Goal: Information Seeking & Learning: Learn about a topic

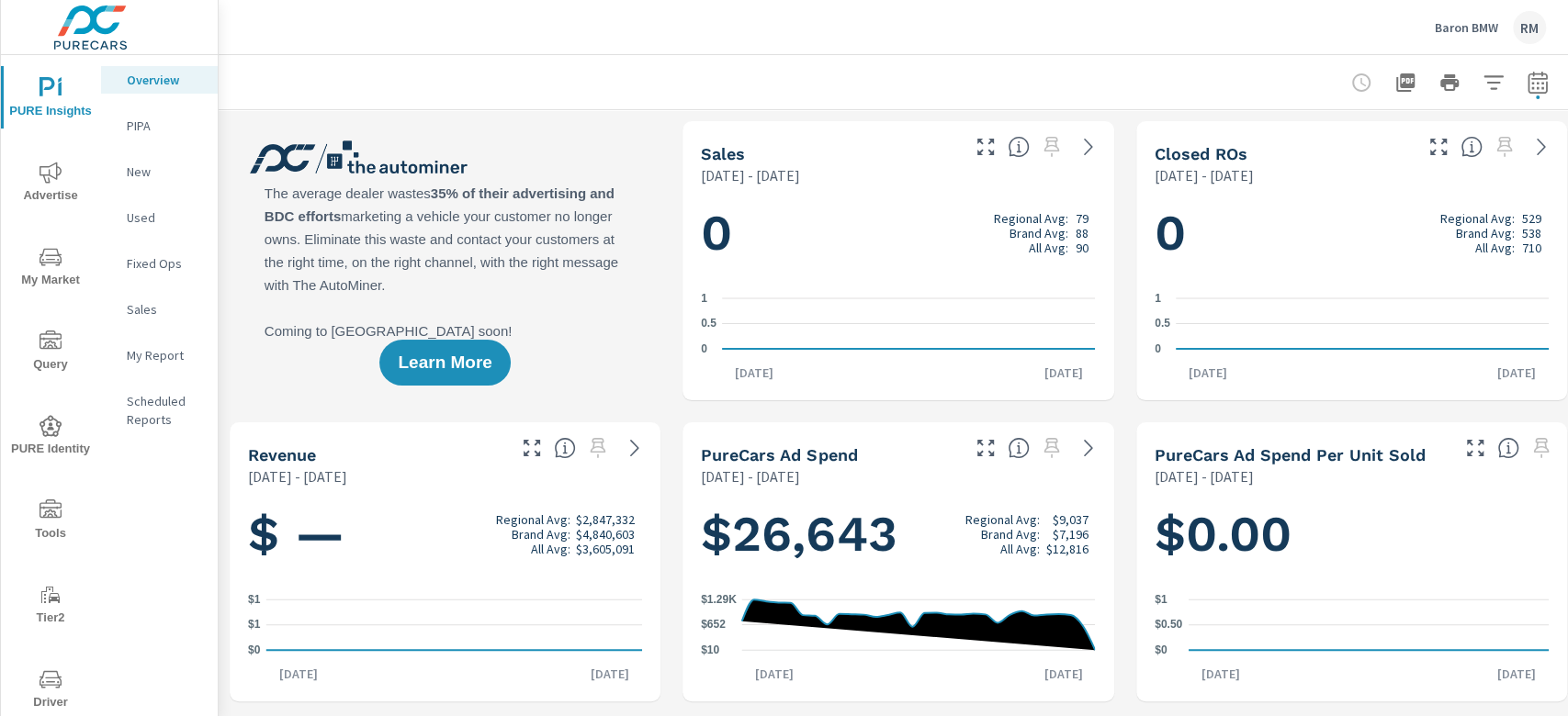
click at [45, 203] on span "Advertise" at bounding box center [50, 185] width 88 height 45
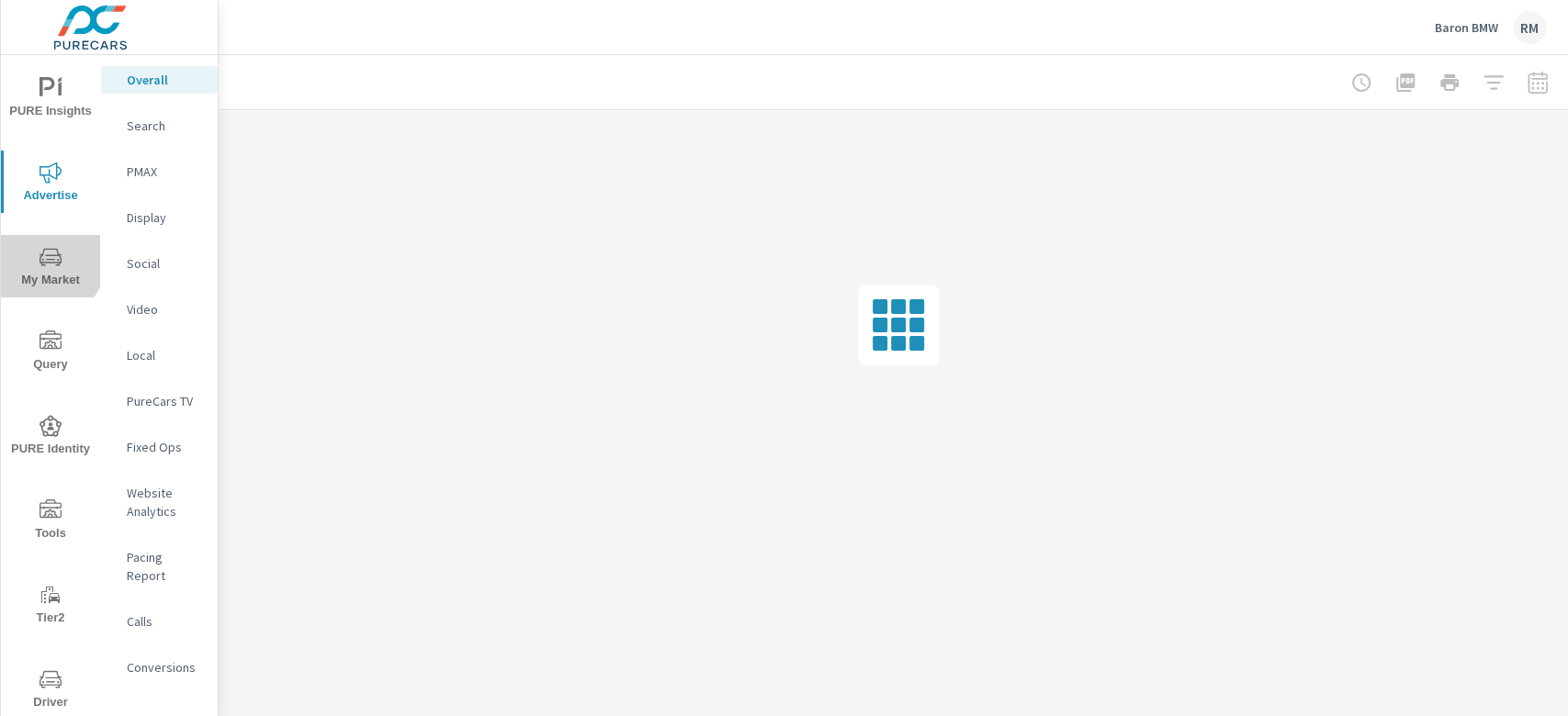
click at [40, 258] on icon "nav menu" at bounding box center [50, 257] width 22 height 22
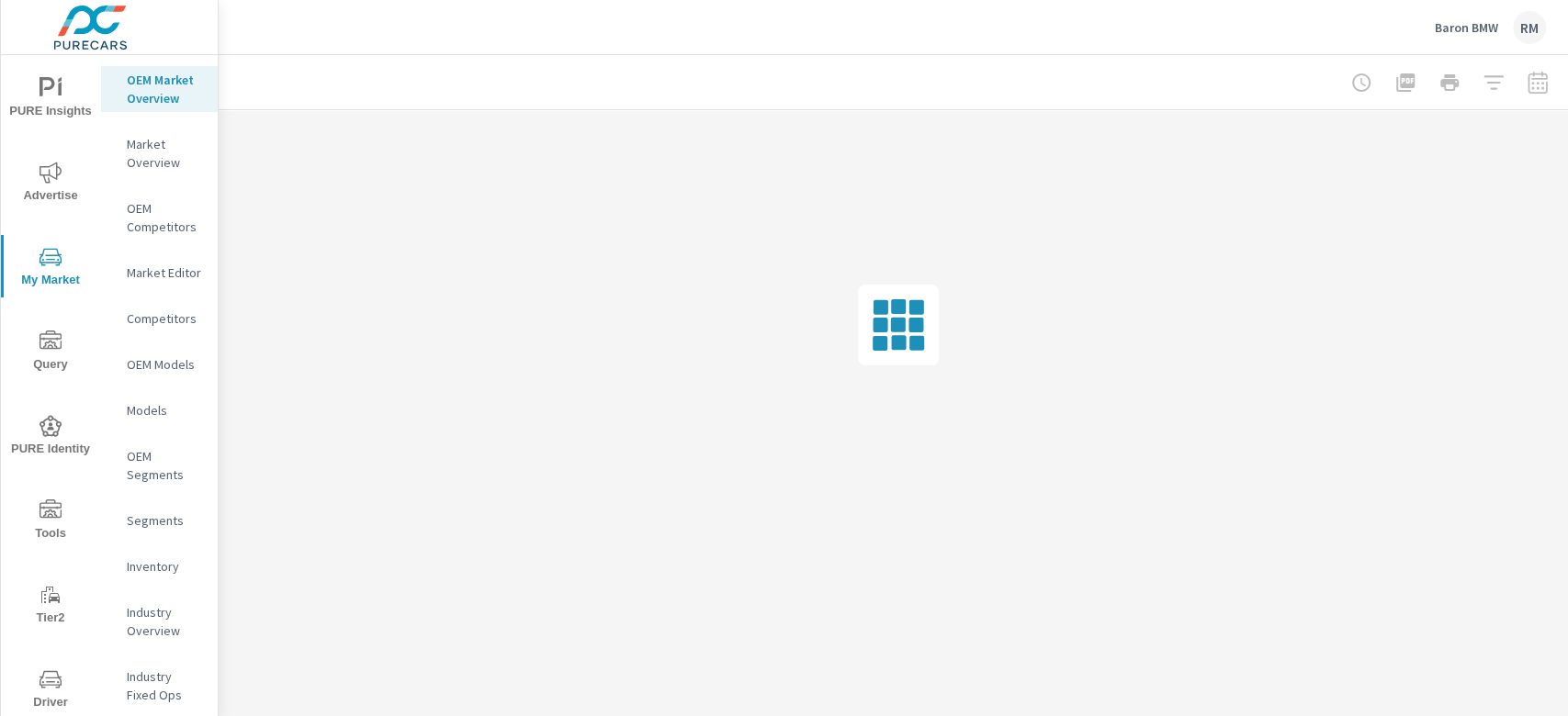
click at [45, 103] on span "PURE Insights" at bounding box center [50, 99] width 88 height 45
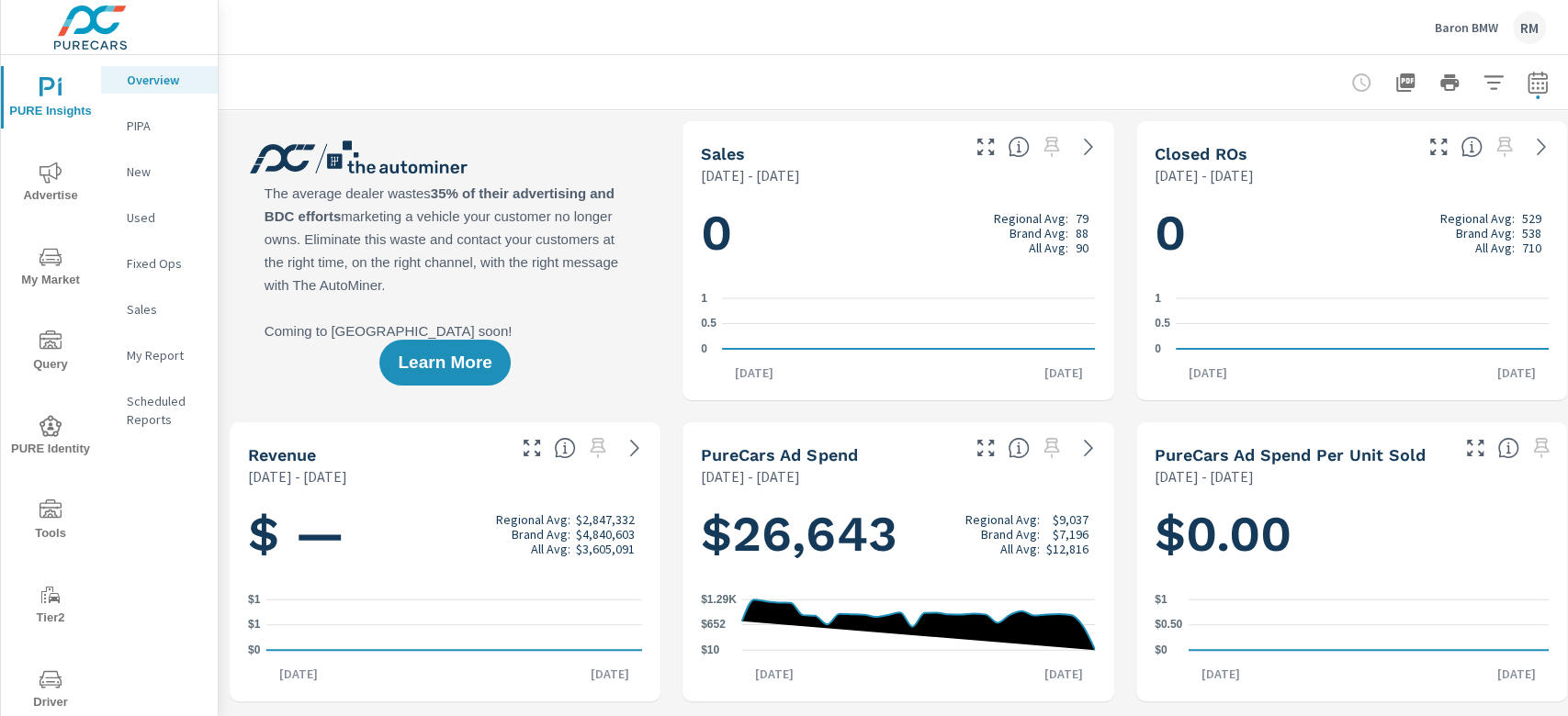
click at [59, 163] on span "Advertise" at bounding box center [50, 185] width 88 height 45
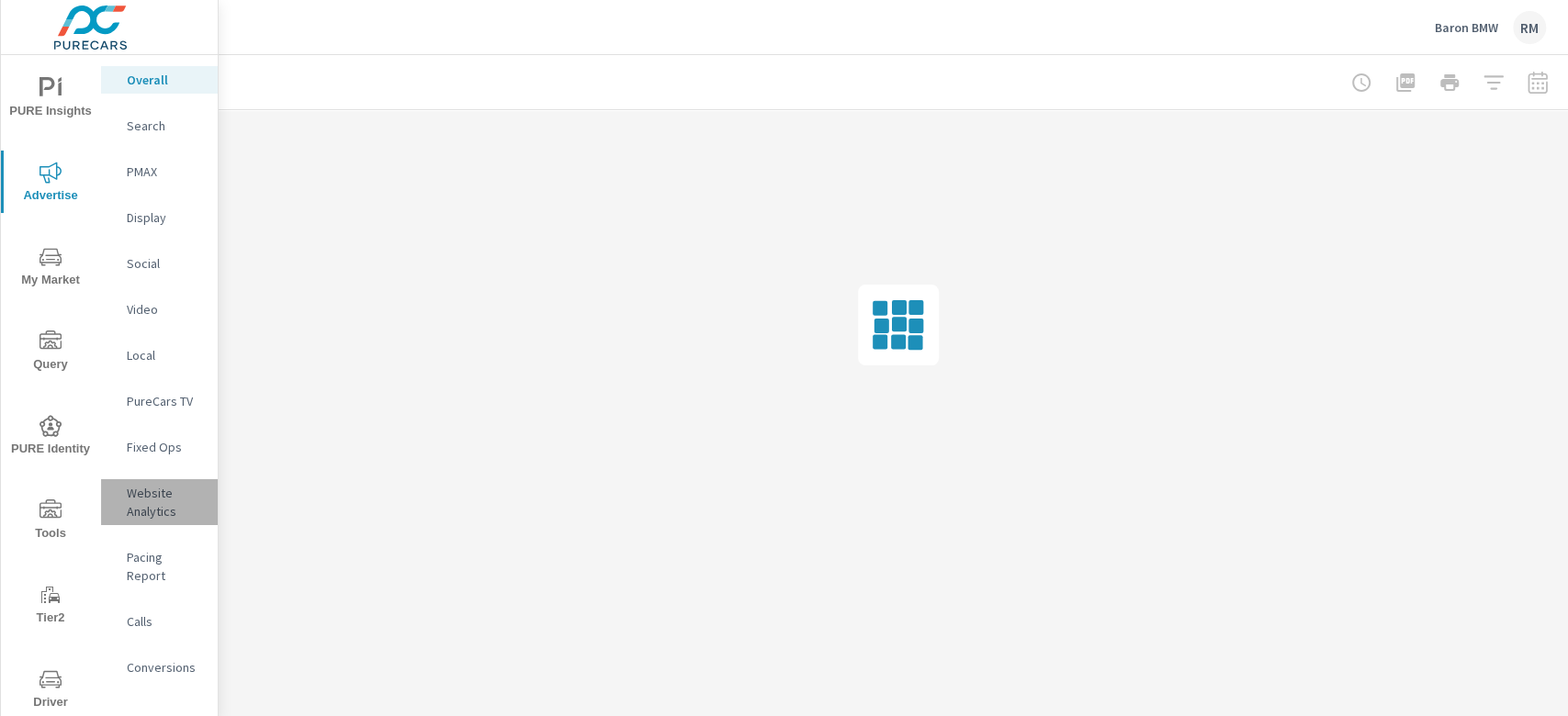
click at [176, 488] on p "Website Analytics" at bounding box center [165, 502] width 76 height 37
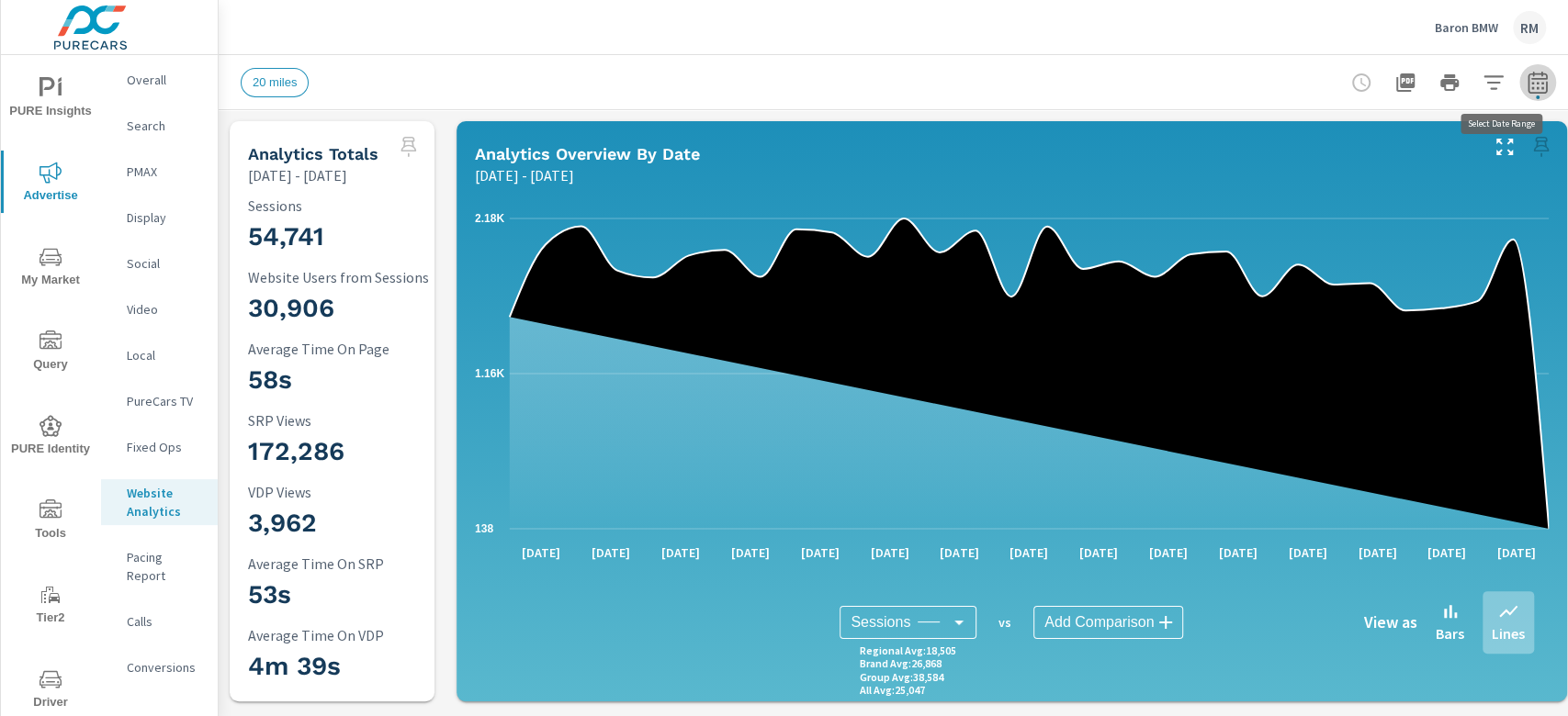
click at [1532, 86] on icon "button" at bounding box center [1537, 85] width 12 height 8
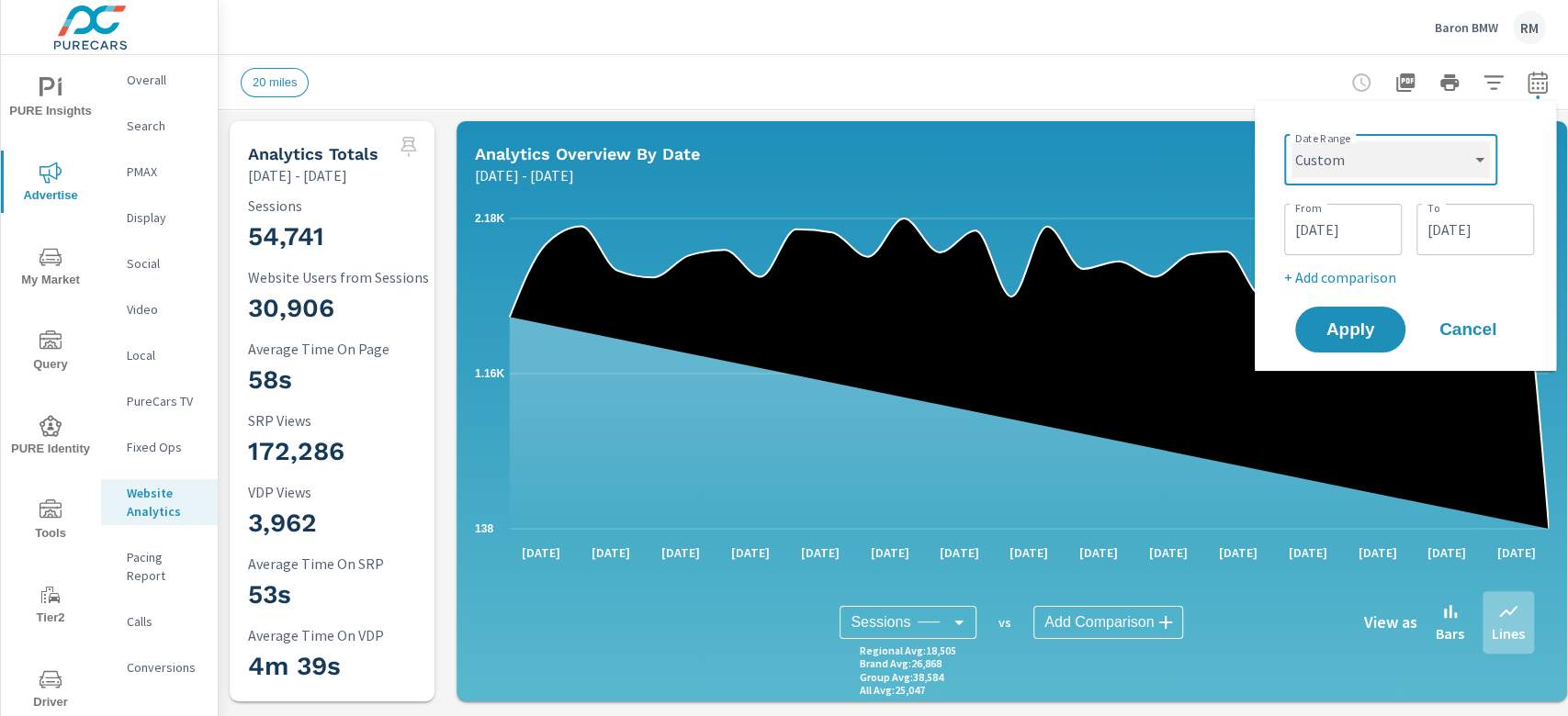
click at [1436, 167] on select "Custom Yesterday Last week Last 7 days Last 14 days Last 30 days Last 45 days L…" at bounding box center [1390, 159] width 198 height 37
click at [1291, 141] on select "Custom Yesterday Last week Last 7 days Last 14 days Last 30 days Last 45 days L…" at bounding box center [1390, 159] width 198 height 37
select select "Last month"
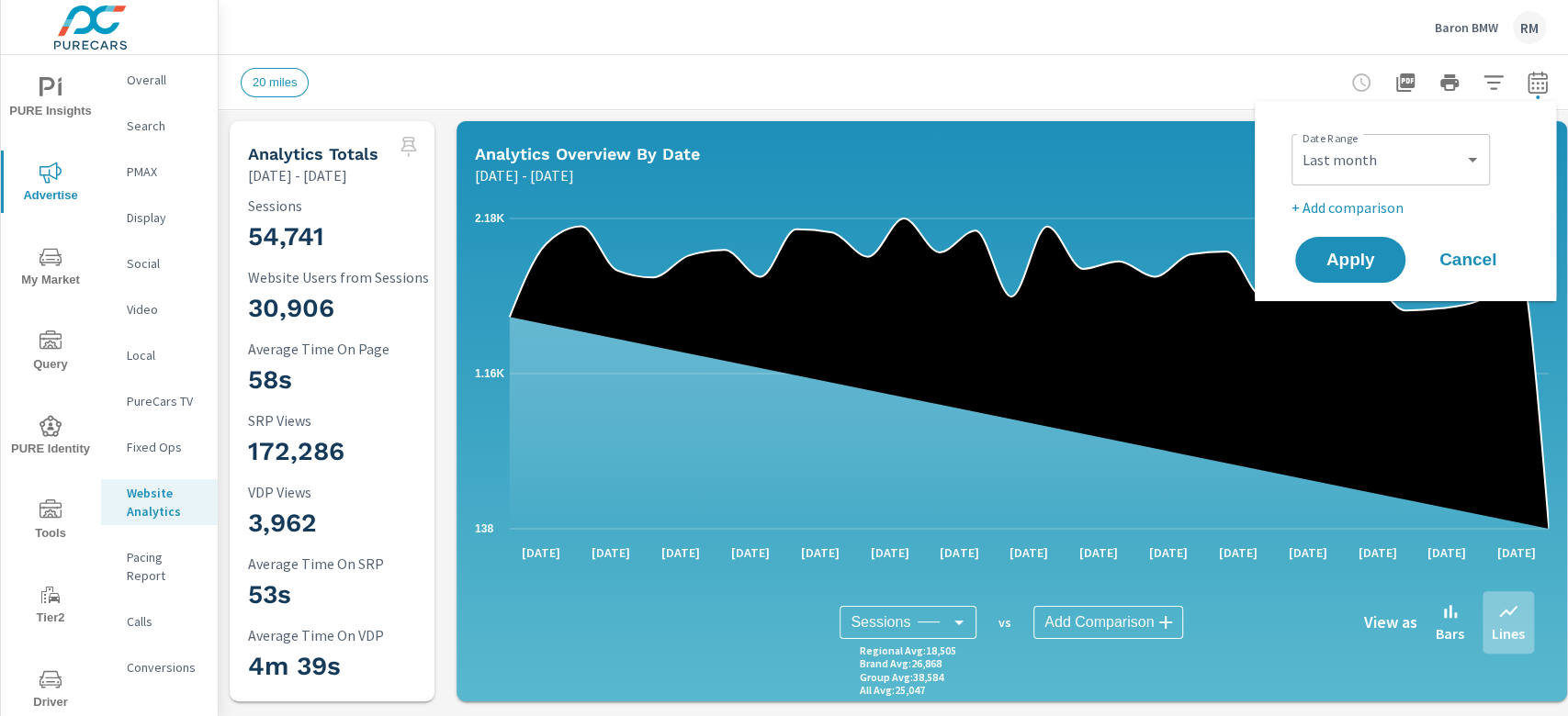
click at [1374, 209] on p "+ Add comparison" at bounding box center [1409, 207] width 235 height 22
select select "Previous period"
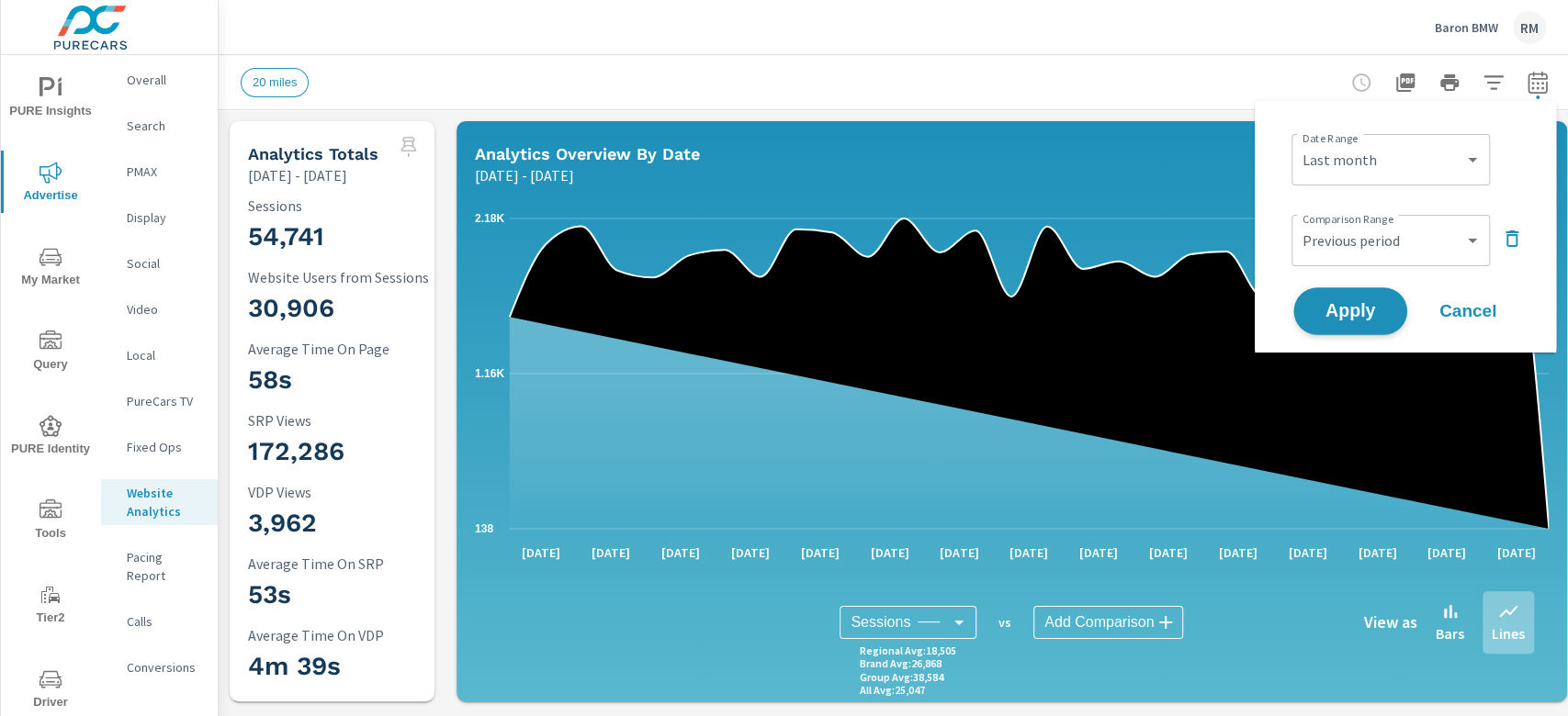
click at [1374, 327] on button "Apply" at bounding box center [1350, 312] width 114 height 47
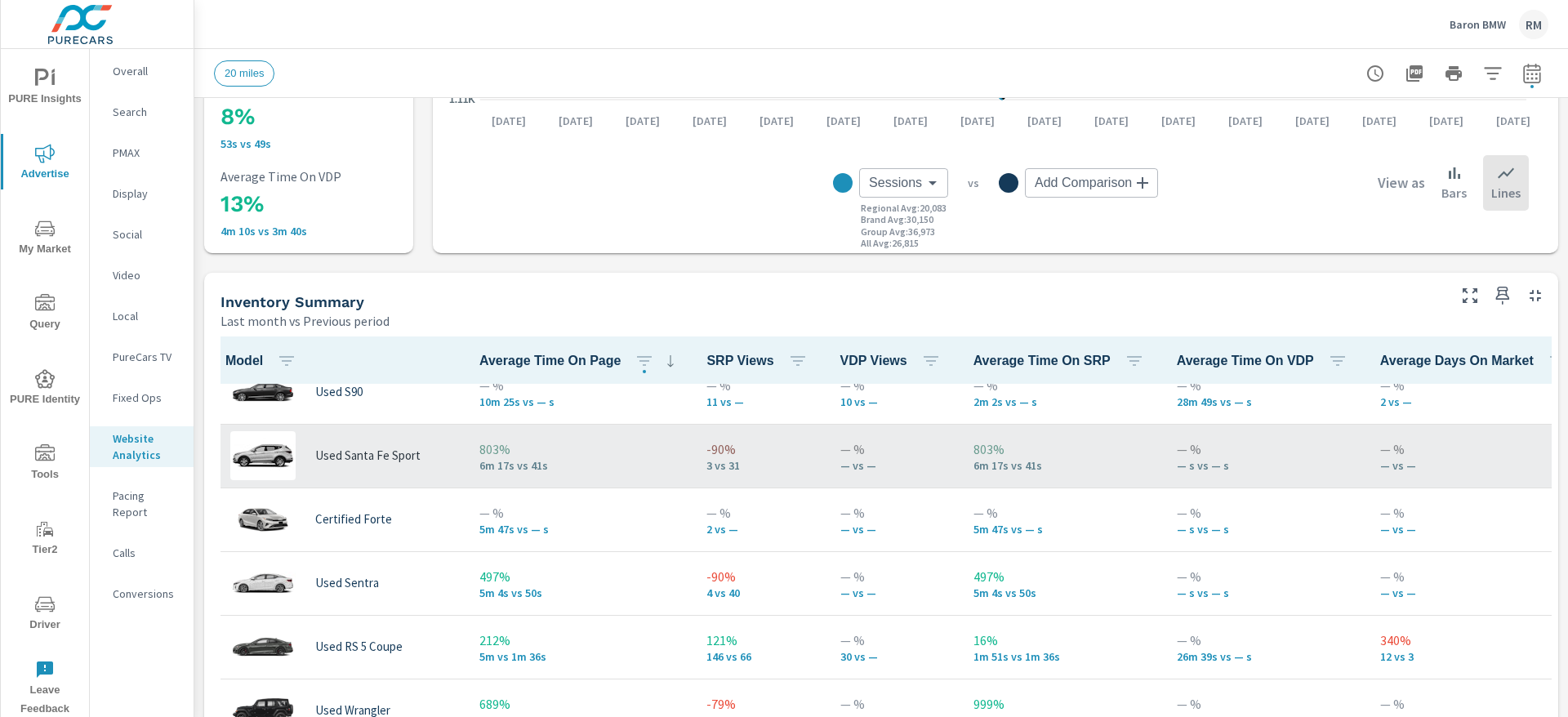
scroll to position [123, 0]
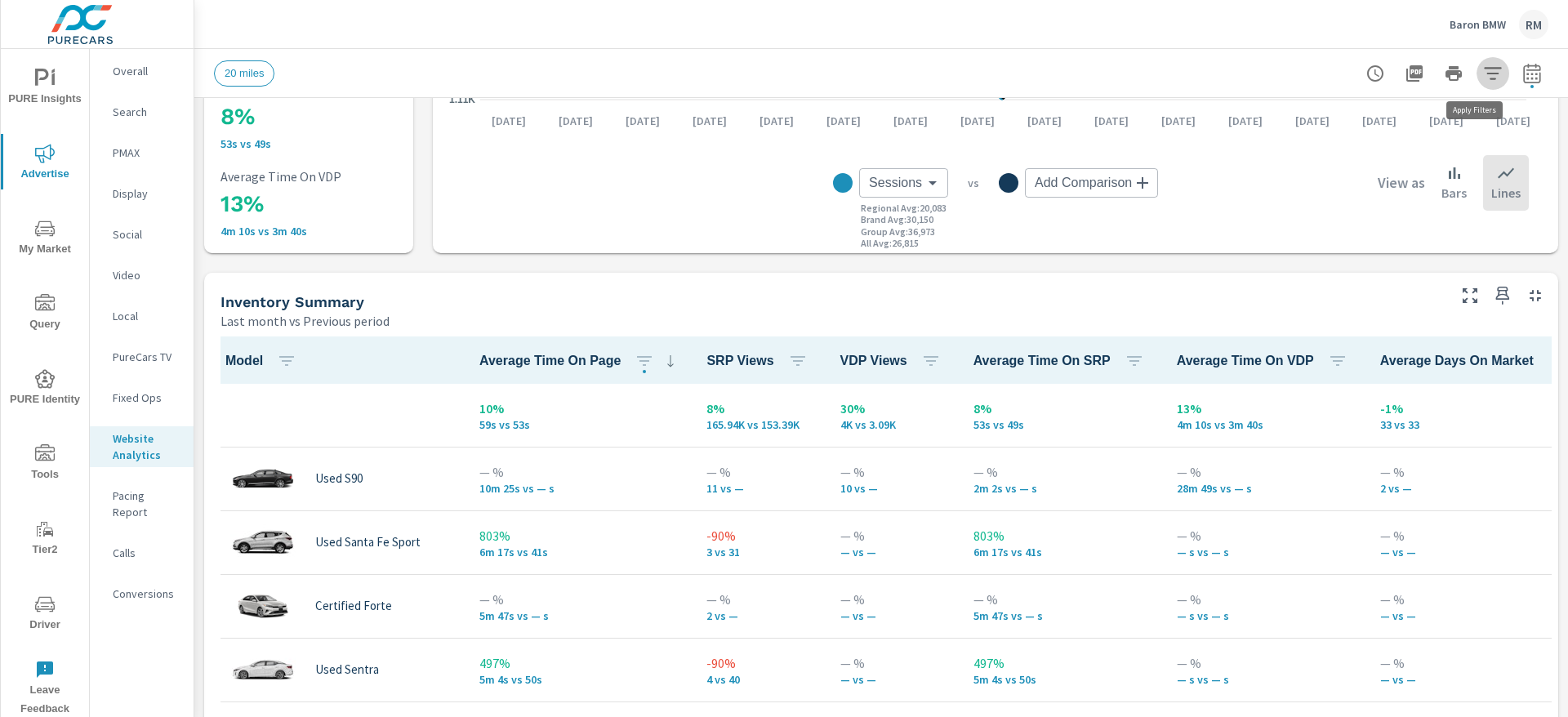
click at [1393, 67] on icon "button" at bounding box center [1492, 73] width 19 height 19
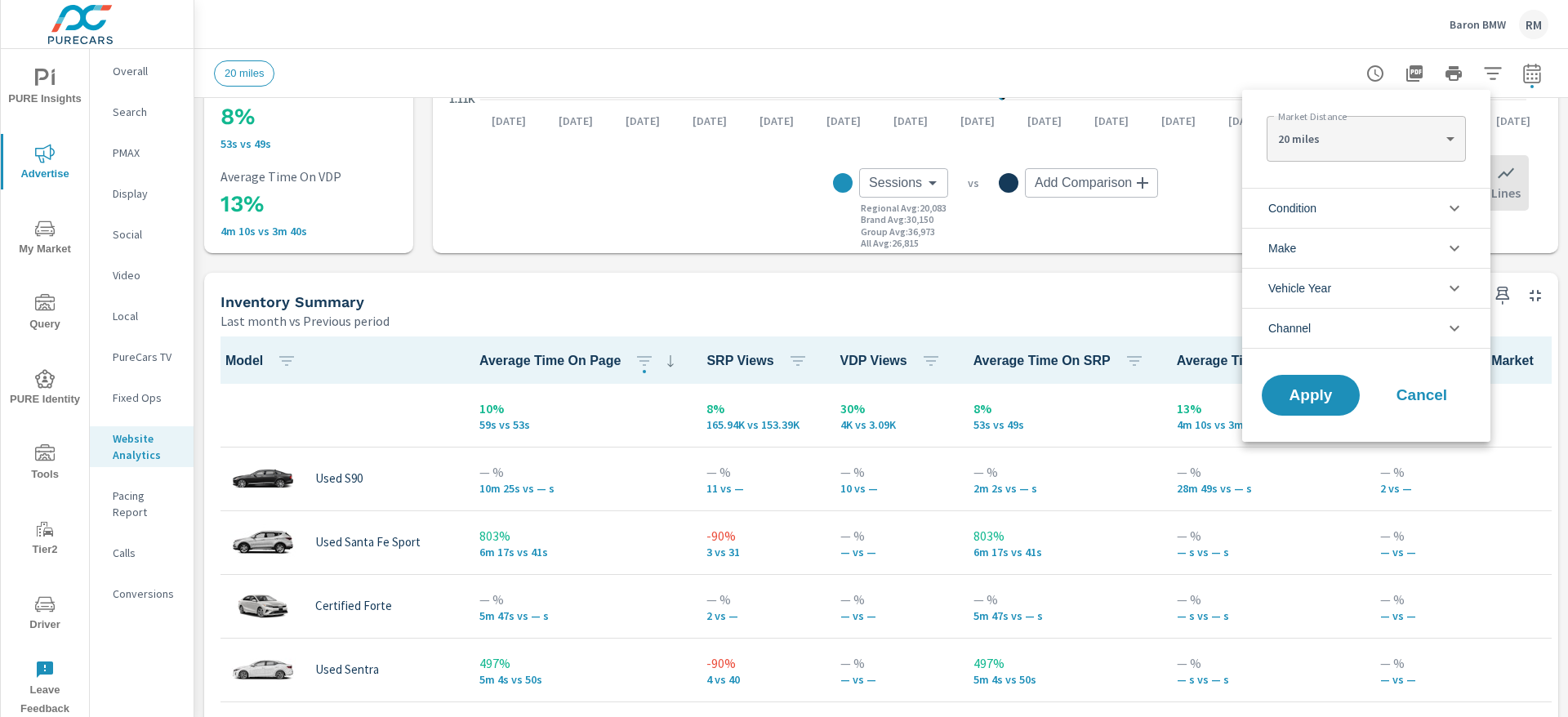
click at [1316, 216] on span "Condition" at bounding box center [1292, 208] width 48 height 40
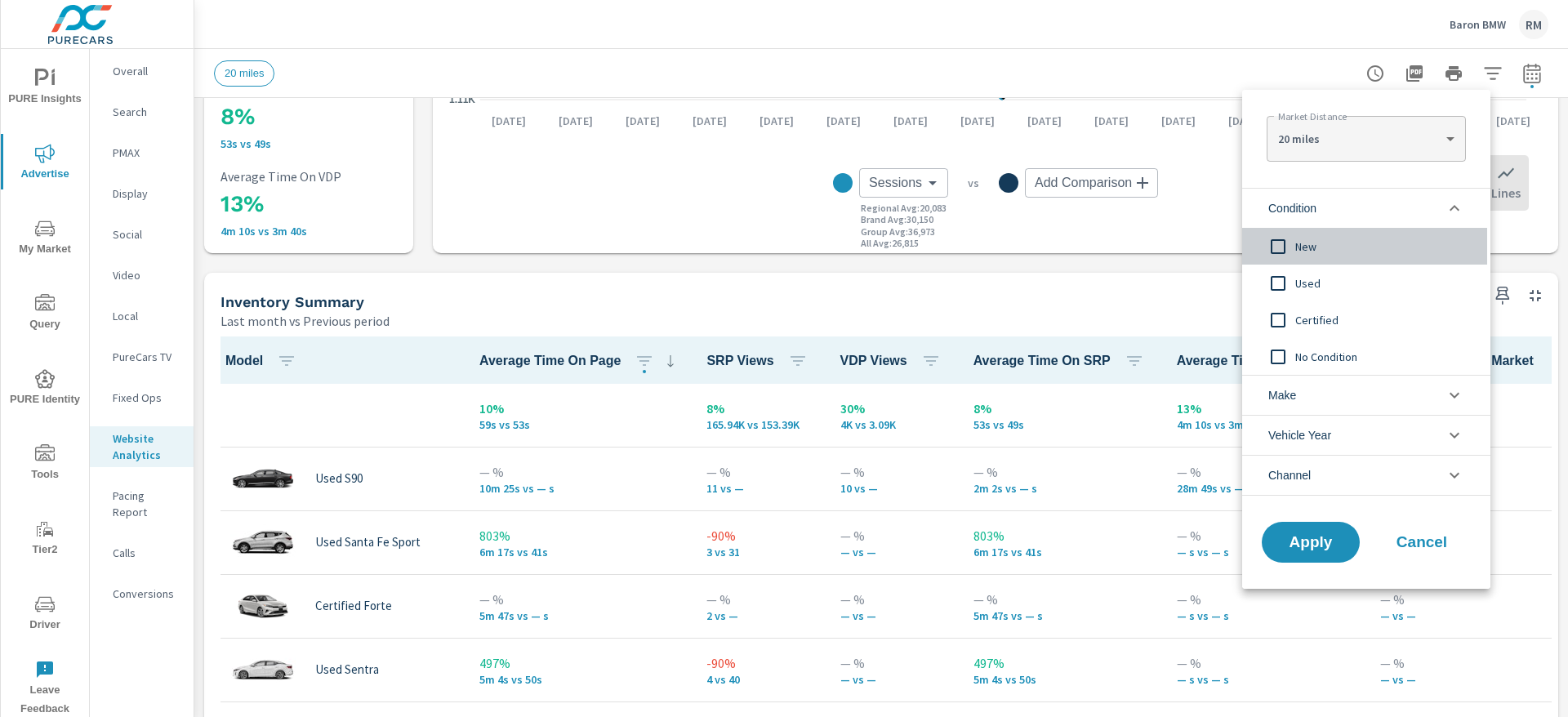
click at [1307, 245] on span "New" at bounding box center [1384, 246] width 179 height 19
drag, startPoint x: 1296, startPoint y: 552, endPoint x: 1245, endPoint y: 534, distance: 54.1
click at [1295, 551] on span "Apply" at bounding box center [1311, 543] width 67 height 15
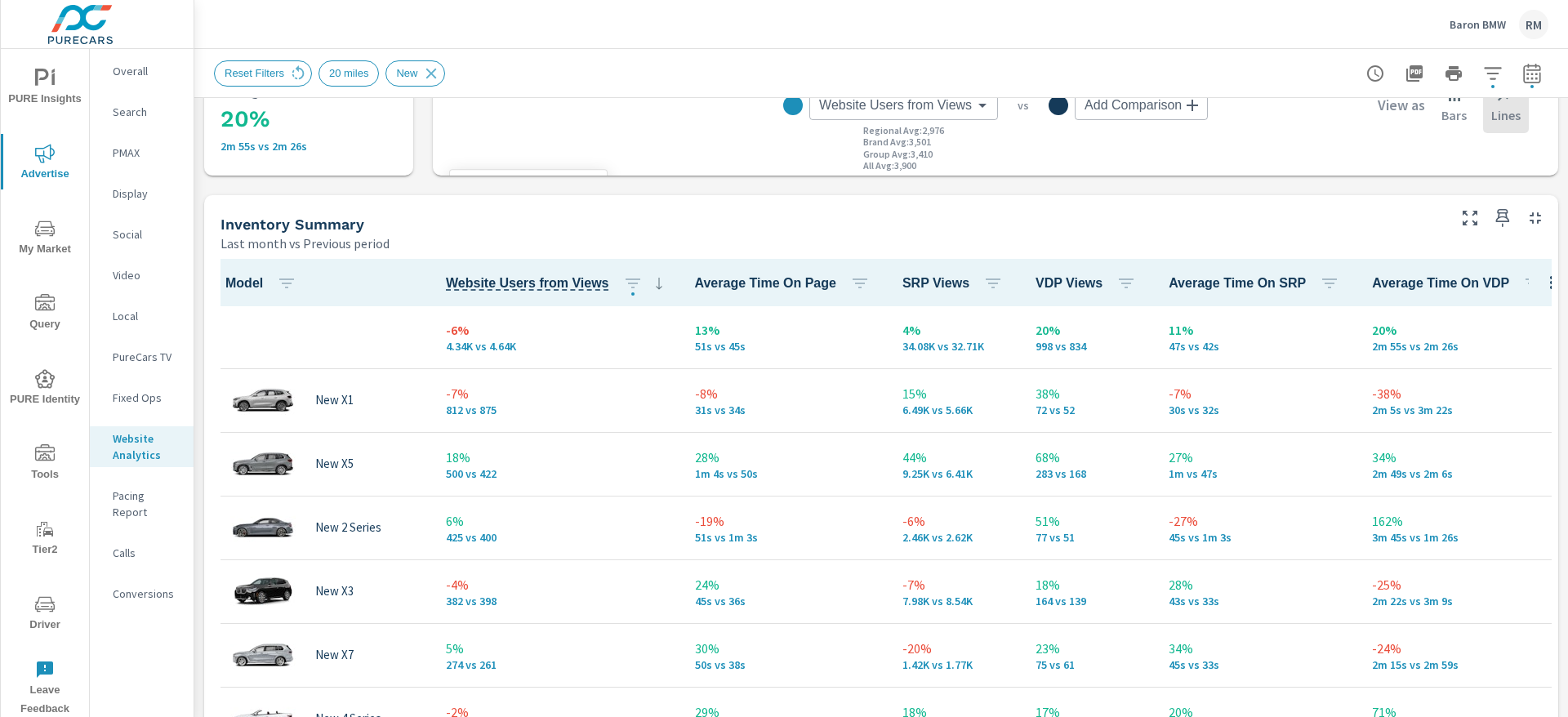
scroll to position [613, 0]
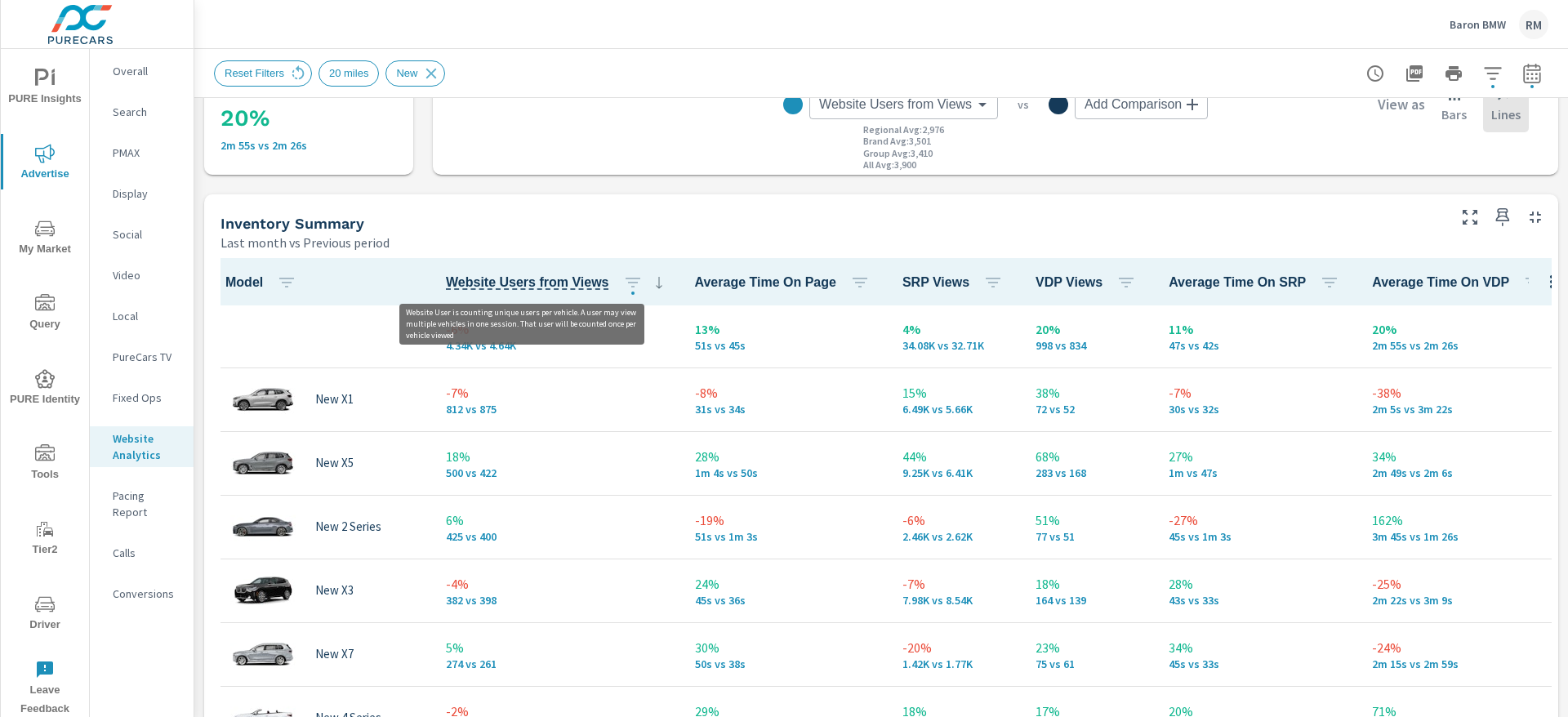
click at [567, 281] on span "Website Users from Views" at bounding box center [527, 282] width 163 height 19
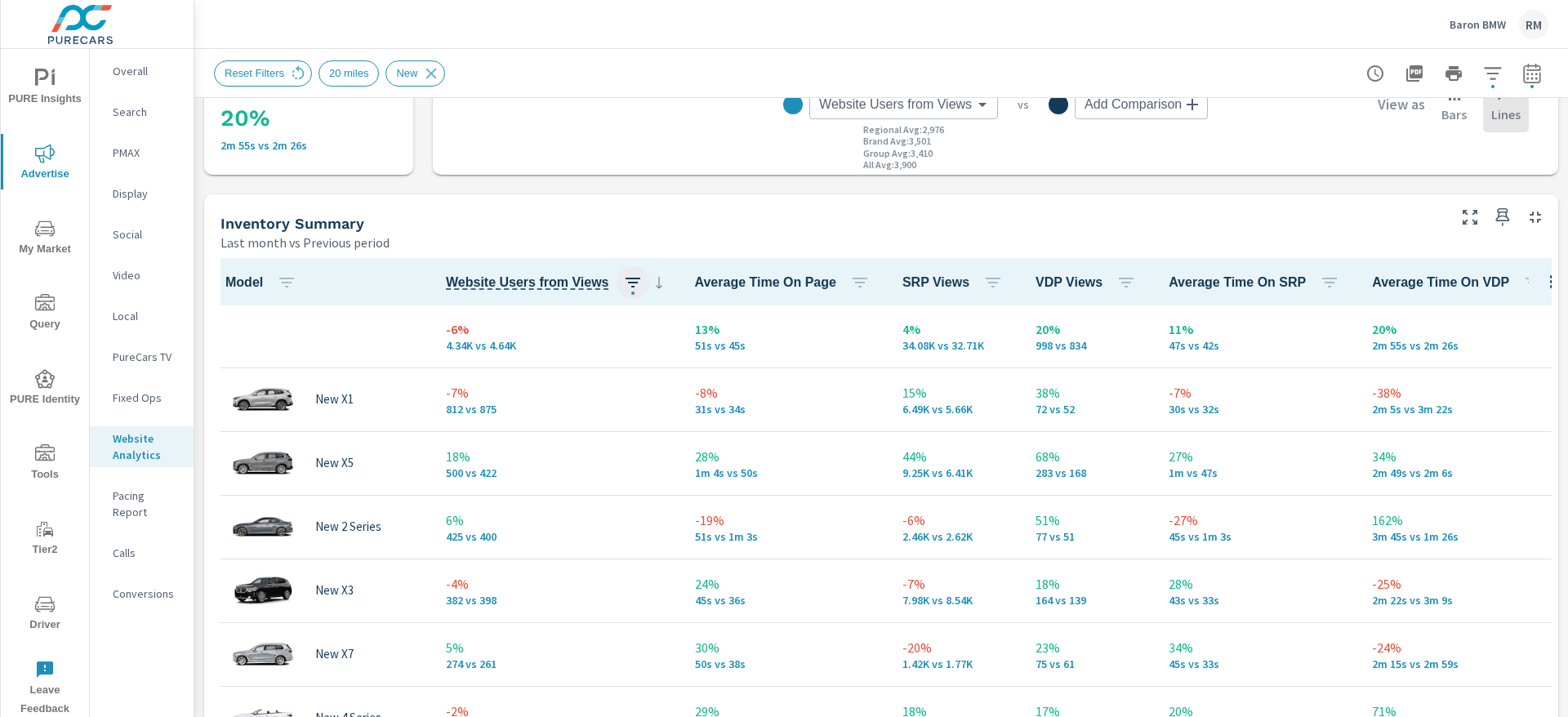
click at [623, 283] on icon "button" at bounding box center [632, 282] width 19 height 19
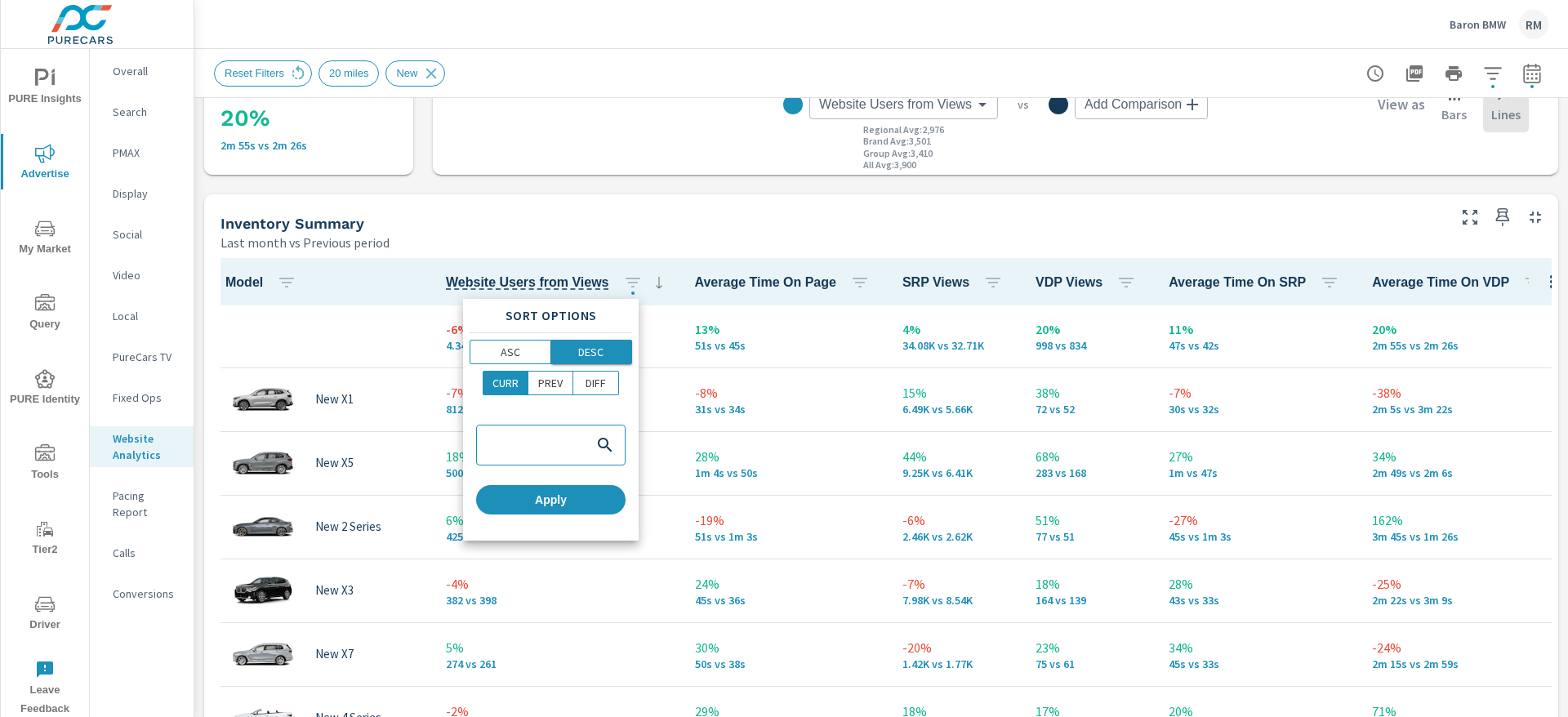
click at [623, 340] on button "DESC" at bounding box center [592, 351] width 82 height 24
click at [573, 494] on span "Apply" at bounding box center [551, 500] width 136 height 14
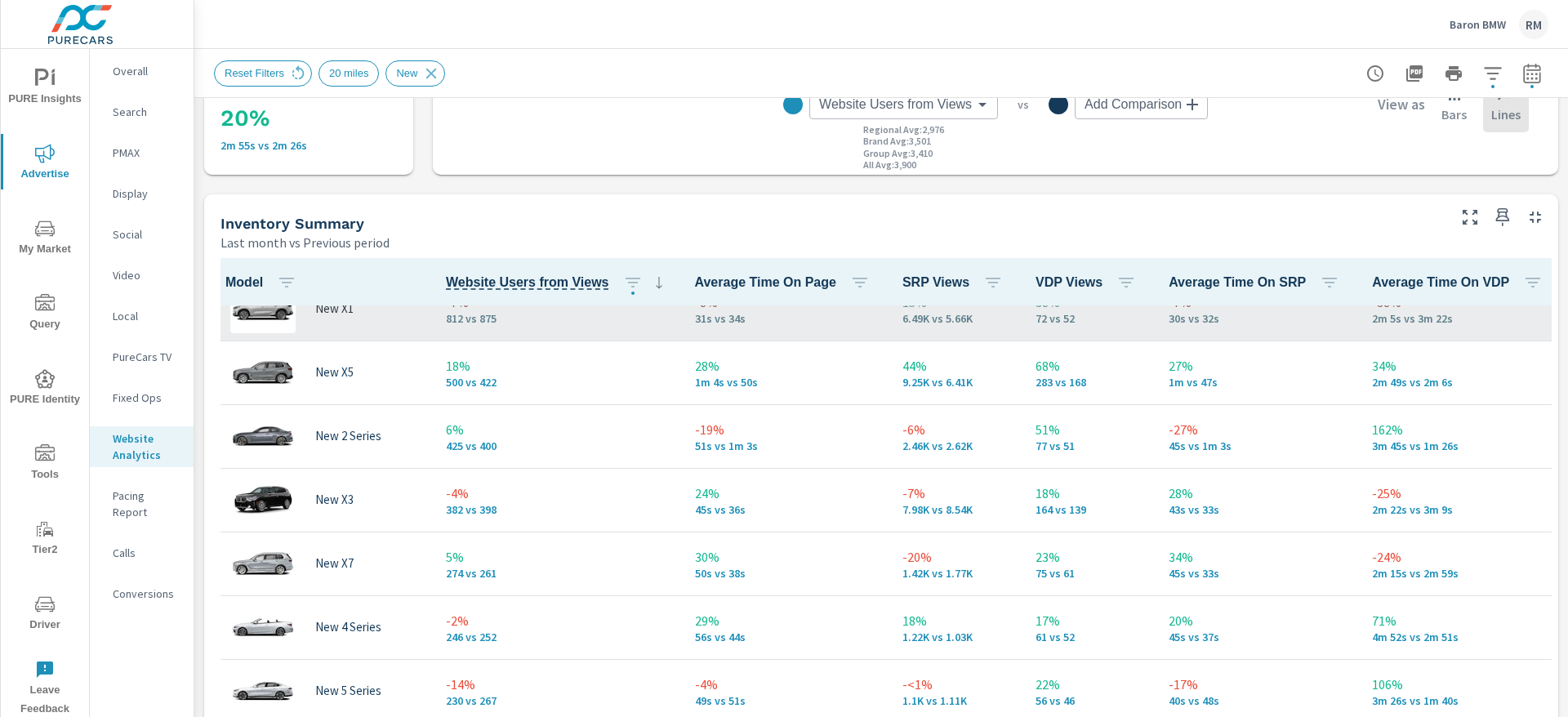
scroll to position [123, 0]
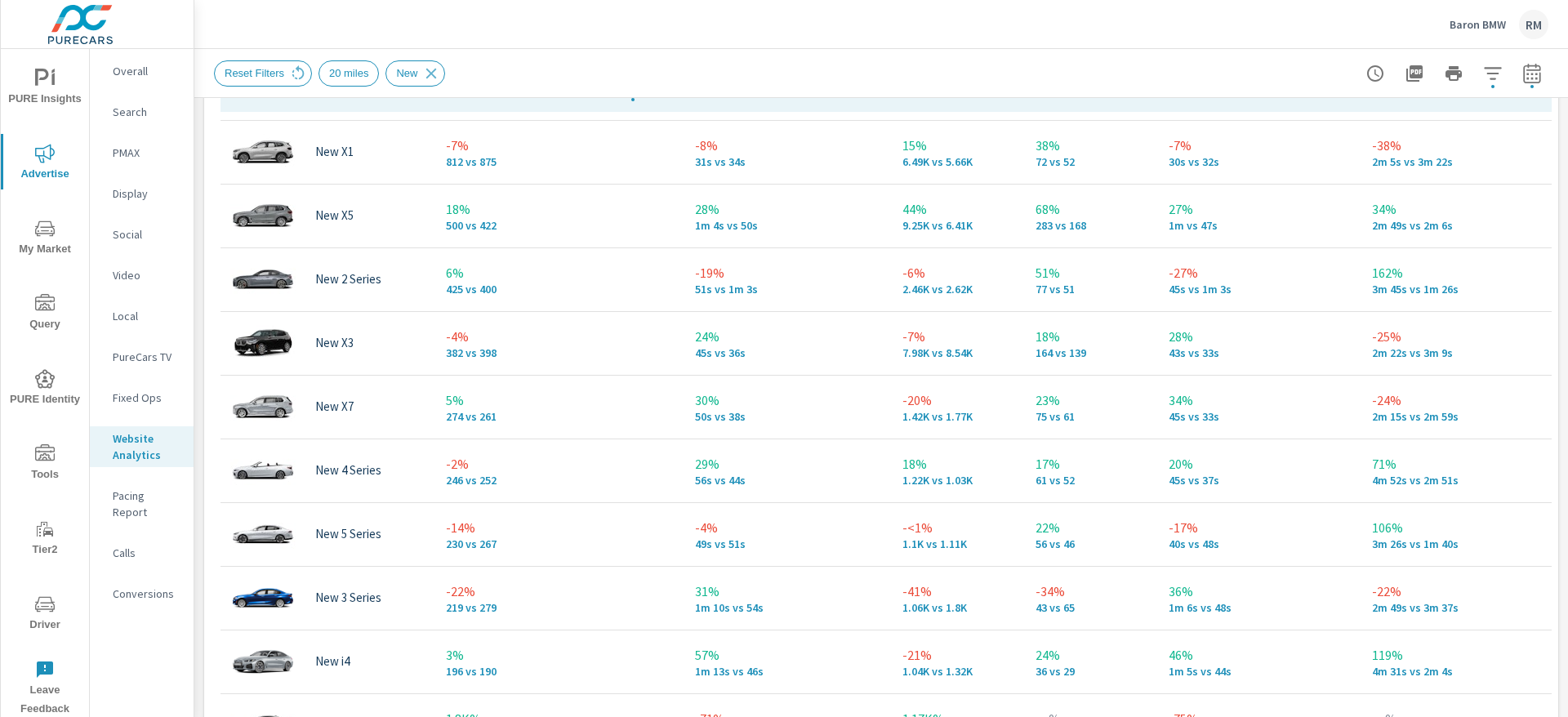
scroll to position [59, 0]
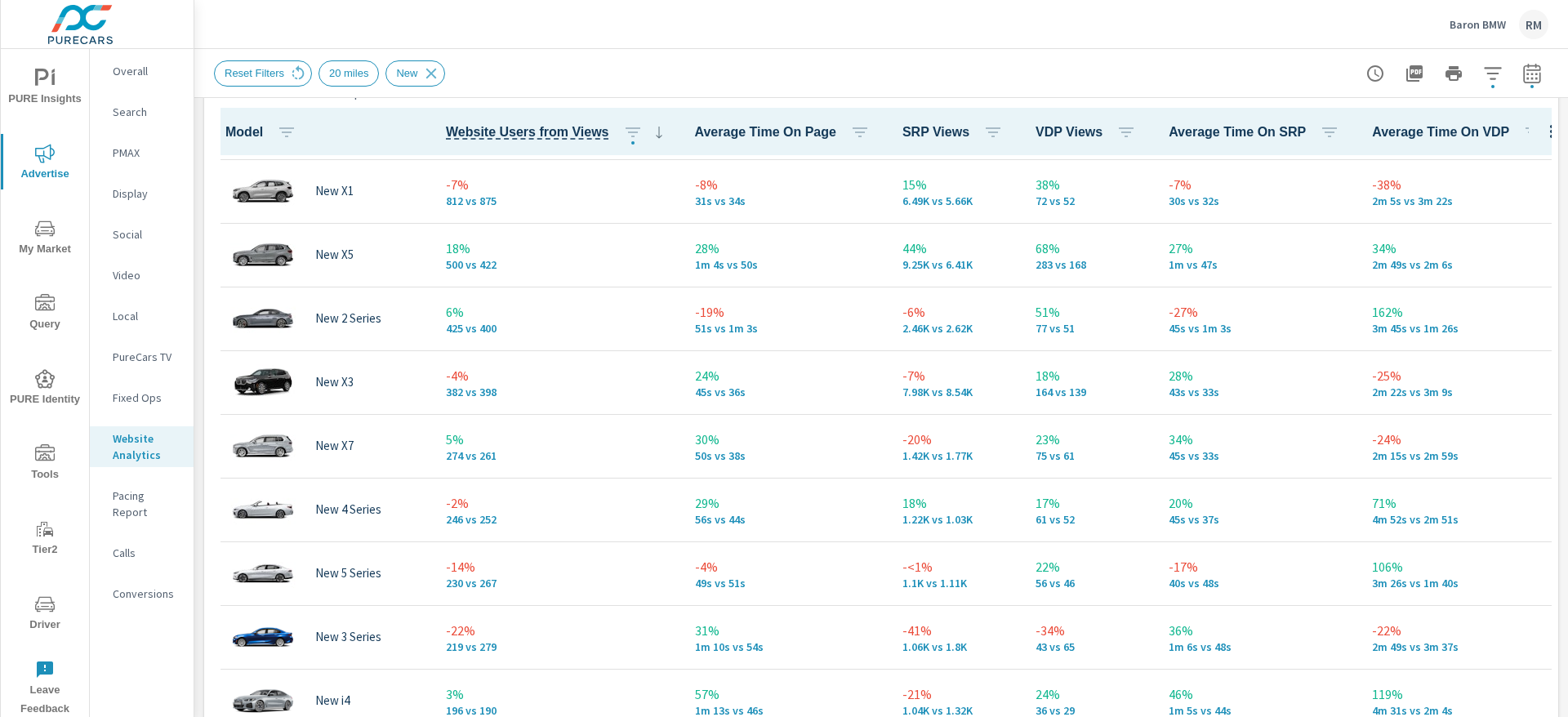
scroll to position [752, 0]
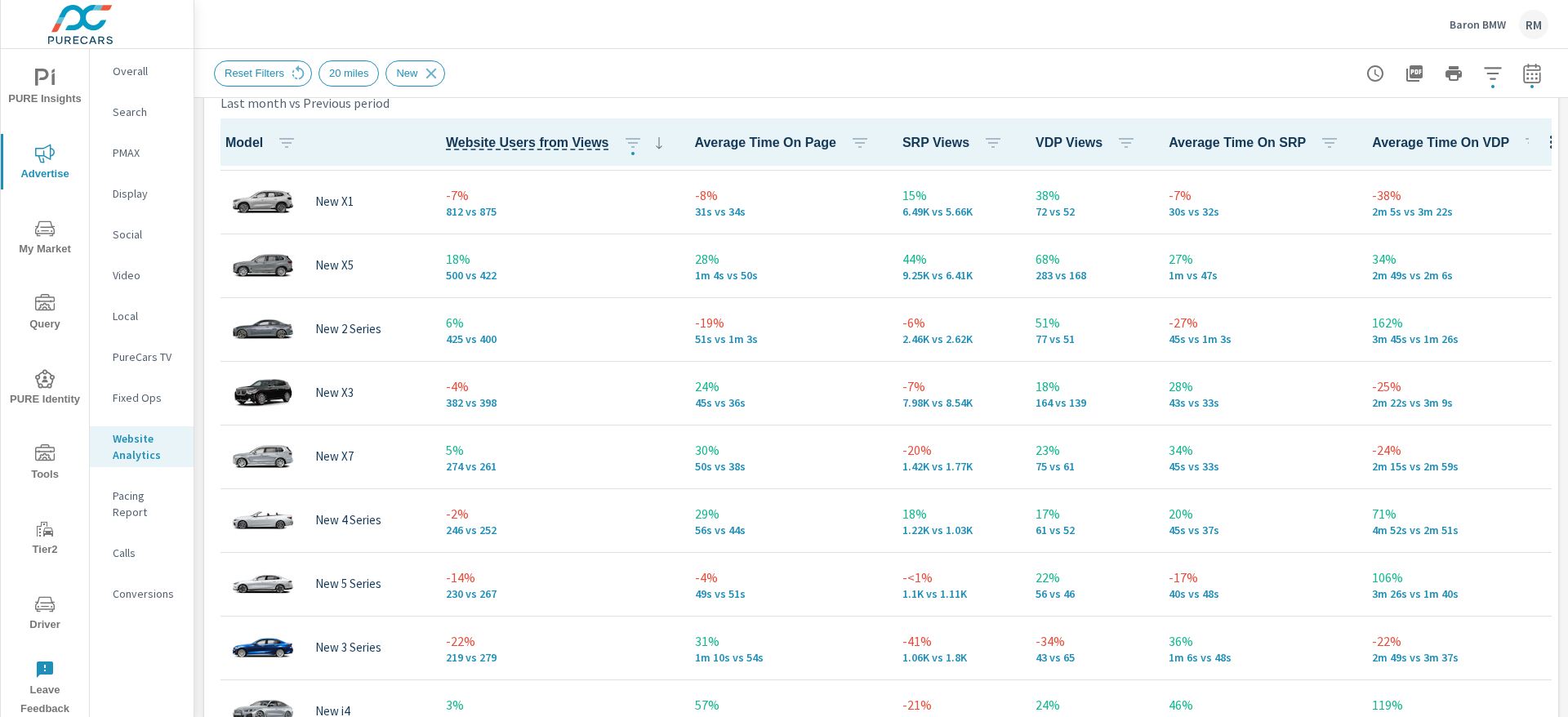
click at [50, 236] on icon "nav menu" at bounding box center [45, 228] width 19 height 19
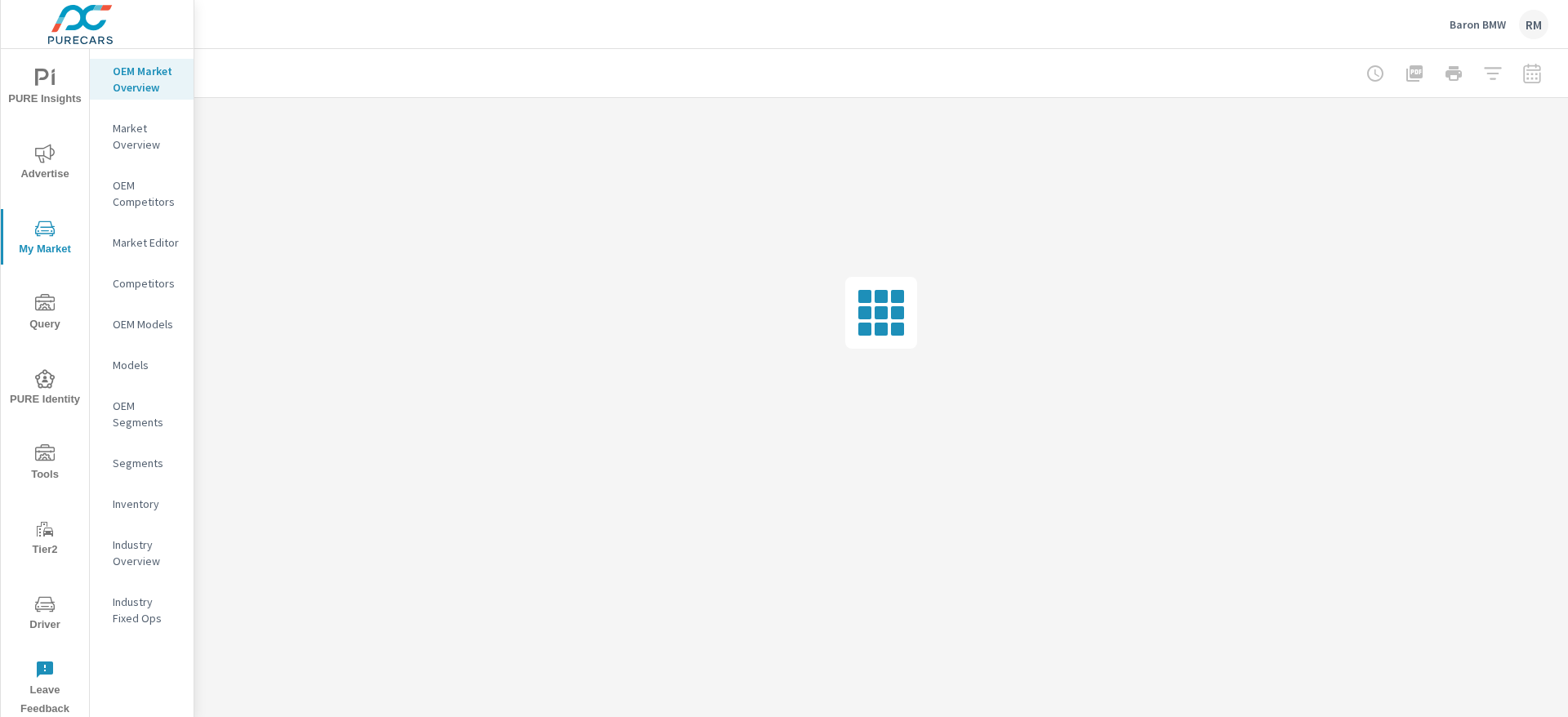
click at [151, 499] on p "Inventory" at bounding box center [147, 504] width 67 height 16
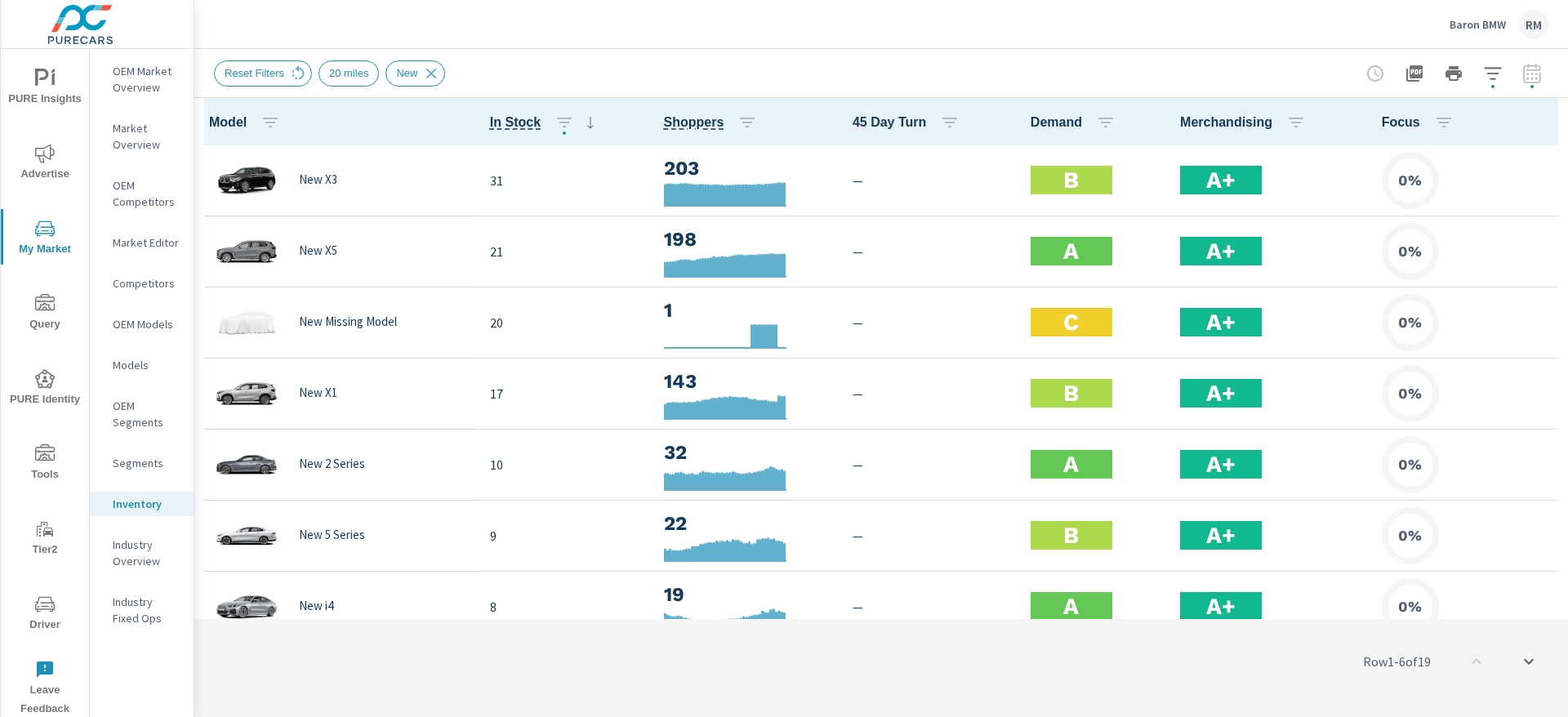
scroll to position [1, 0]
click at [731, 123] on button "button" at bounding box center [747, 122] width 33 height 33
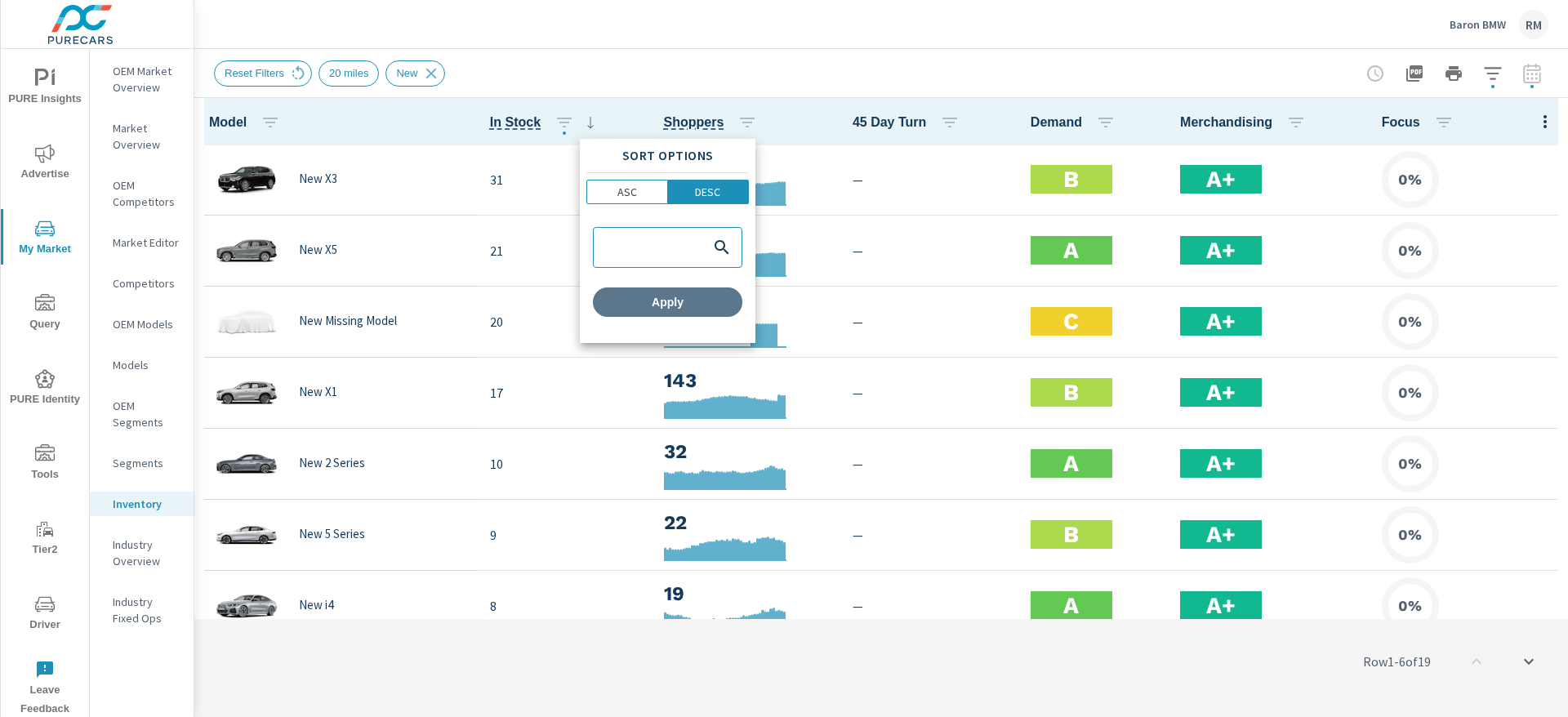
click at [665, 301] on span "Apply" at bounding box center [668, 302] width 136 height 14
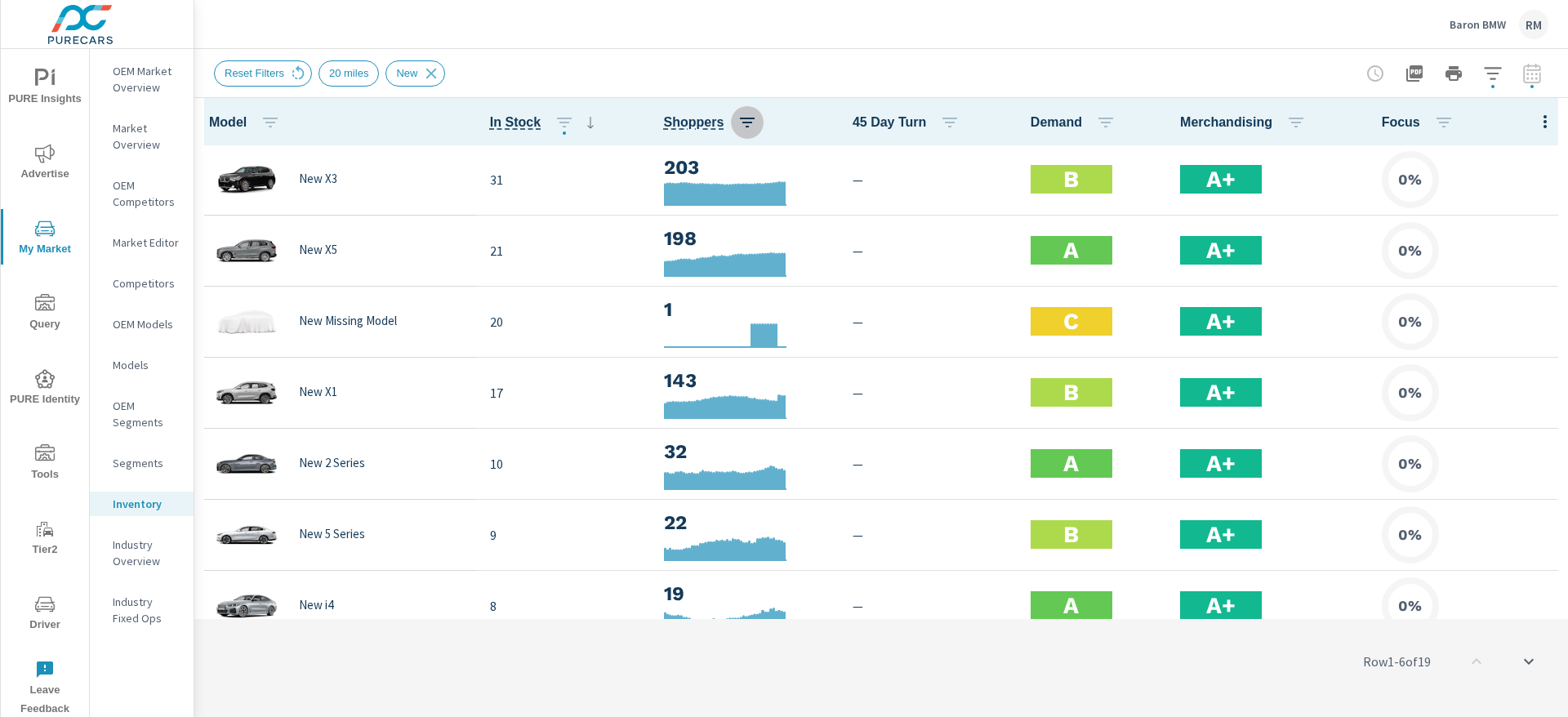
click at [738, 128] on icon "button" at bounding box center [747, 122] width 19 height 19
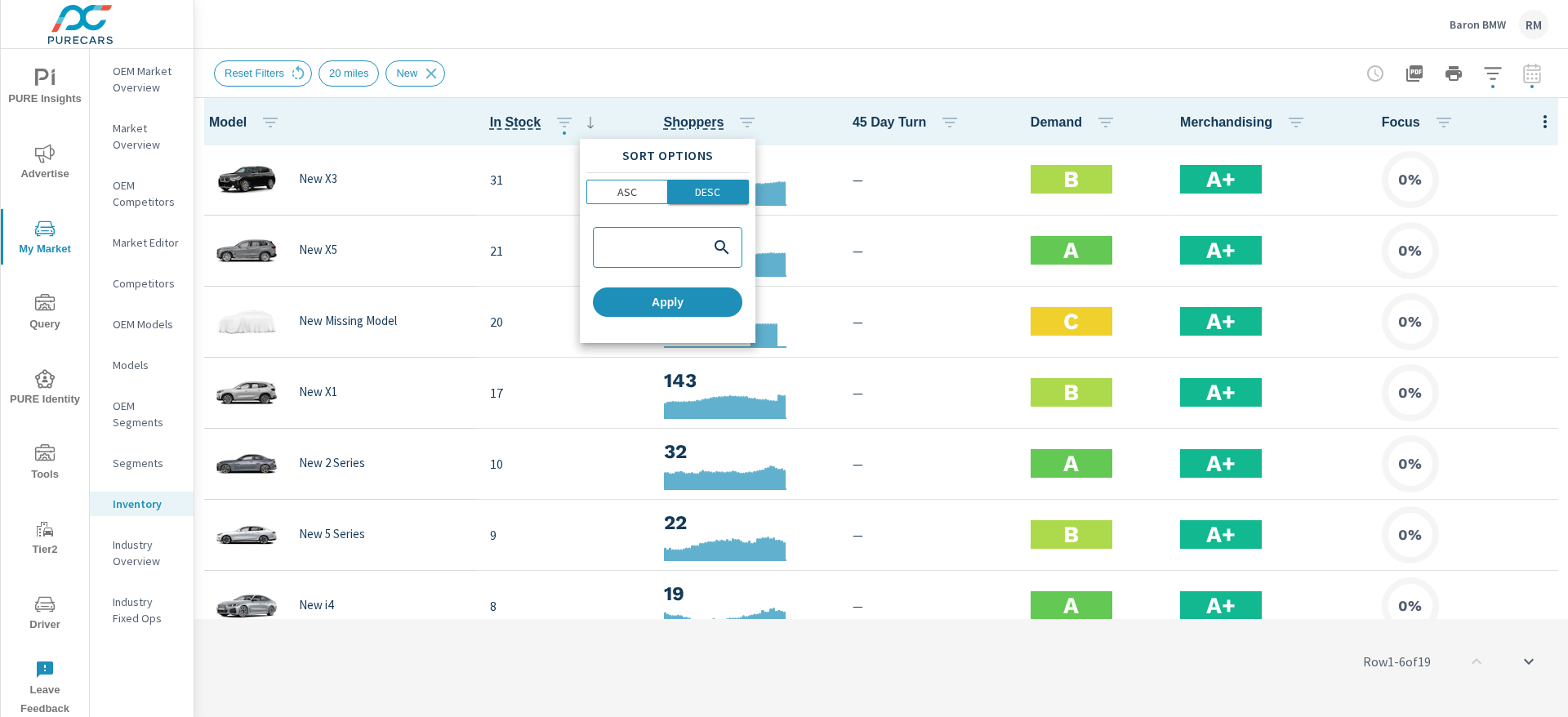
click at [716, 193] on p "DESC" at bounding box center [707, 191] width 25 height 16
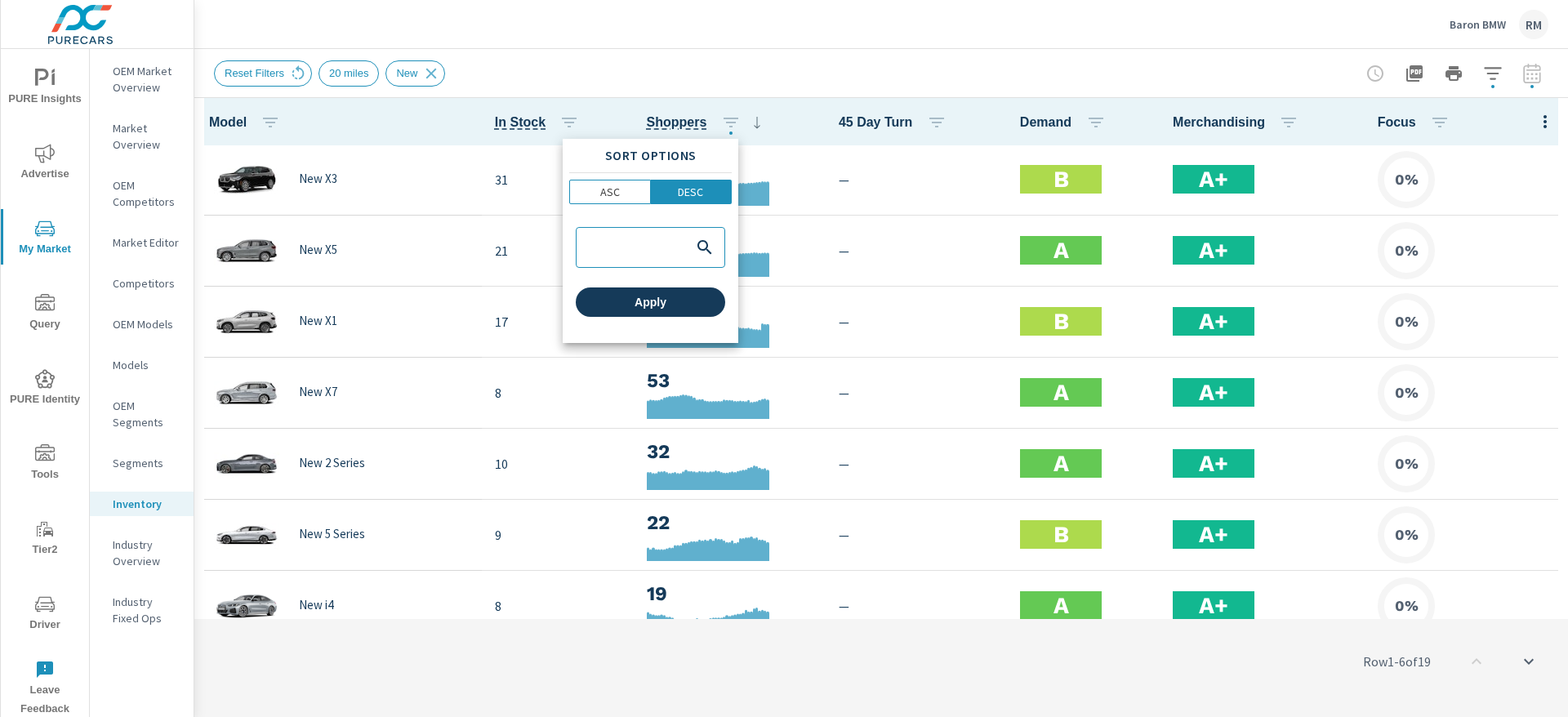
click at [680, 300] on span "Apply" at bounding box center [650, 302] width 136 height 14
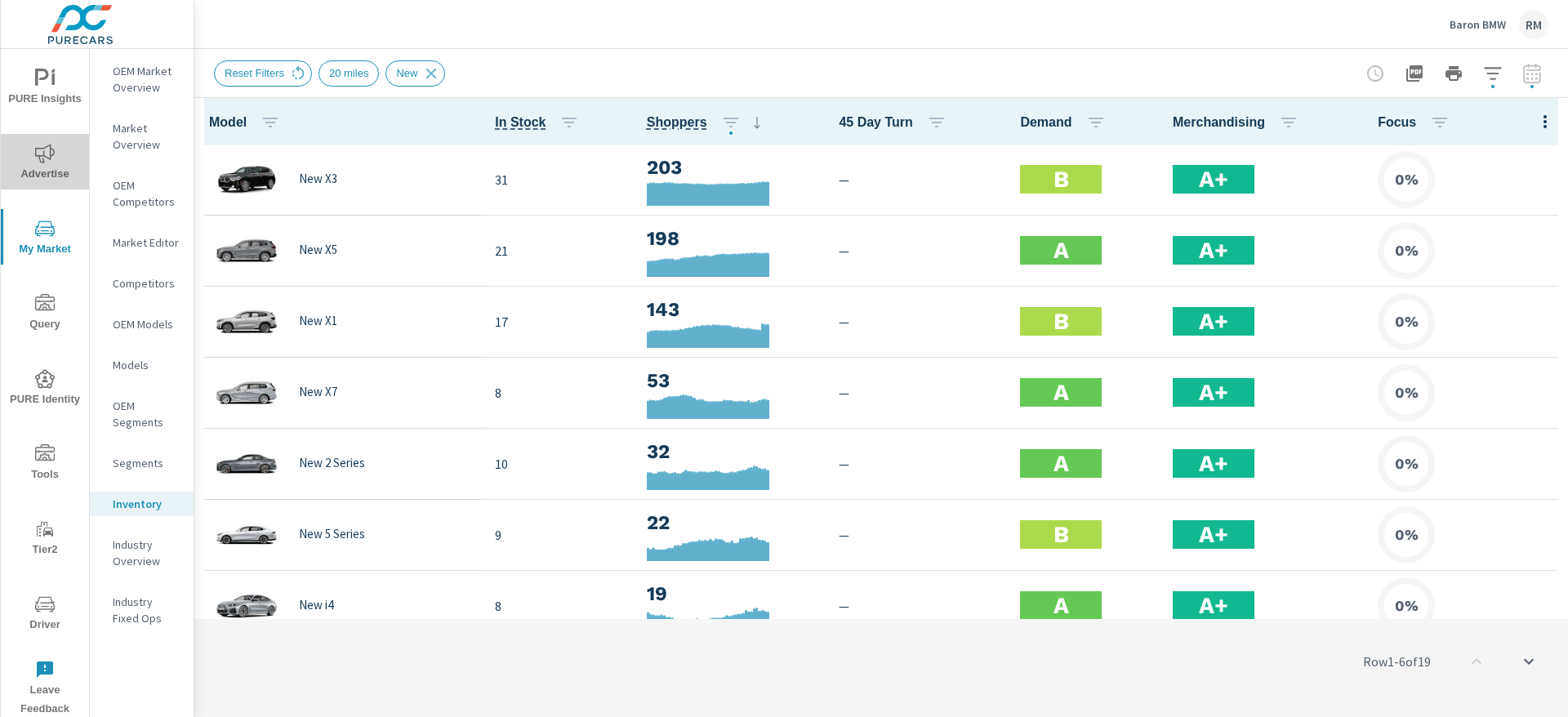
click at [47, 158] on icon "nav menu" at bounding box center [45, 153] width 19 height 19
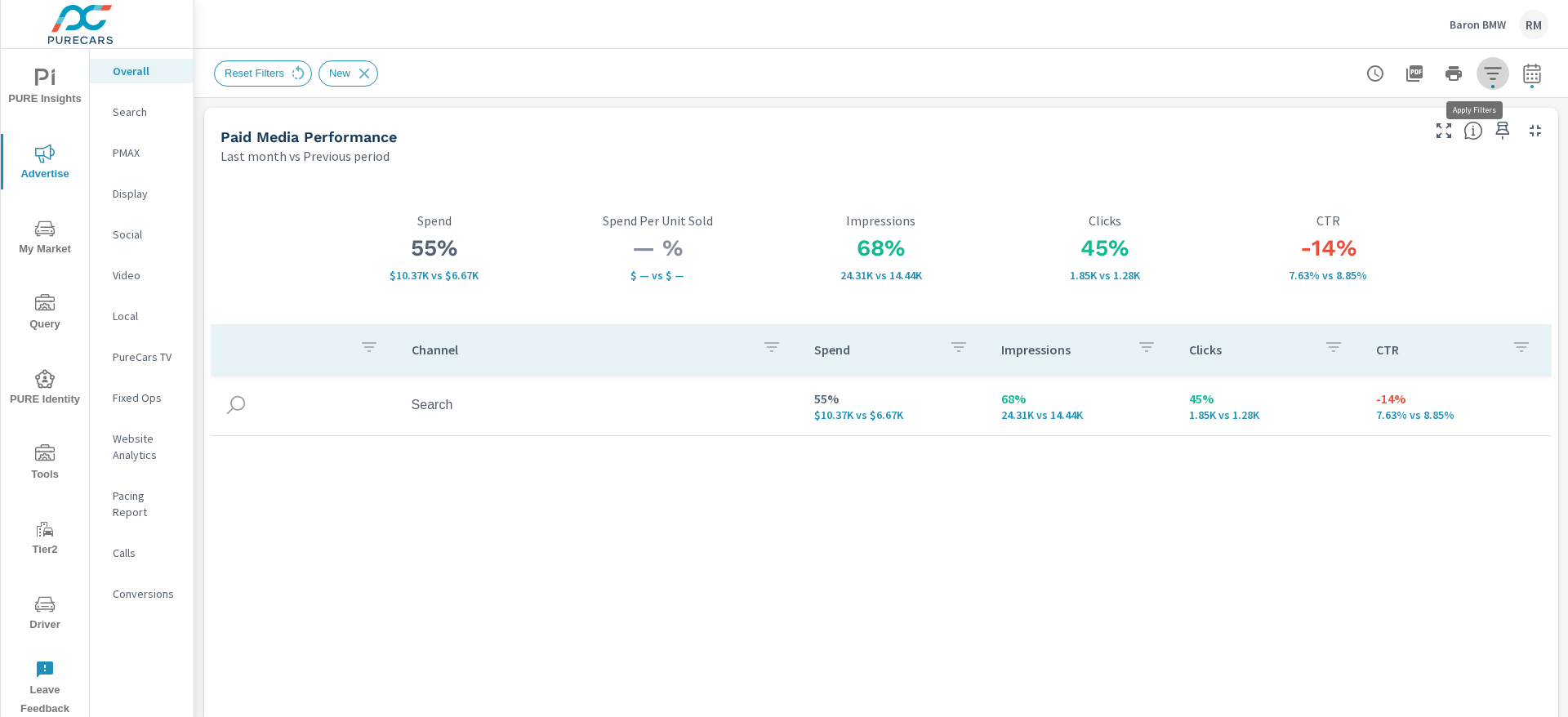
click at [1393, 79] on icon "button" at bounding box center [1492, 73] width 19 height 19
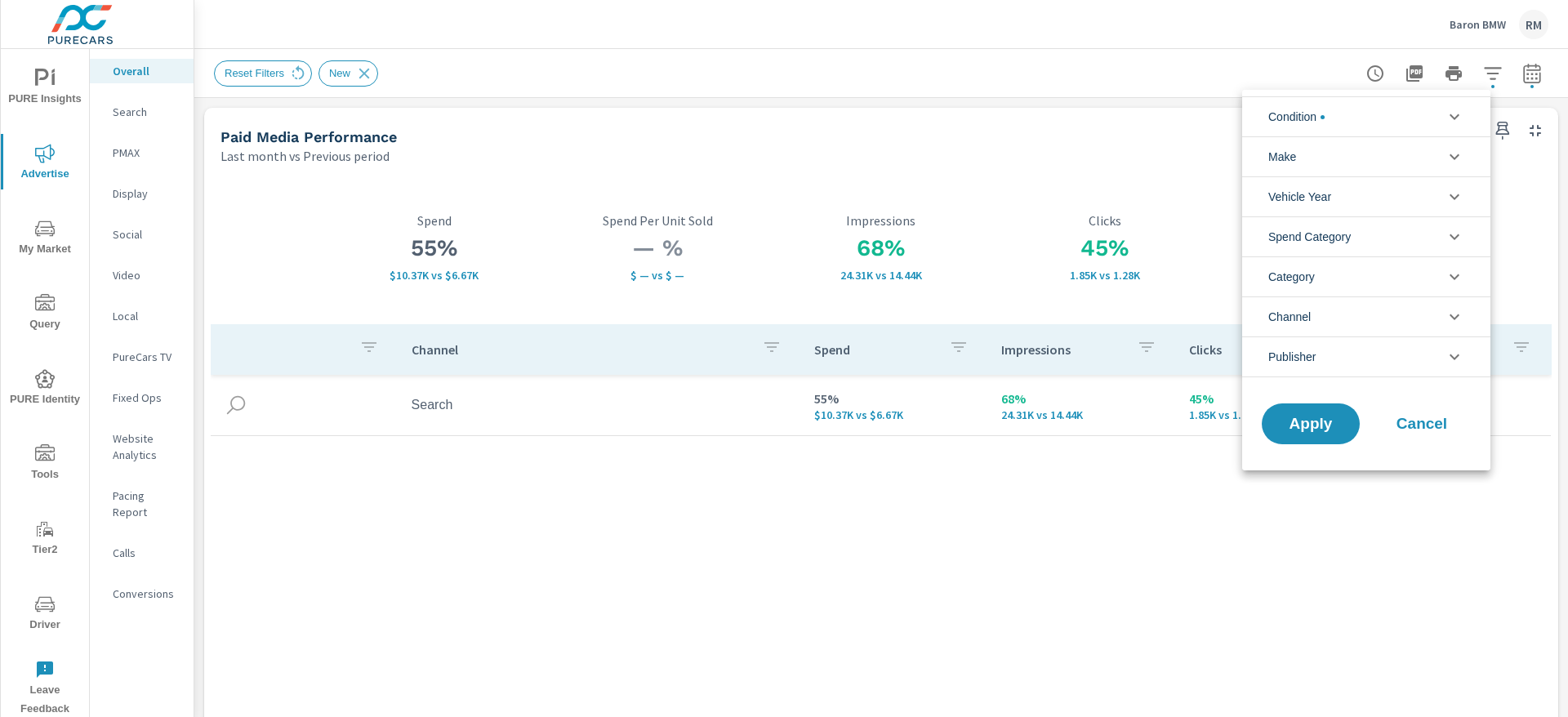
click at [1393, 119] on li "Condition" at bounding box center [1366, 116] width 248 height 40
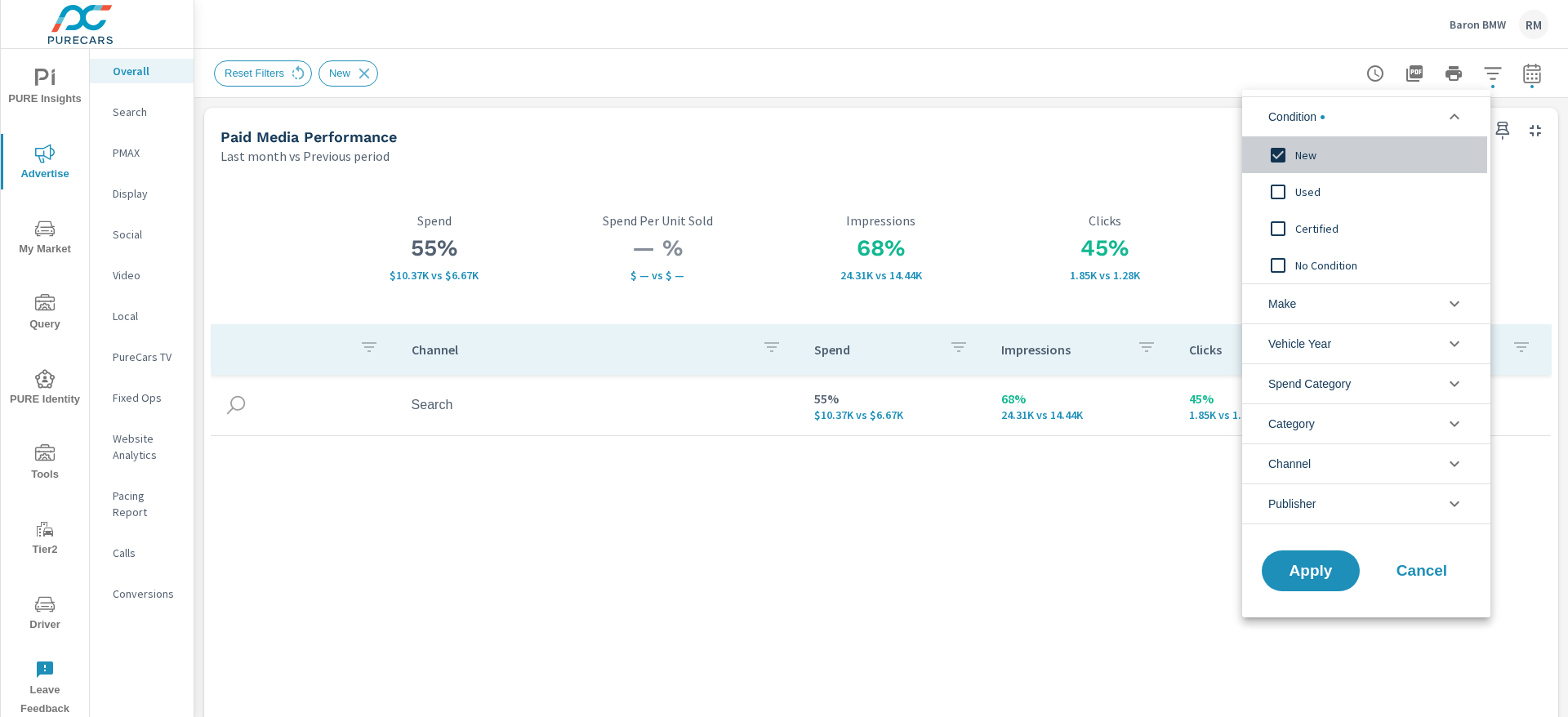
click at [1290, 149] on input "filter options" at bounding box center [1277, 155] width 35 height 35
drag, startPoint x: 1299, startPoint y: 585, endPoint x: 1305, endPoint y: 570, distance: 16.2
click at [1305, 570] on div "Apply Cancel" at bounding box center [1366, 574] width 248 height 87
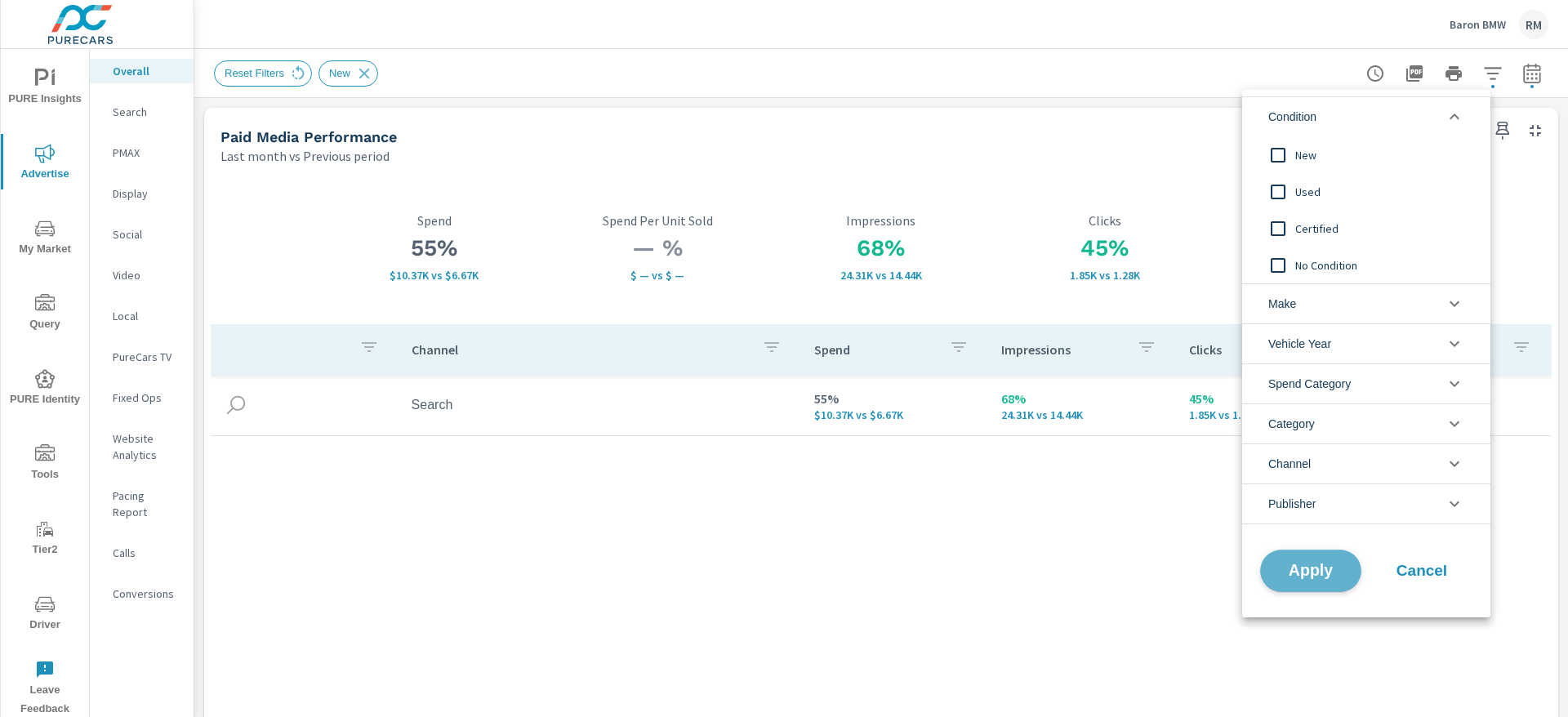
click at [1305, 570] on span "Apply" at bounding box center [1311, 571] width 67 height 15
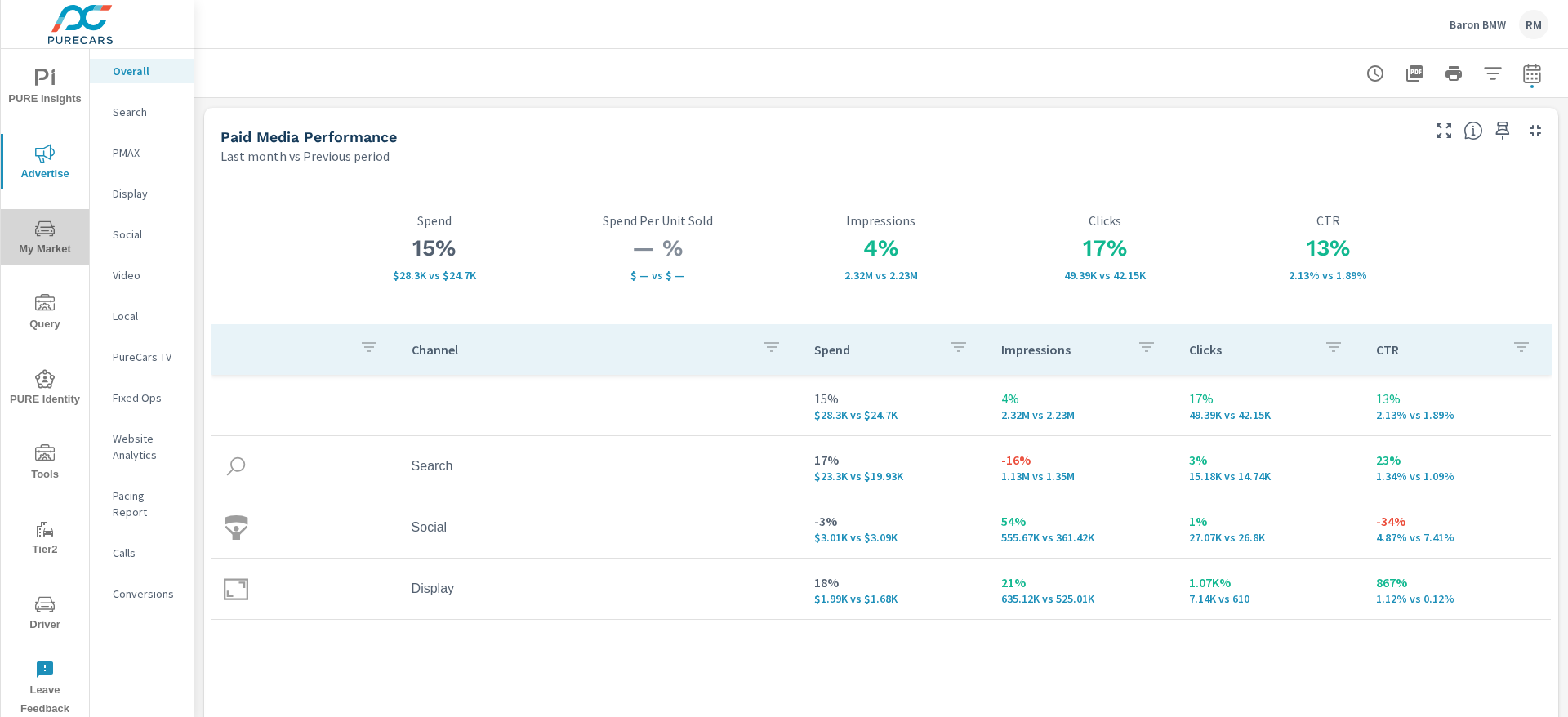
click at [40, 217] on button "My Market" at bounding box center [45, 237] width 88 height 56
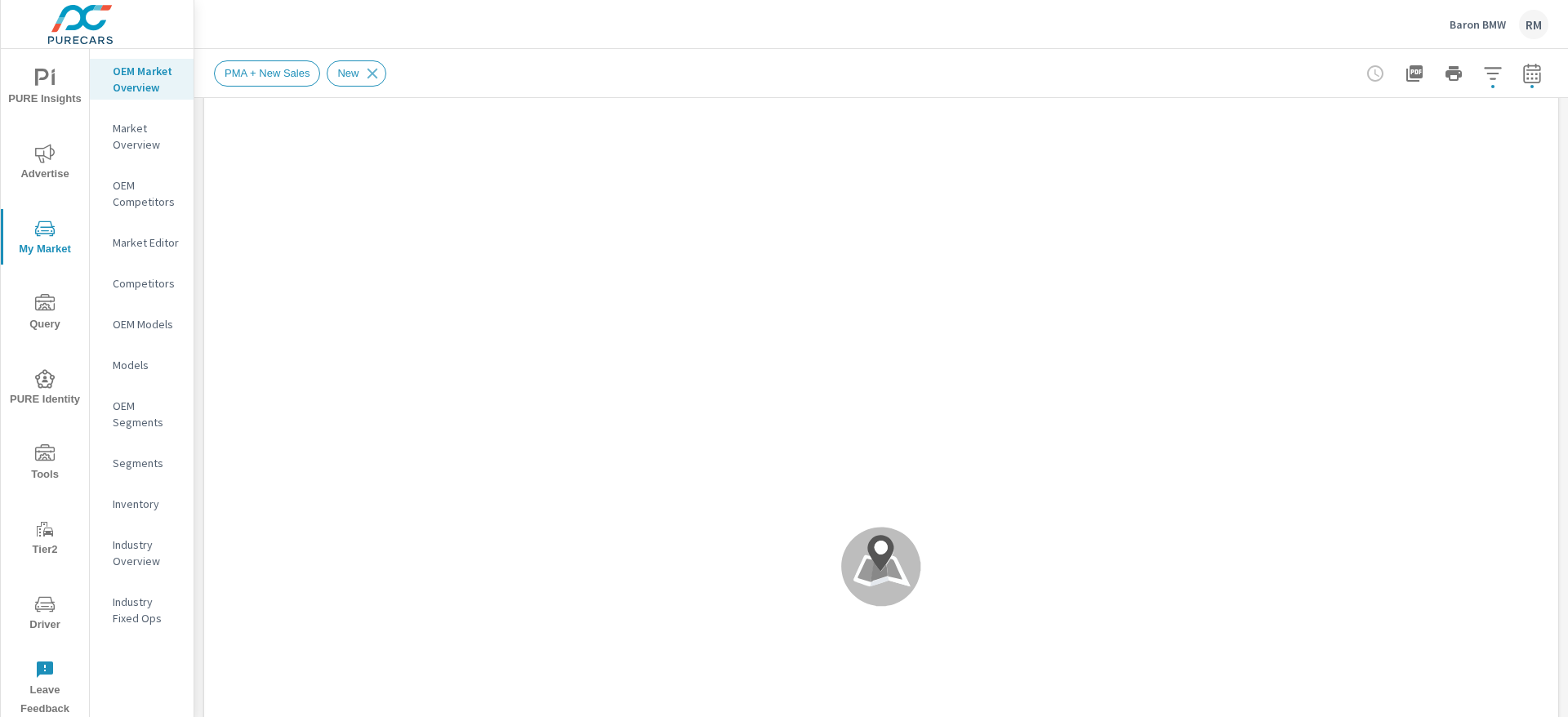
scroll to position [122, 0]
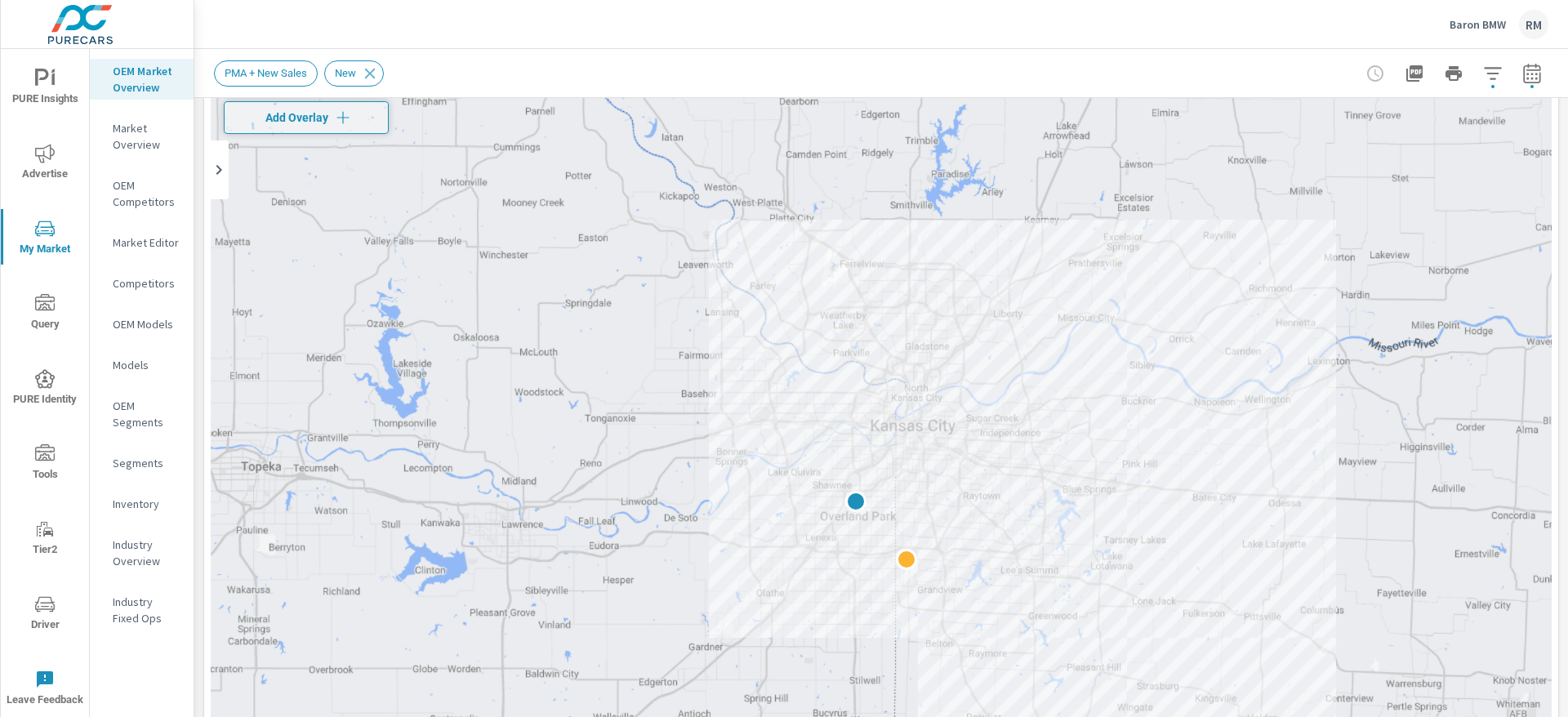
drag, startPoint x: 815, startPoint y: 227, endPoint x: 825, endPoint y: 238, distance: 14.9
click at [824, 239] on div at bounding box center [881, 503] width 1341 height 908
click at [296, 104] on button "Add Overlay" at bounding box center [307, 117] width 165 height 33
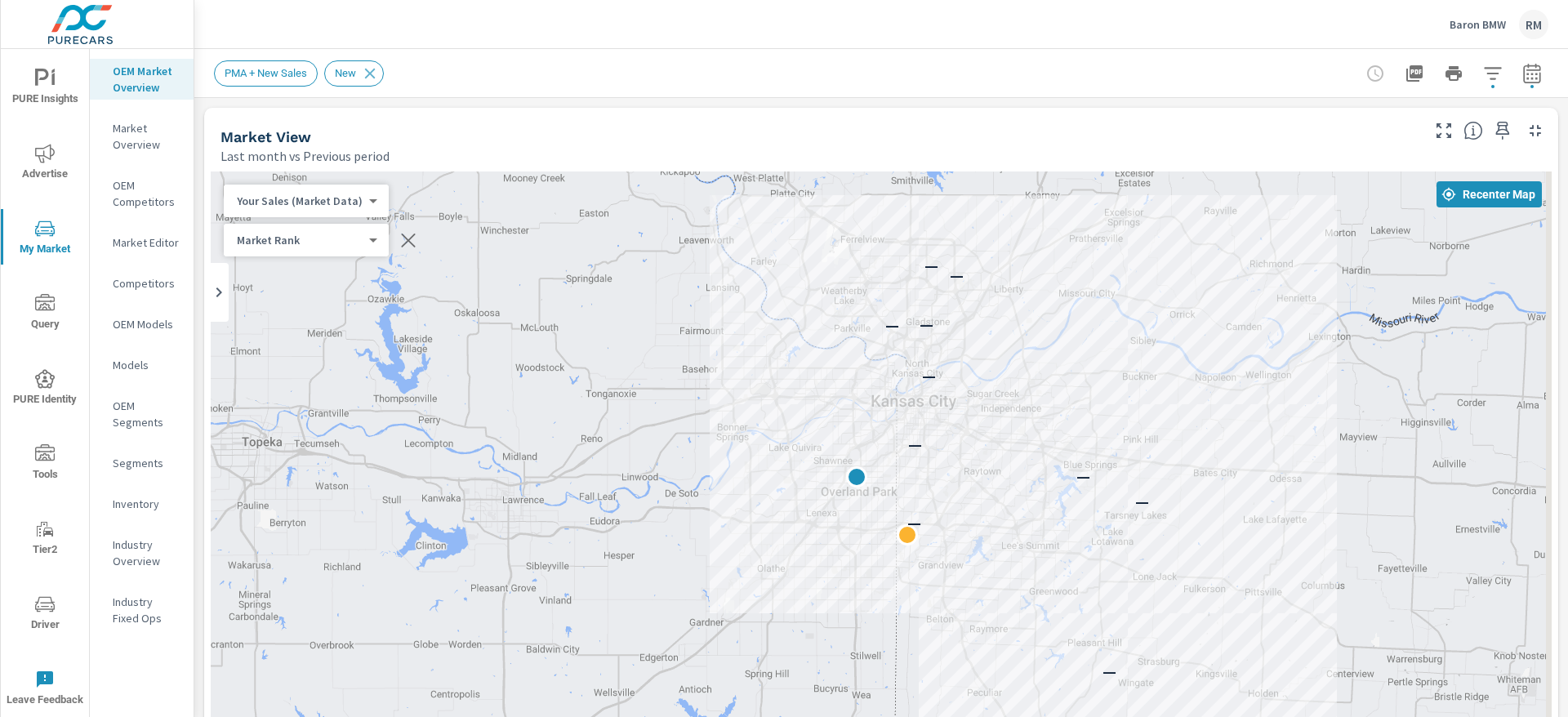
drag, startPoint x: 600, startPoint y: 493, endPoint x: 579, endPoint y: 376, distance: 118.9
click at [582, 378] on div "— — — — — — — — — —" at bounding box center [881, 626] width 1341 height 908
click at [330, 243] on body "PURE Insights Advertise My Market Query PURE Identity Tools Tier2 Driver Leave …" at bounding box center [784, 358] width 1568 height 717
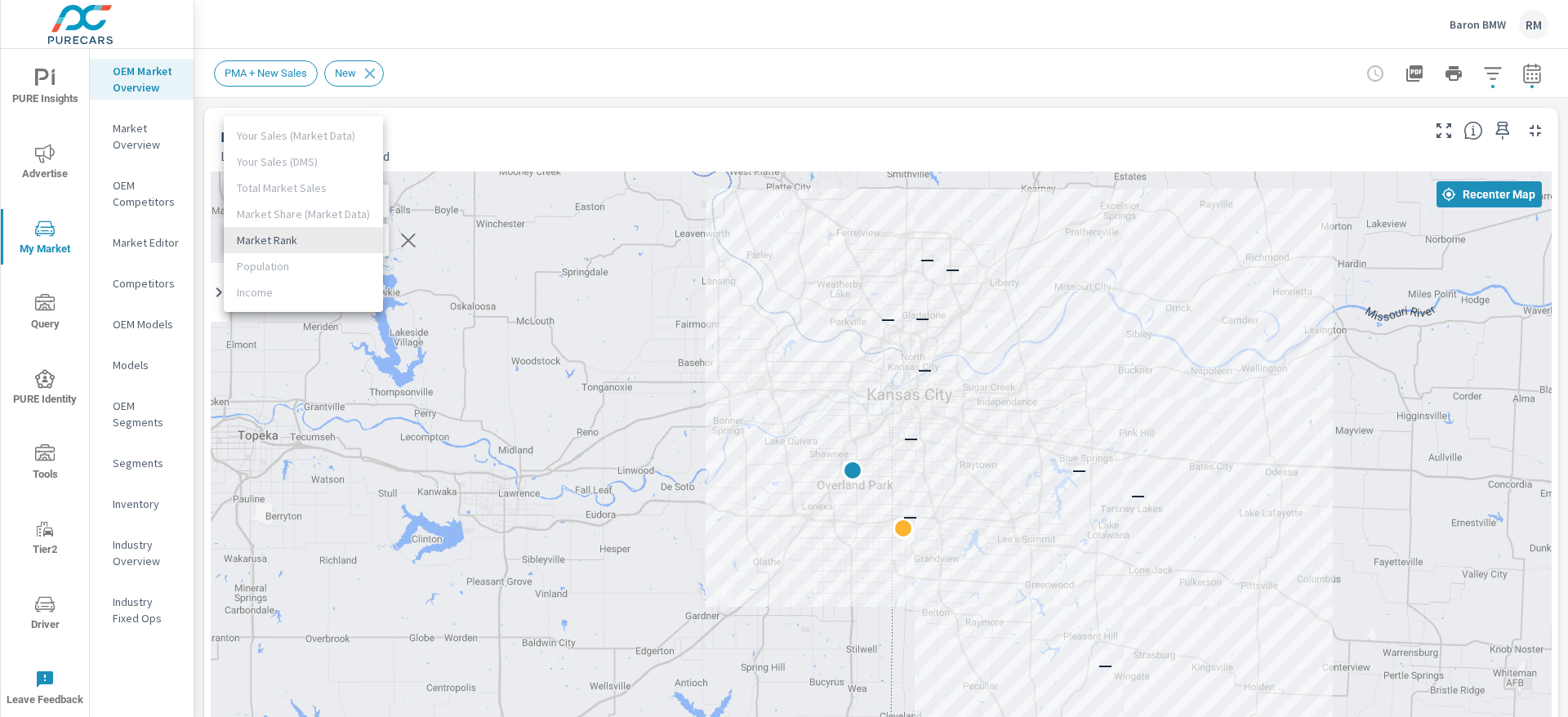
click at [330, 243] on li "Market Rank" at bounding box center [303, 240] width 159 height 26
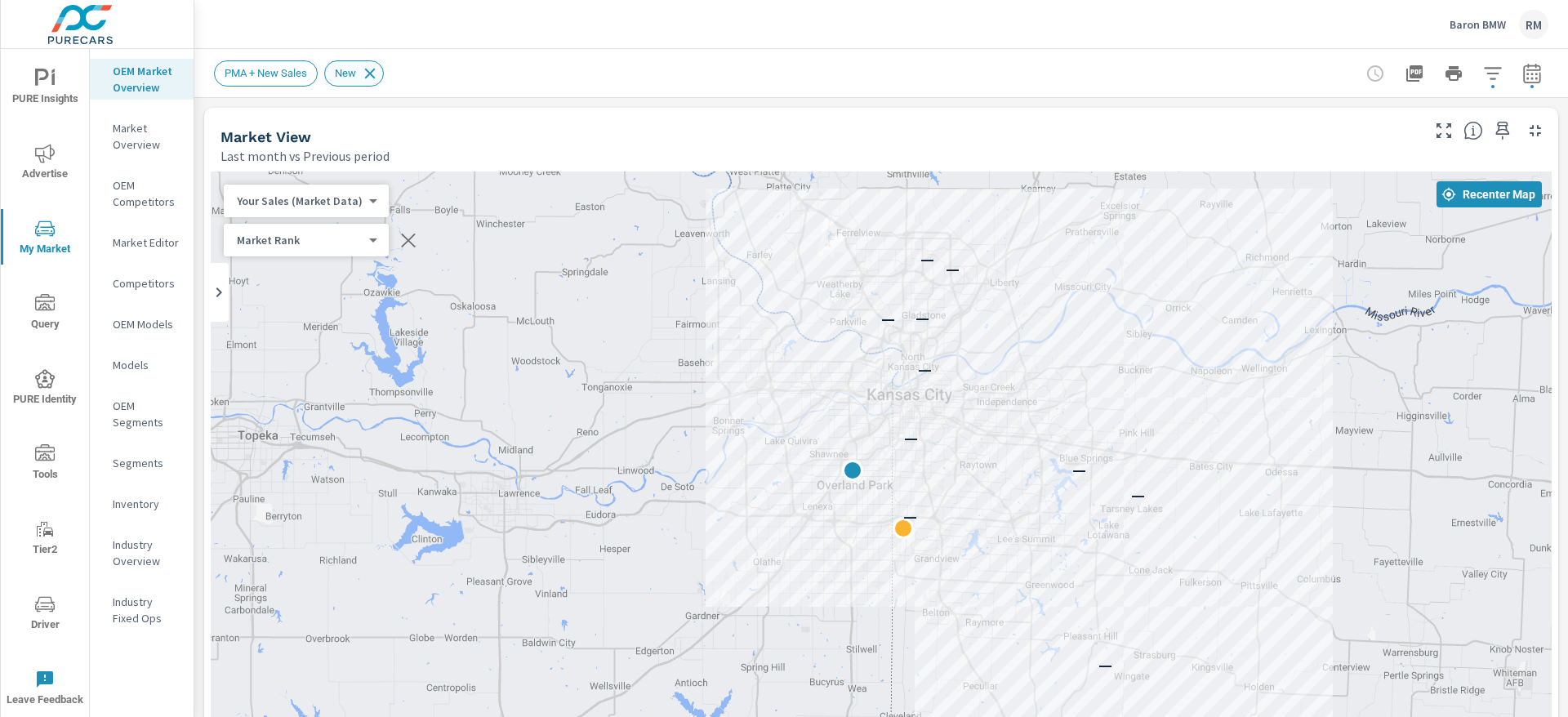
click at [365, 78] on icon at bounding box center [370, 73] width 18 height 18
click at [1523, 72] on icon "button" at bounding box center [1532, 73] width 19 height 19
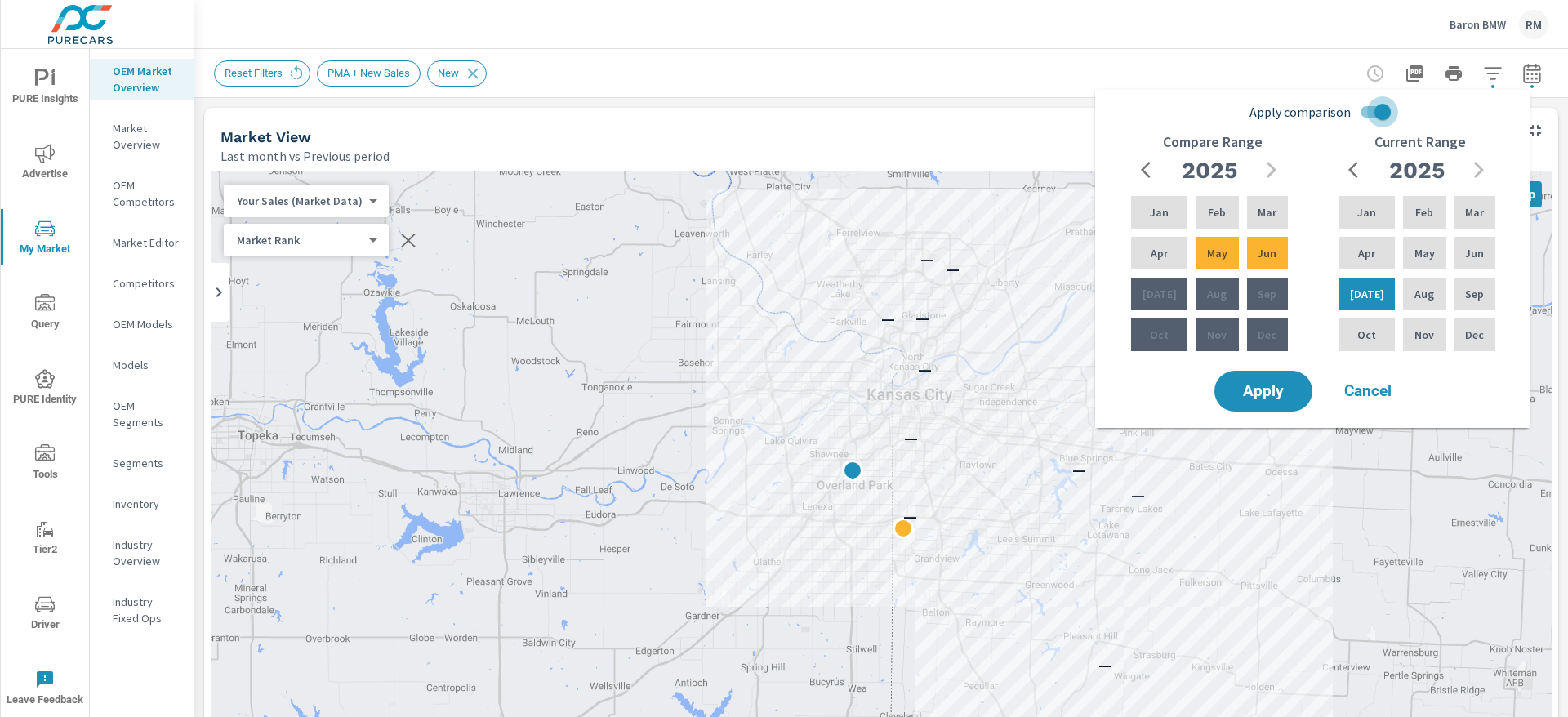
click at [1372, 110] on input "Apply comparison" at bounding box center [1382, 111] width 93 height 31
checkbox input "false"
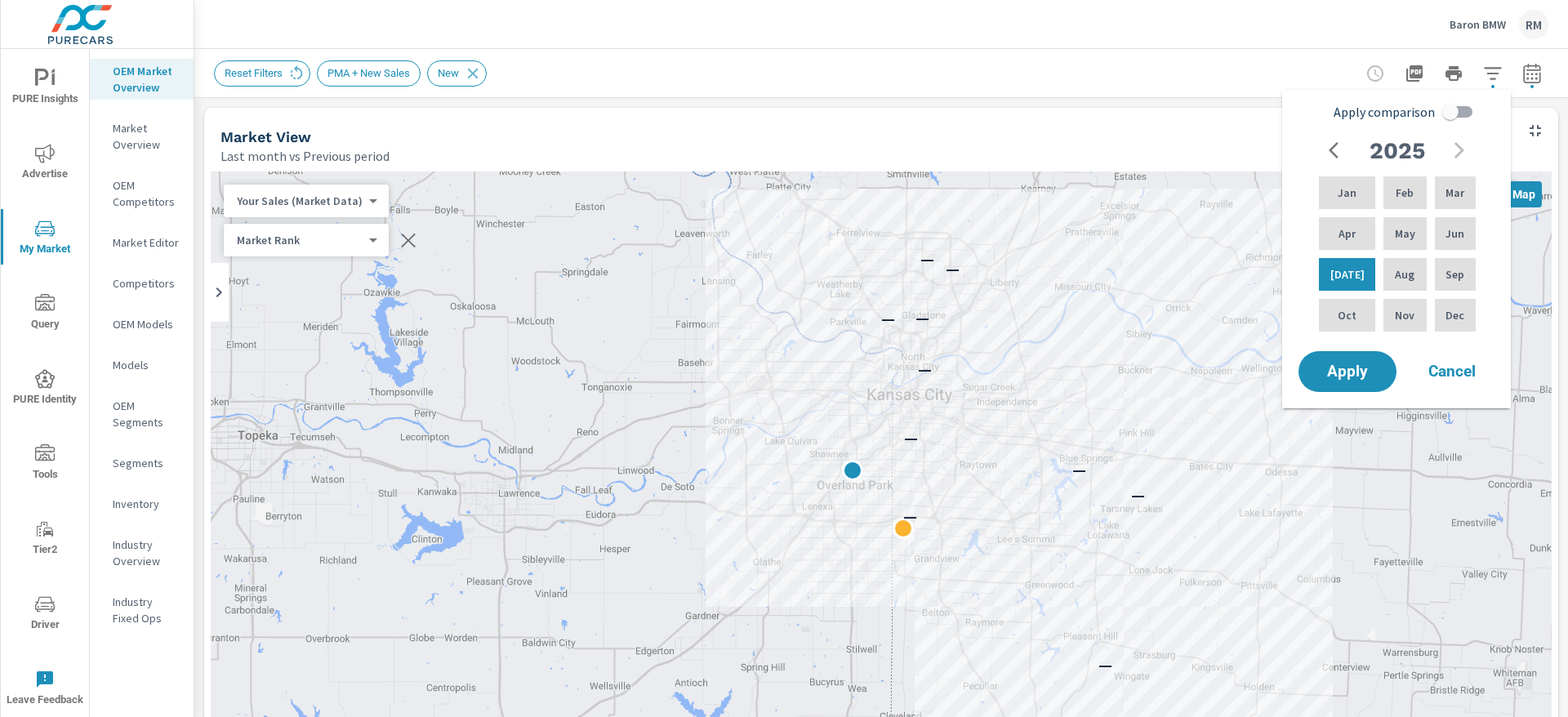
click at [821, 86] on div "Reset Filters PMA + New Sales New" at bounding box center [881, 72] width 1334 height 48
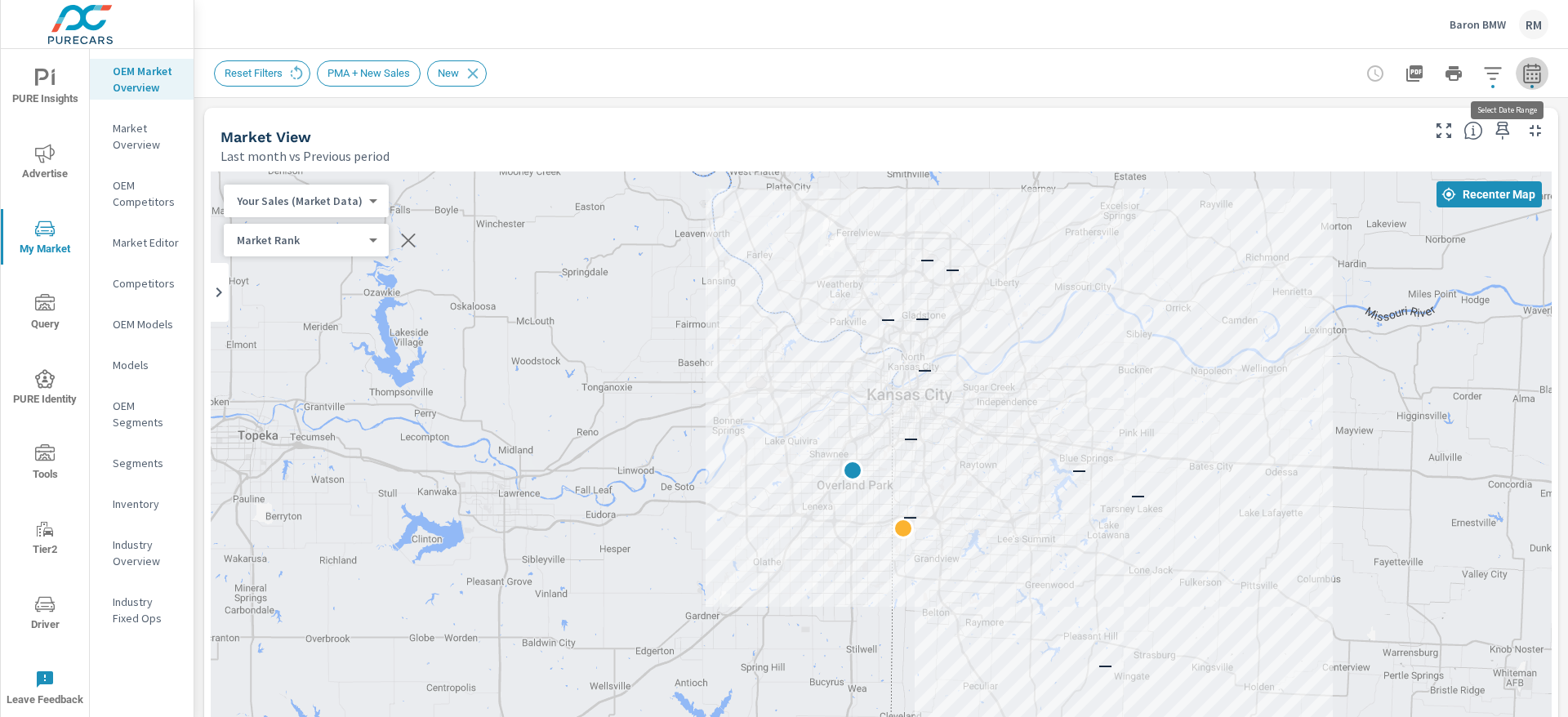
click at [1523, 74] on icon "button" at bounding box center [1532, 73] width 19 height 19
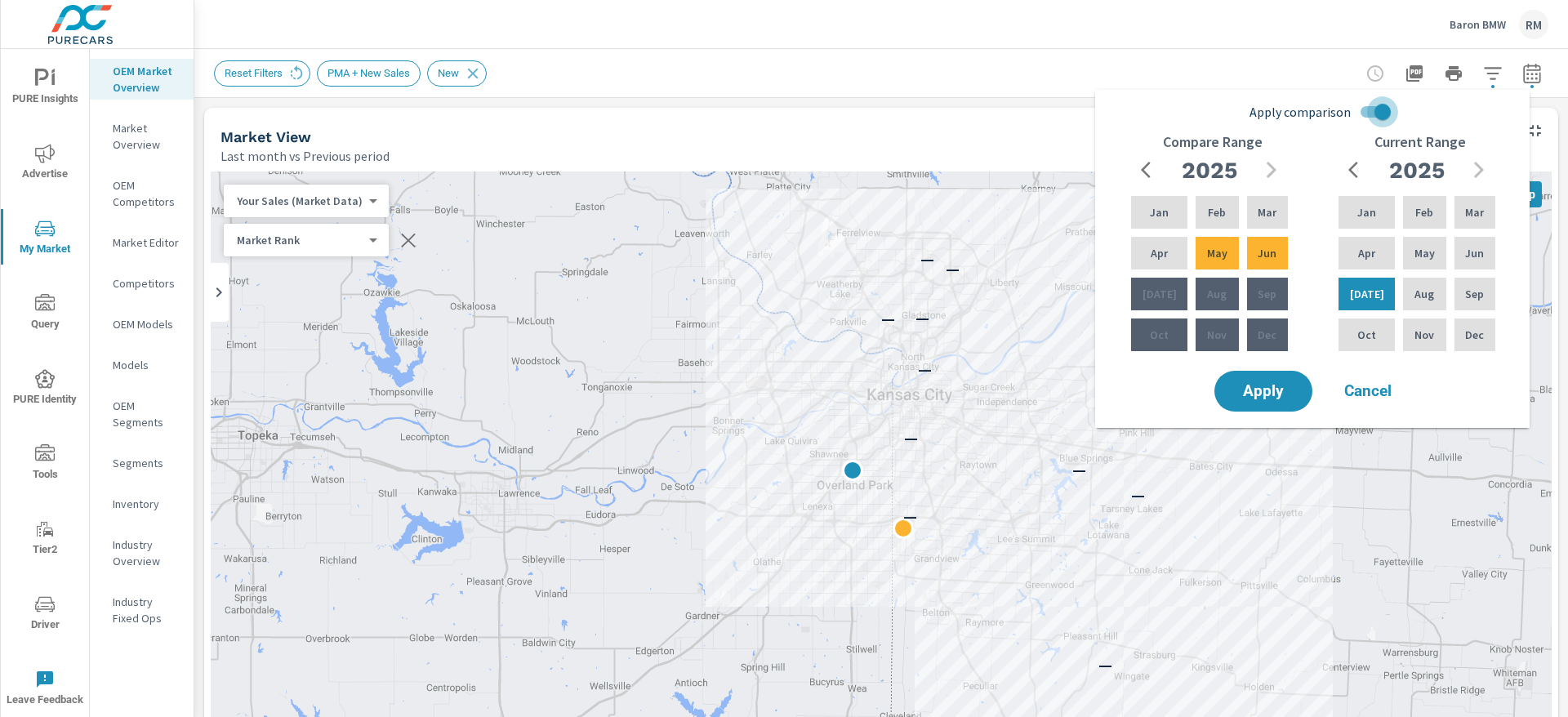
click at [1368, 104] on input "Apply comparison" at bounding box center [1382, 111] width 93 height 31
checkbox input "false"
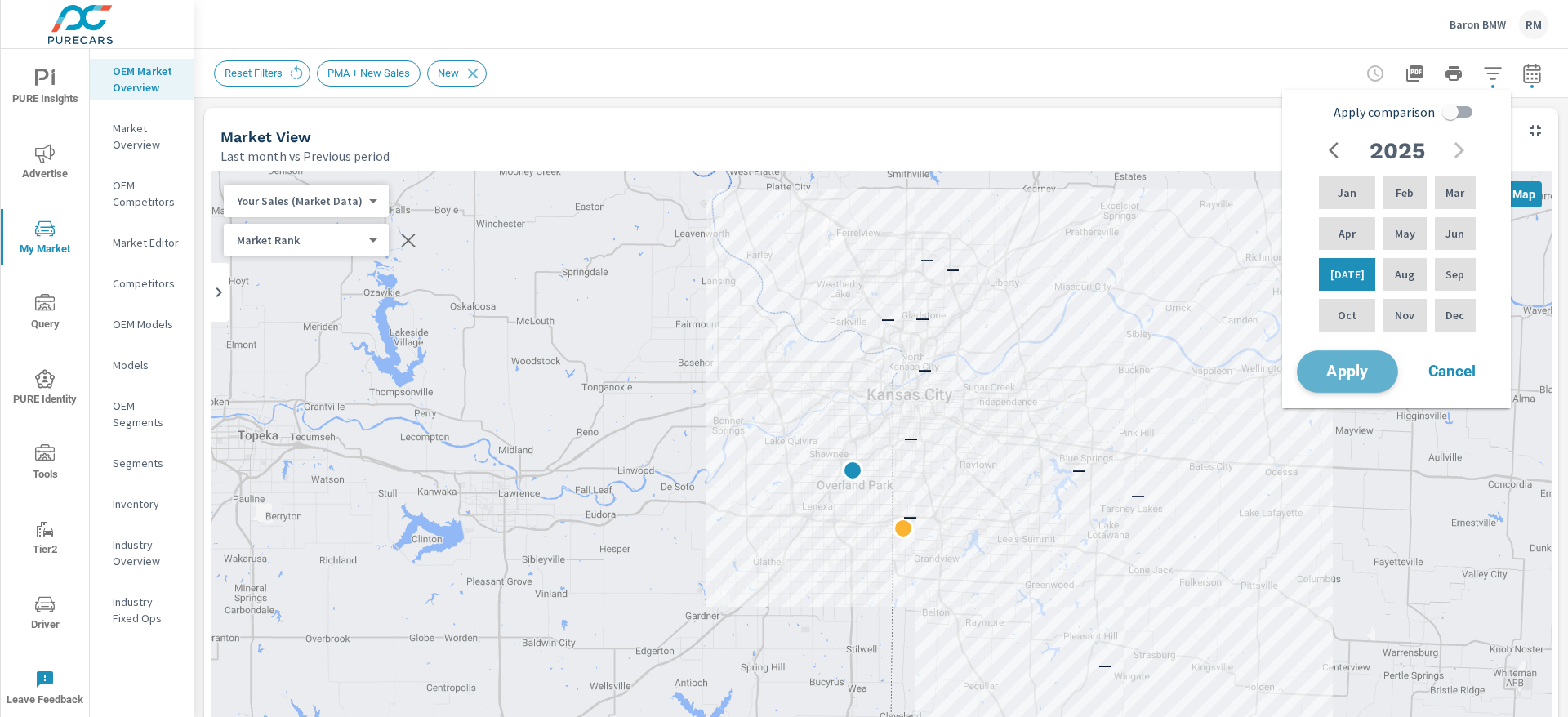
click at [1332, 383] on button "Apply" at bounding box center [1347, 372] width 101 height 42
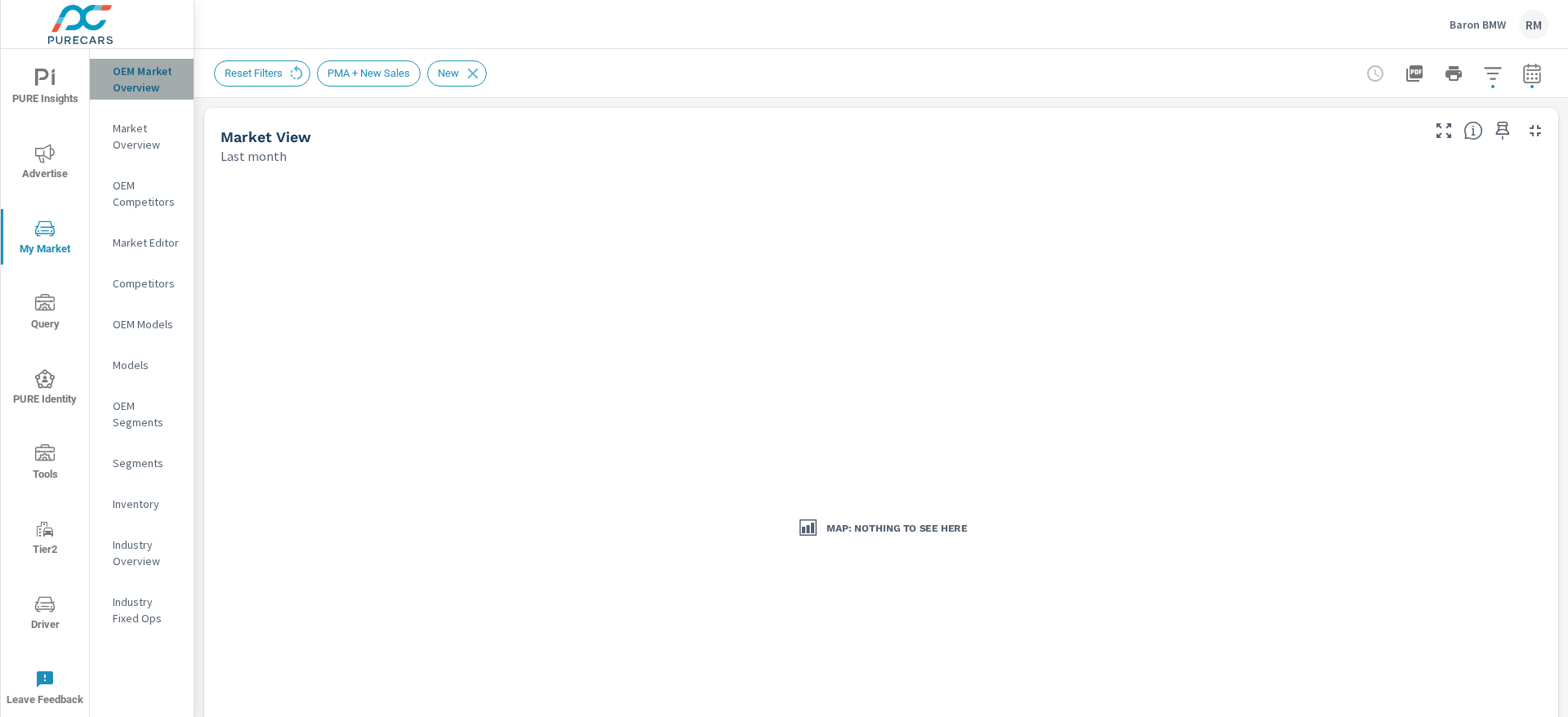
click at [157, 77] on p "OEM Market Overview" at bounding box center [147, 79] width 67 height 33
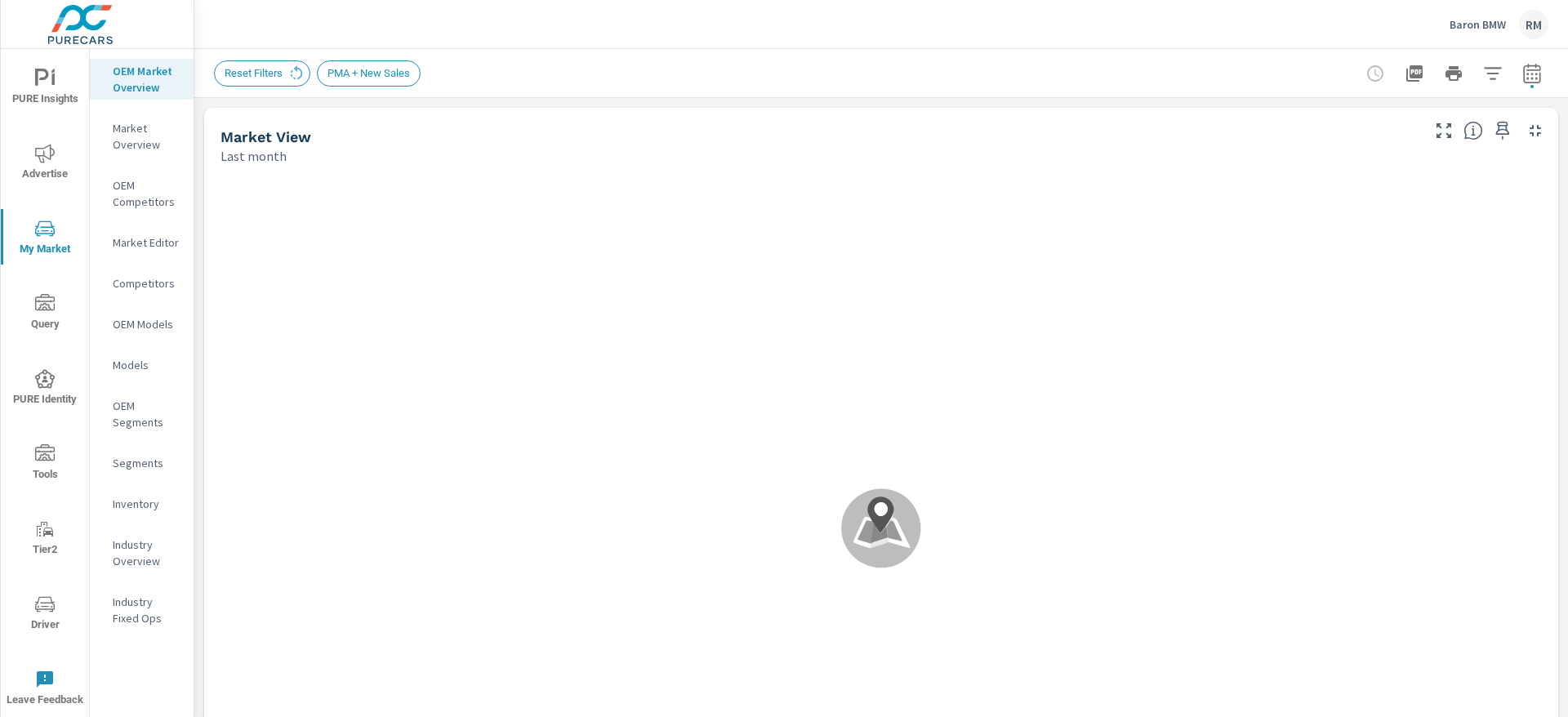
scroll to position [1, 0]
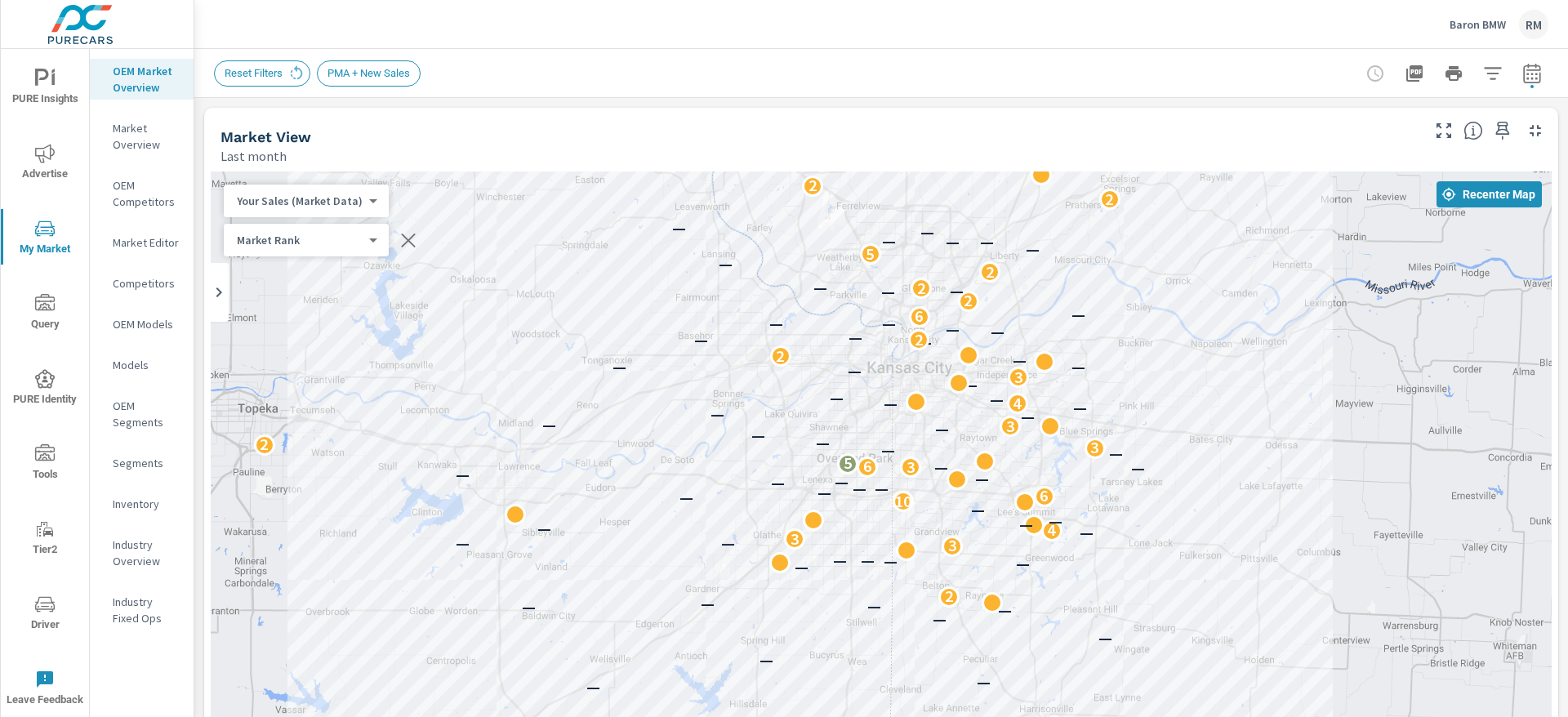
drag, startPoint x: 1134, startPoint y: 286, endPoint x: 1134, endPoint y: 382, distance: 96.0
click at [1134, 382] on div "— — — — — — — — — — — — — 2 — — — — — — 3 — — 3 — 4 — — — — 10 — 6 — — — — — — …" at bounding box center [881, 503] width 1341 height 663
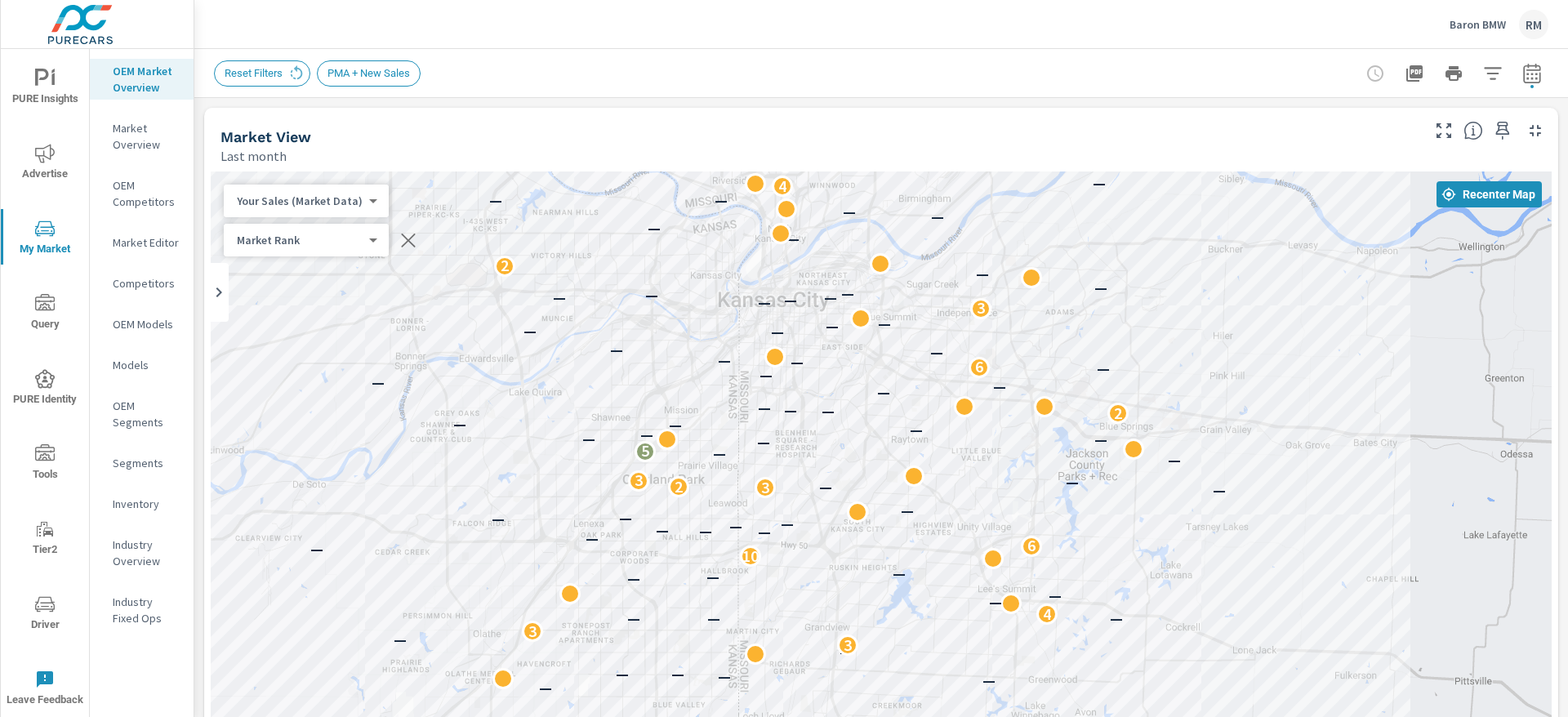
drag, startPoint x: 905, startPoint y: 400, endPoint x: 999, endPoint y: 336, distance: 113.7
click at [990, 342] on div "— — — — — — — — — — — — — 2 — — — — — — 3 — — 3 — — — 4 — — — — — — 10 — 6 — — …" at bounding box center [881, 503] width 1341 height 663
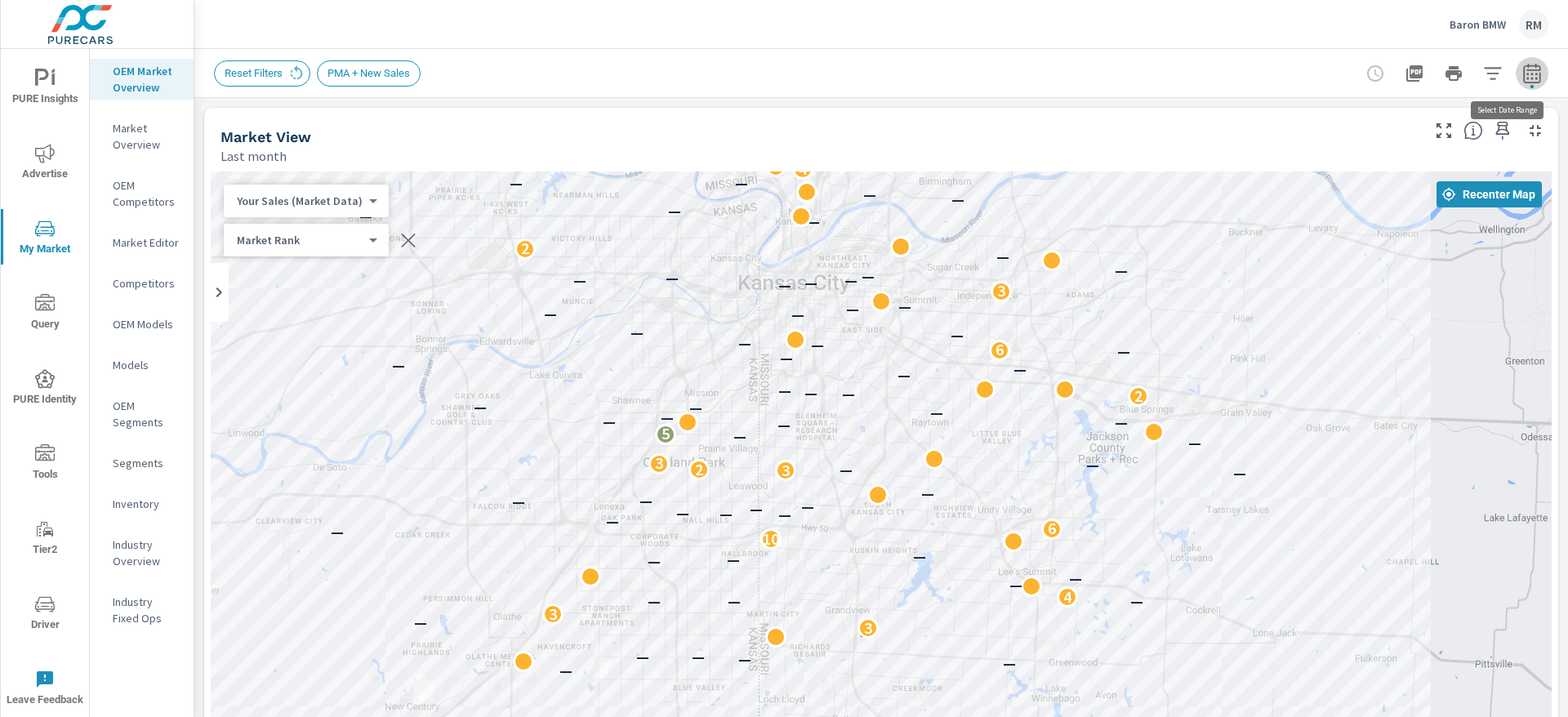
click at [1523, 67] on icon "button" at bounding box center [1532, 73] width 19 height 19
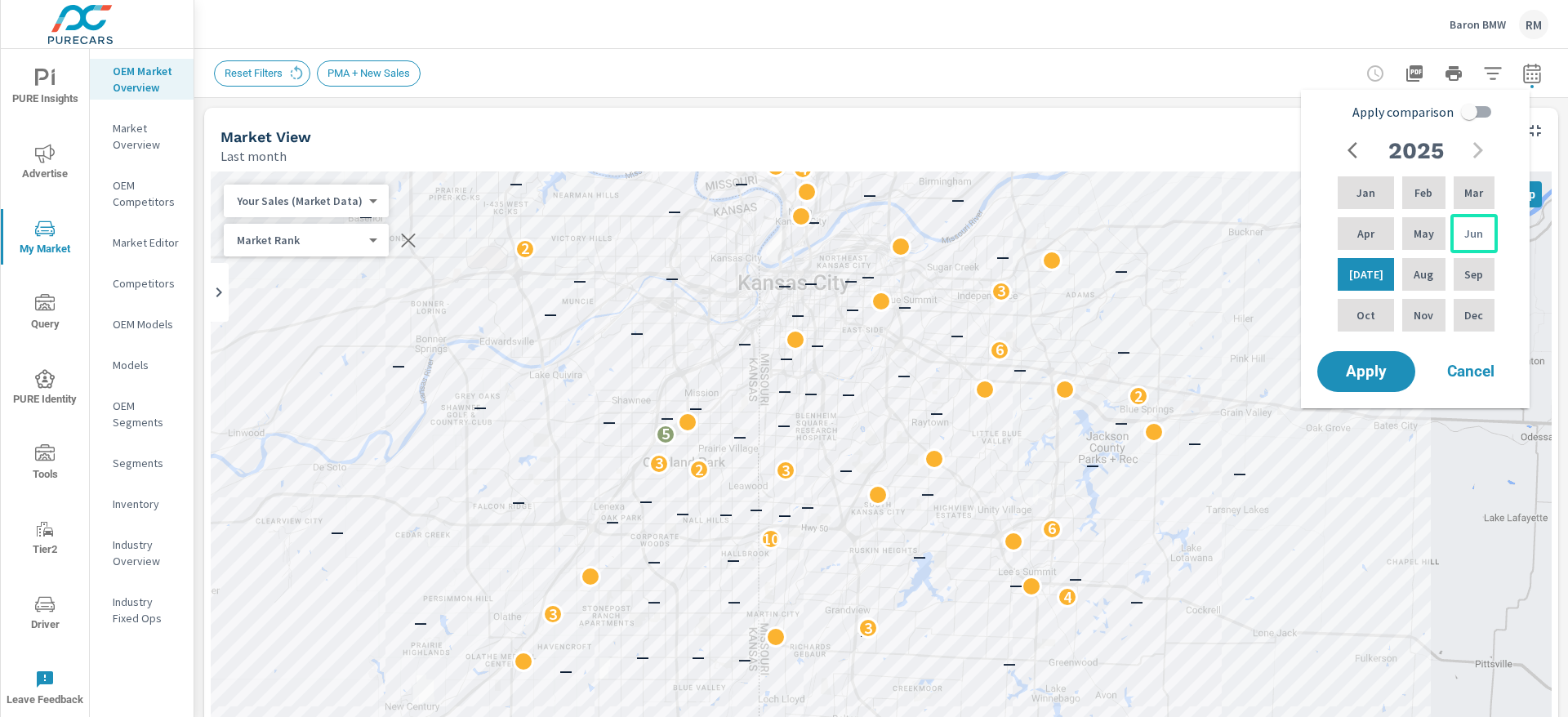
click at [1473, 218] on div "Jun" at bounding box center [1474, 233] width 47 height 40
click at [1369, 276] on div "Jul" at bounding box center [1365, 275] width 63 height 40
drag, startPoint x: 1411, startPoint y: 233, endPoint x: 1384, endPoint y: 253, distance: 33.6
click at [1403, 241] on div "May" at bounding box center [1423, 233] width 49 height 40
click at [1369, 233] on div "Apr" at bounding box center [1365, 233] width 63 height 40
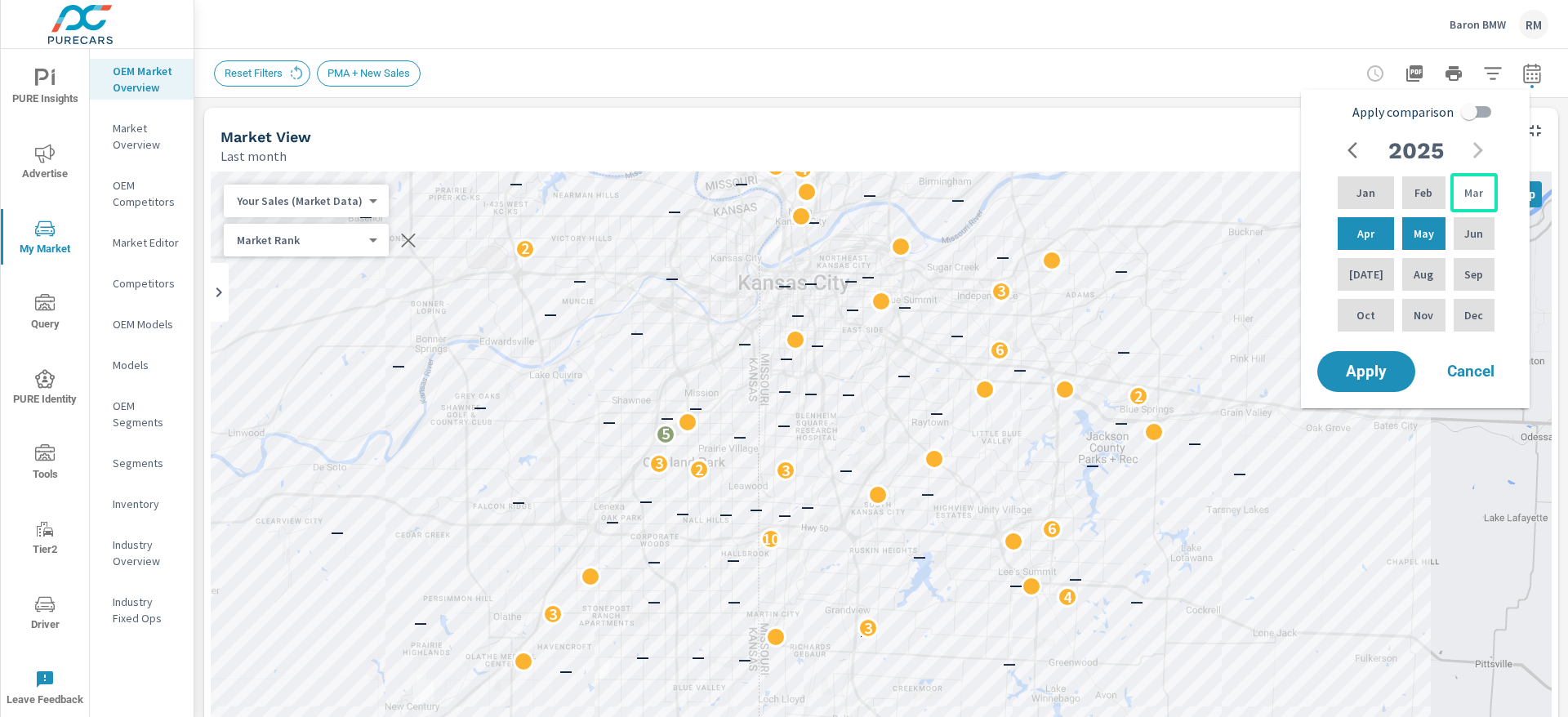
click at [1469, 195] on p "Mar" at bounding box center [1474, 192] width 19 height 16
click at [1376, 243] on div "Apr" at bounding box center [1365, 233] width 63 height 40
drag, startPoint x: 1411, startPoint y: 233, endPoint x: 1431, endPoint y: 227, distance: 20.9
click at [1415, 231] on p "May" at bounding box center [1424, 233] width 20 height 16
drag, startPoint x: 1453, startPoint y: 217, endPoint x: 1438, endPoint y: 230, distance: 19.8
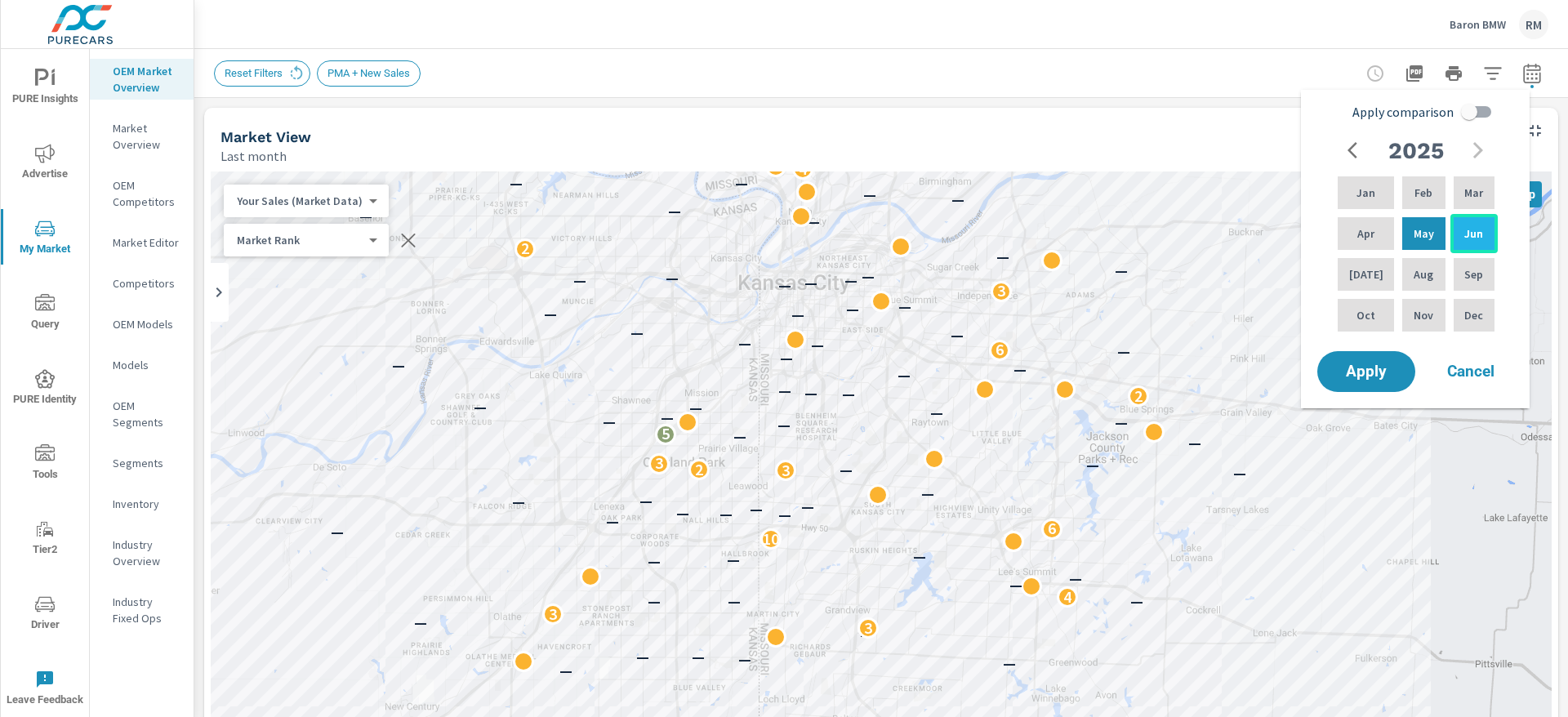
click at [1451, 218] on div "Jun" at bounding box center [1474, 233] width 47 height 40
click at [1365, 270] on p "Jul" at bounding box center [1366, 274] width 35 height 16
click at [1463, 217] on div "Jun" at bounding box center [1474, 233] width 47 height 40
click at [1370, 379] on span "Apply" at bounding box center [1367, 372] width 67 height 15
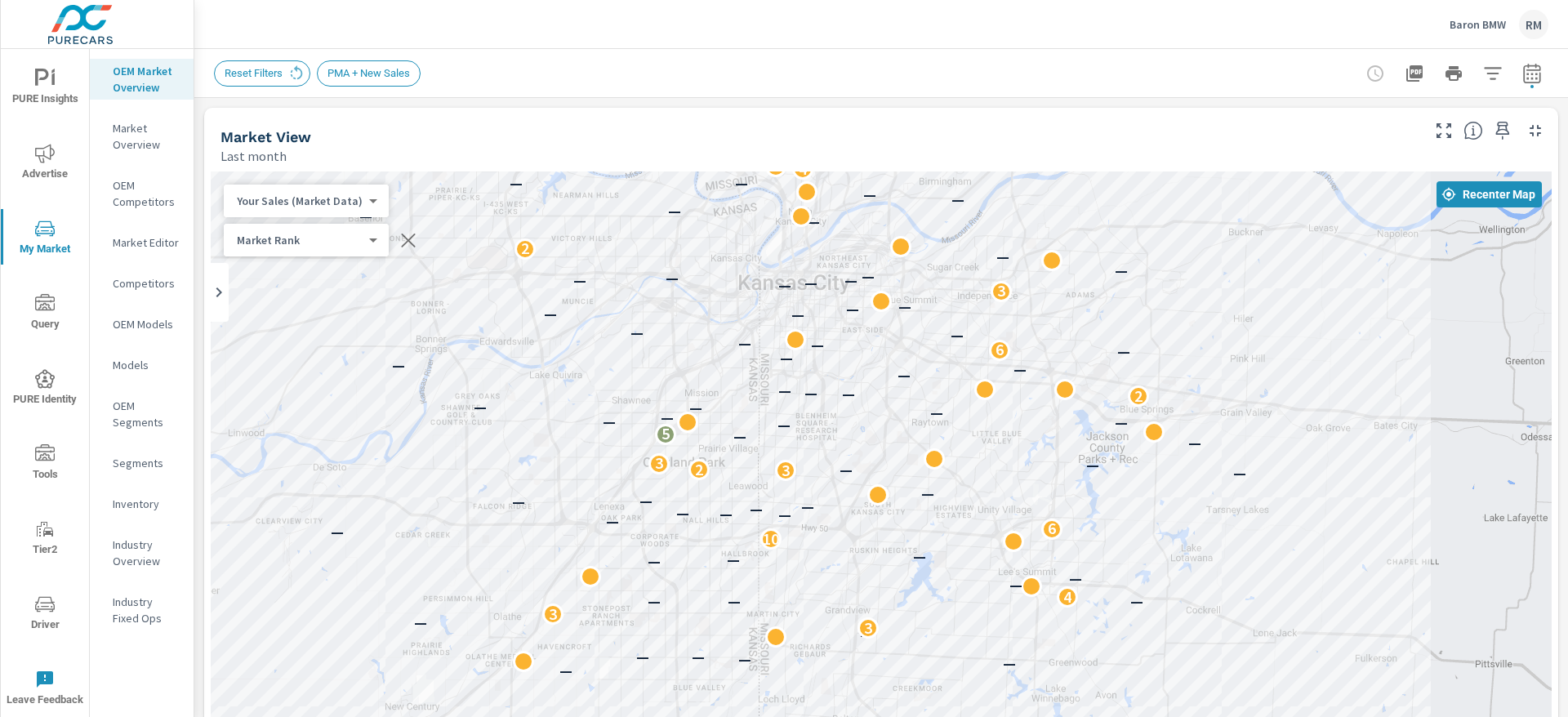
scroll to position [1, 0]
click at [269, 197] on body "PURE Insights Advertise My Market Query PURE Identity Tools Tier2 Driver Leave …" at bounding box center [784, 358] width 1568 height 717
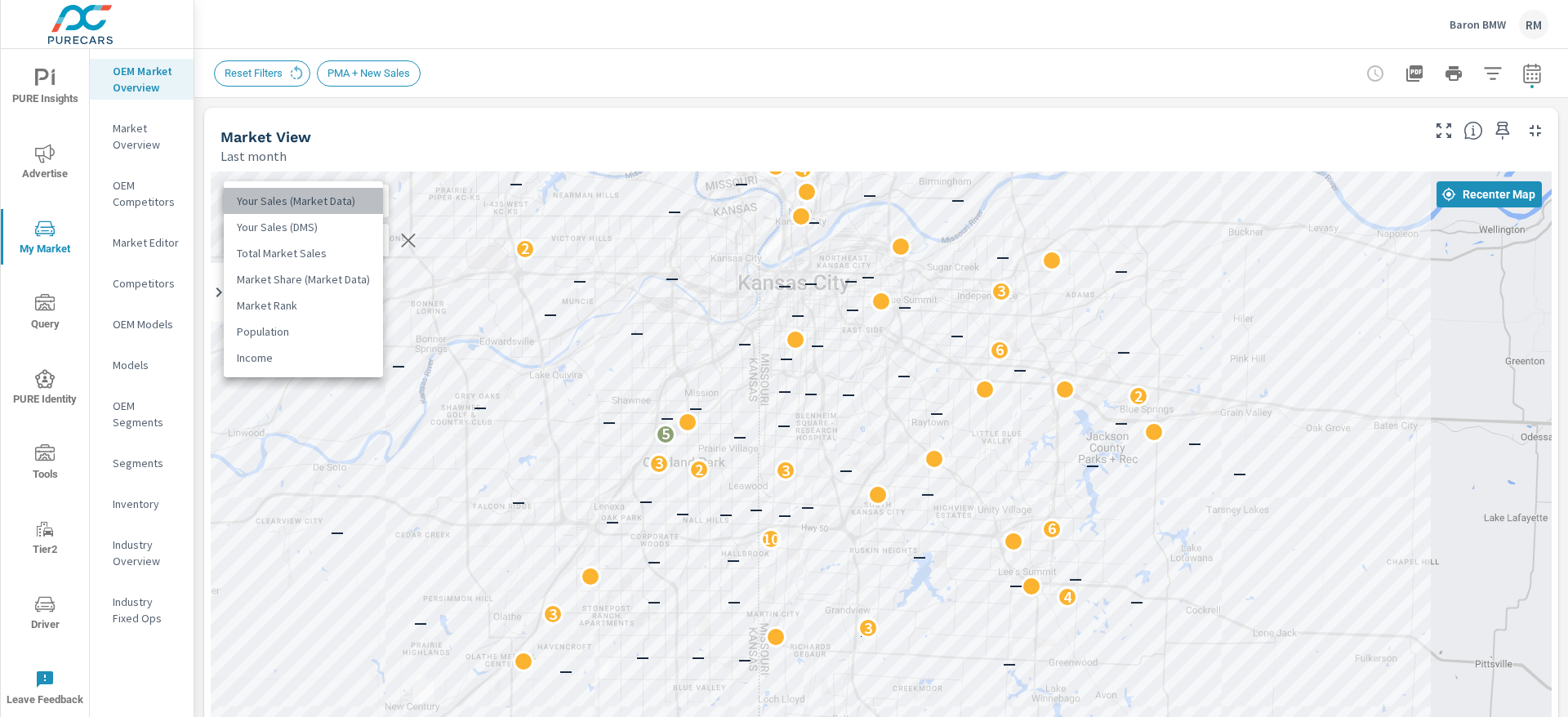
click at [344, 195] on li "Your Sales (Market Data)" at bounding box center [303, 201] width 159 height 26
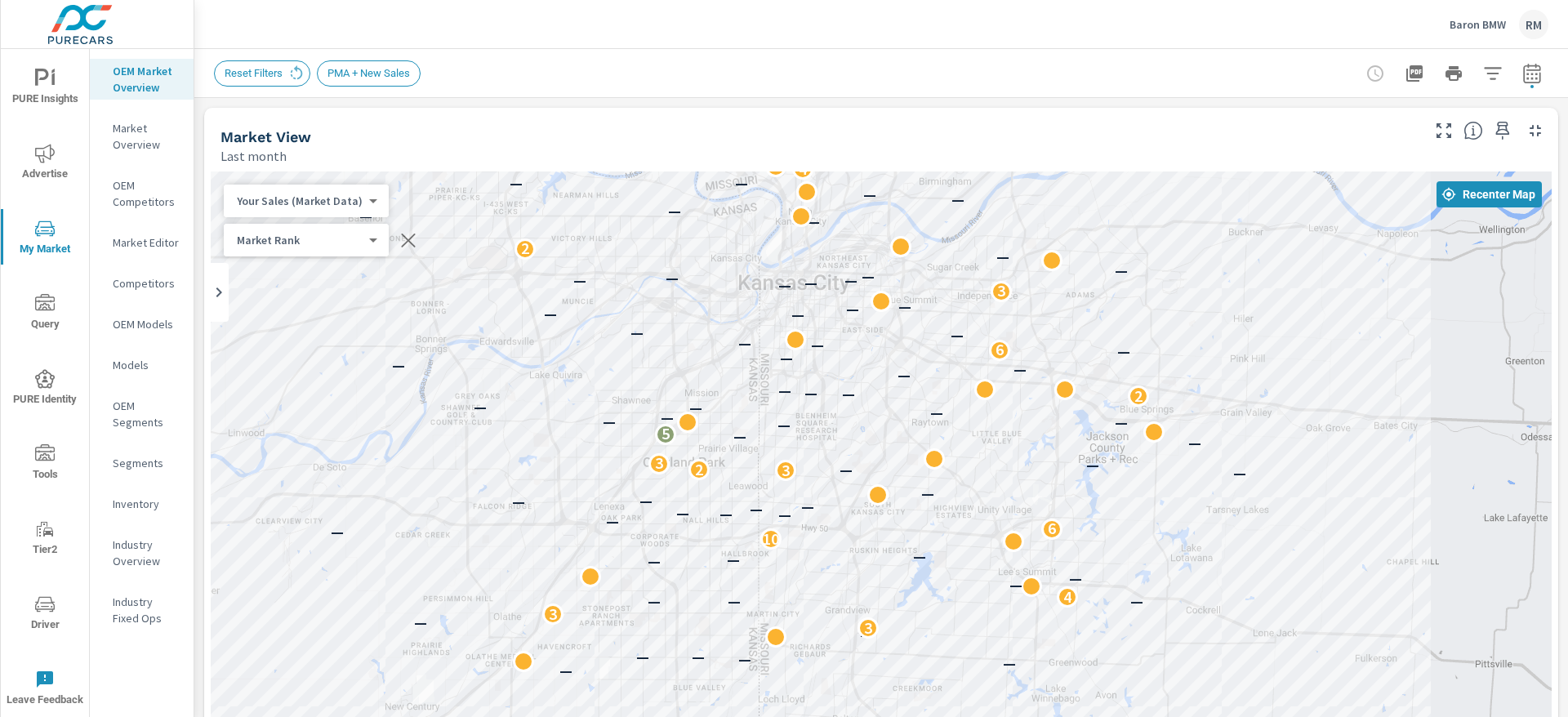
drag, startPoint x: 332, startPoint y: 253, endPoint x: 332, endPoint y: 242, distance: 11.0
click at [332, 251] on div "Market Rank 4 ​" at bounding box center [307, 240] width 165 height 33
click at [332, 235] on body "PURE Insights Advertise My Market Query PURE Identity Tools Tier2 Driver Leave …" at bounding box center [784, 358] width 1568 height 717
click at [317, 229] on li "Market Rank" at bounding box center [303, 240] width 159 height 26
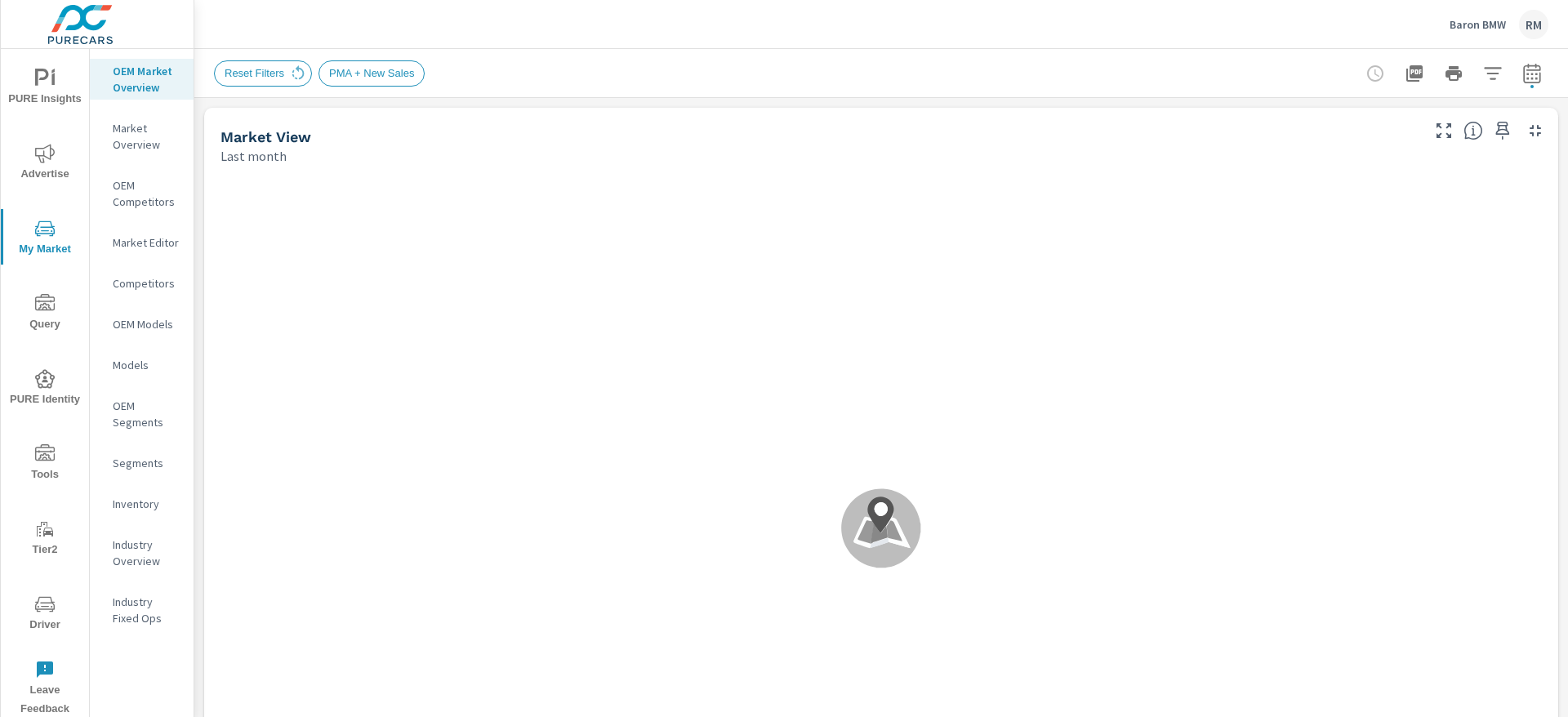
scroll to position [1, 0]
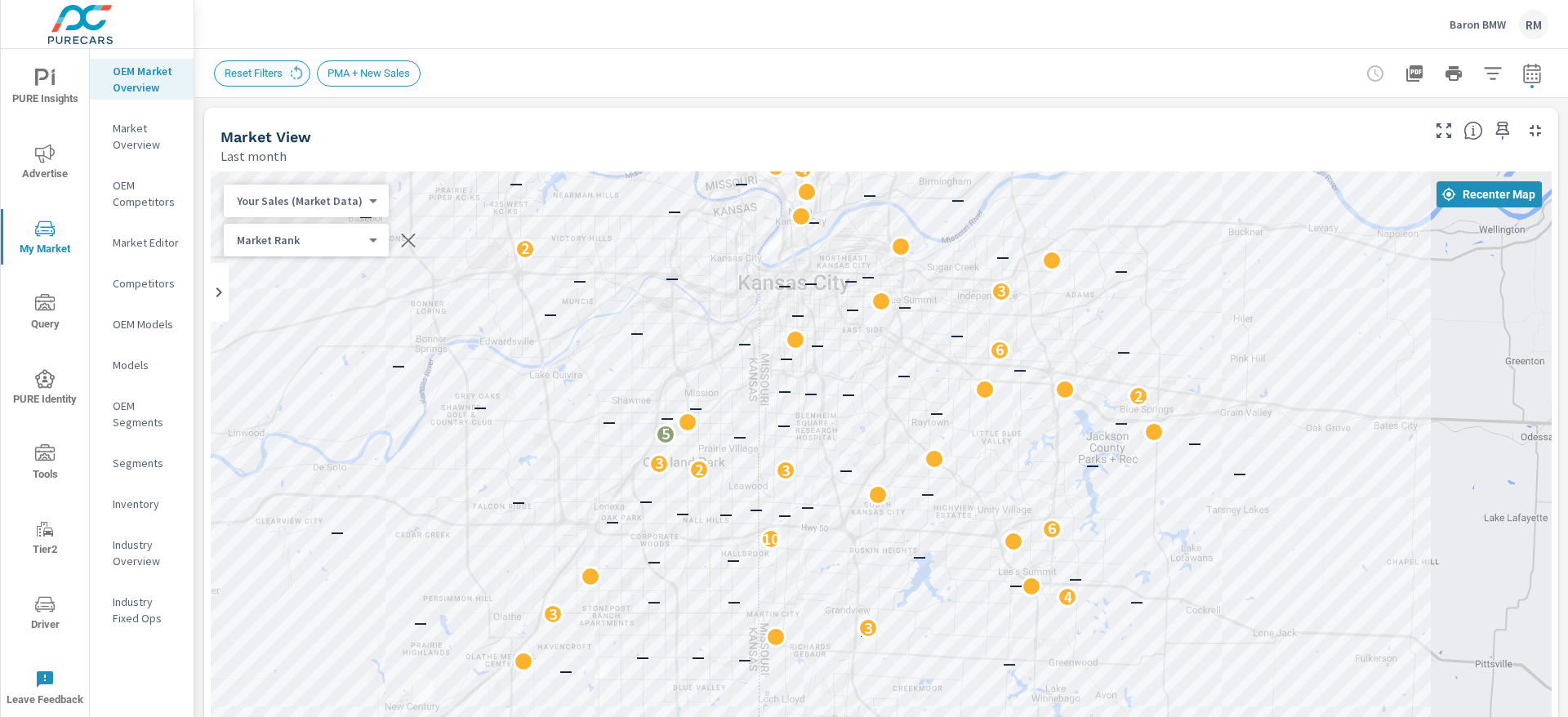
click at [296, 62] on div "Reset Filters" at bounding box center [262, 73] width 96 height 26
click at [294, 67] on icon at bounding box center [296, 72] width 13 height 13
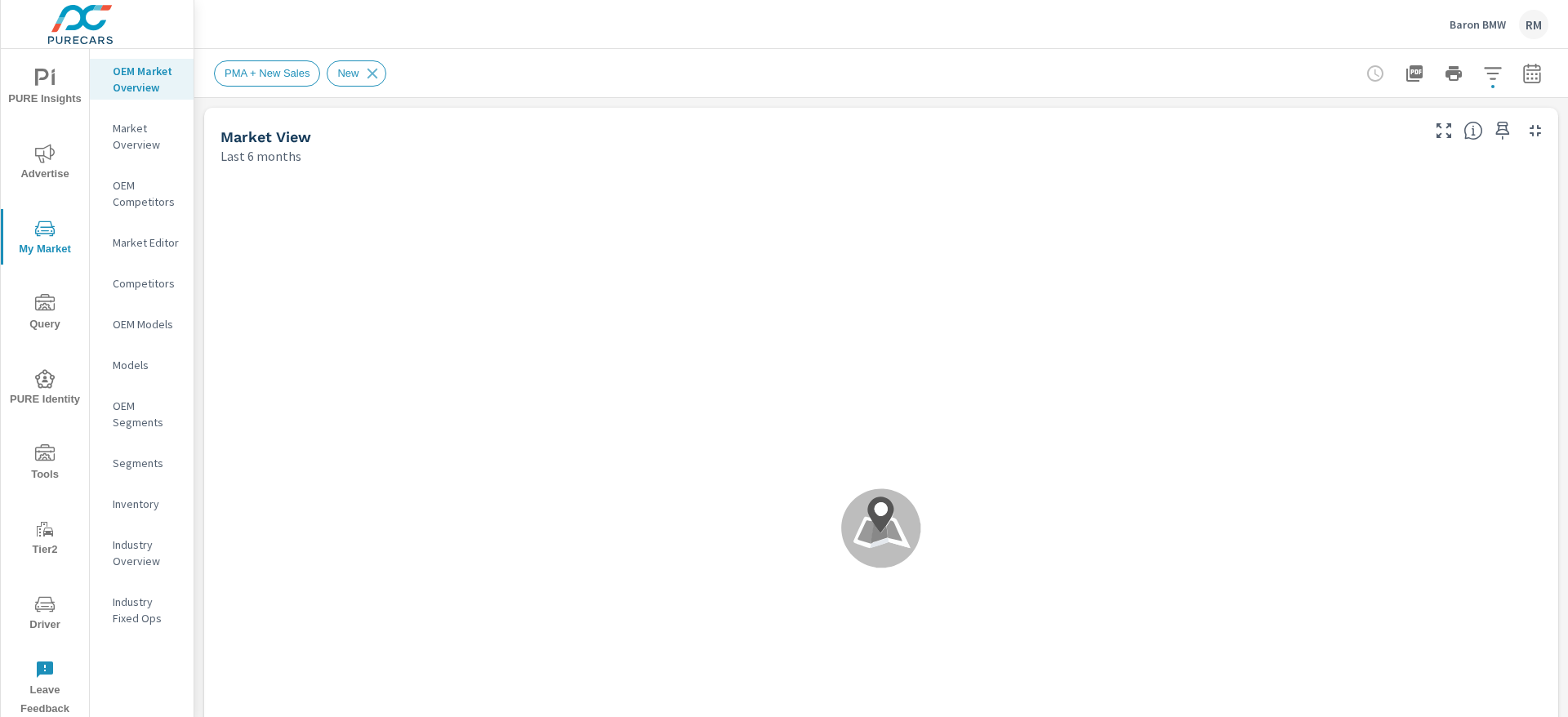
scroll to position [1, 0]
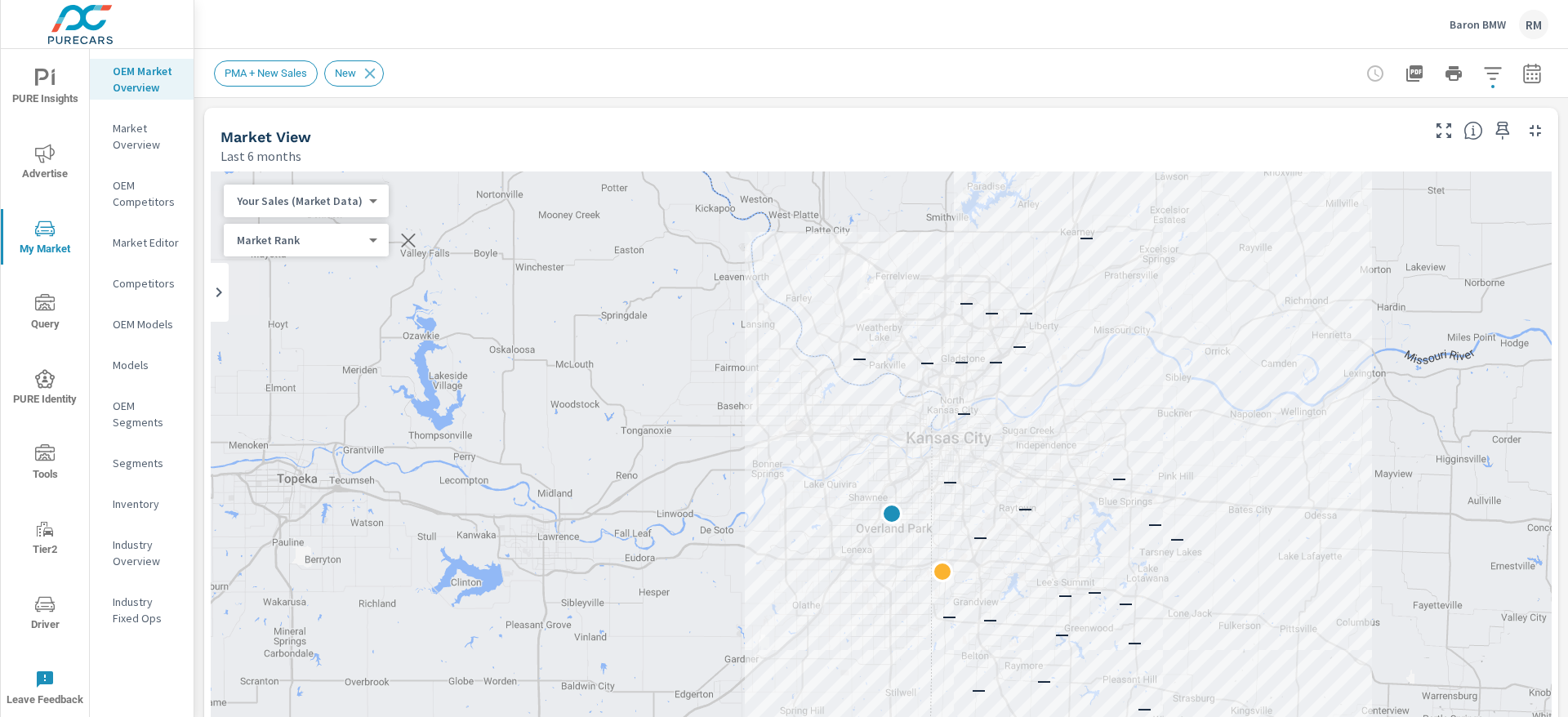
scroll to position [1, 0]
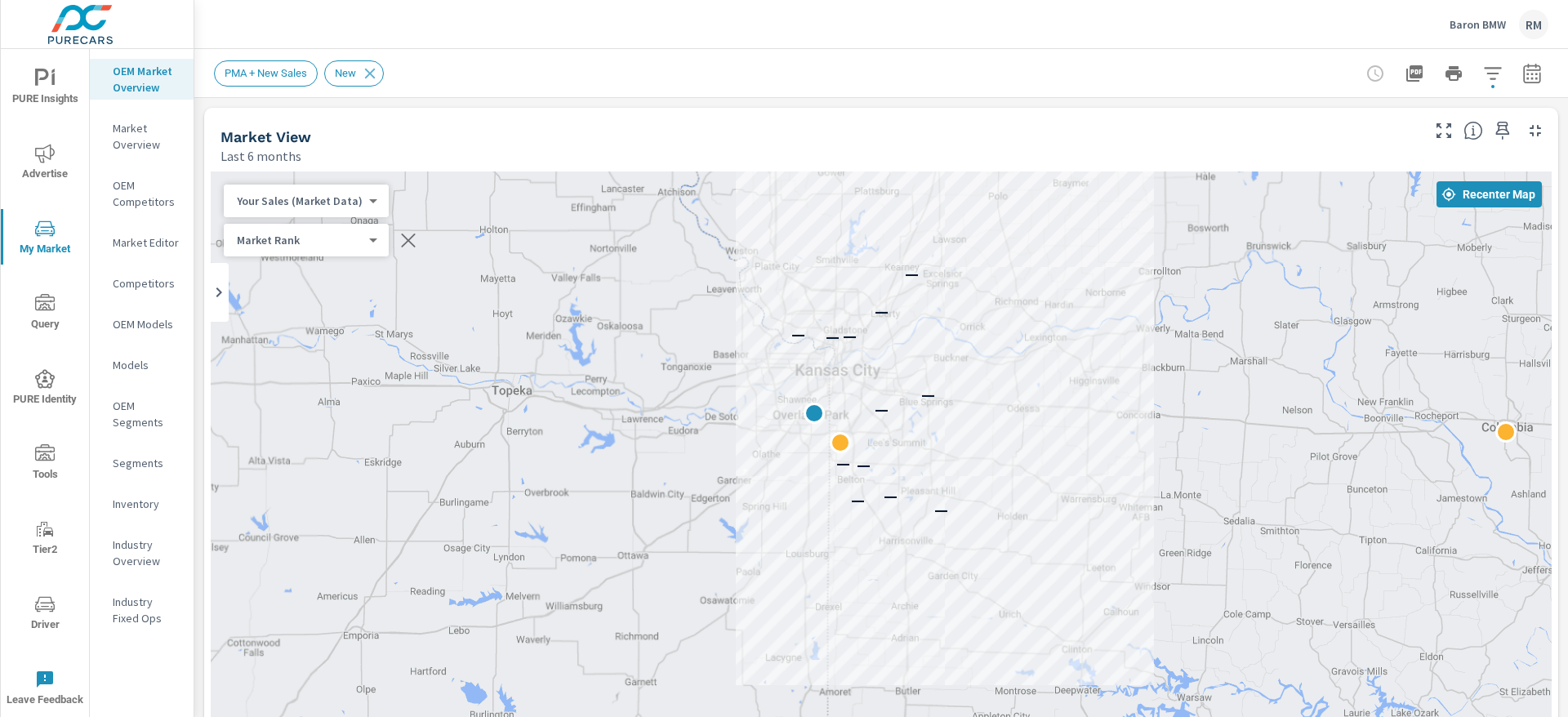
drag, startPoint x: 999, startPoint y: 484, endPoint x: 787, endPoint y: 315, distance: 271.1
click at [787, 315] on div "— — — — — — — — — — — —" at bounding box center [881, 503] width 1341 height 663
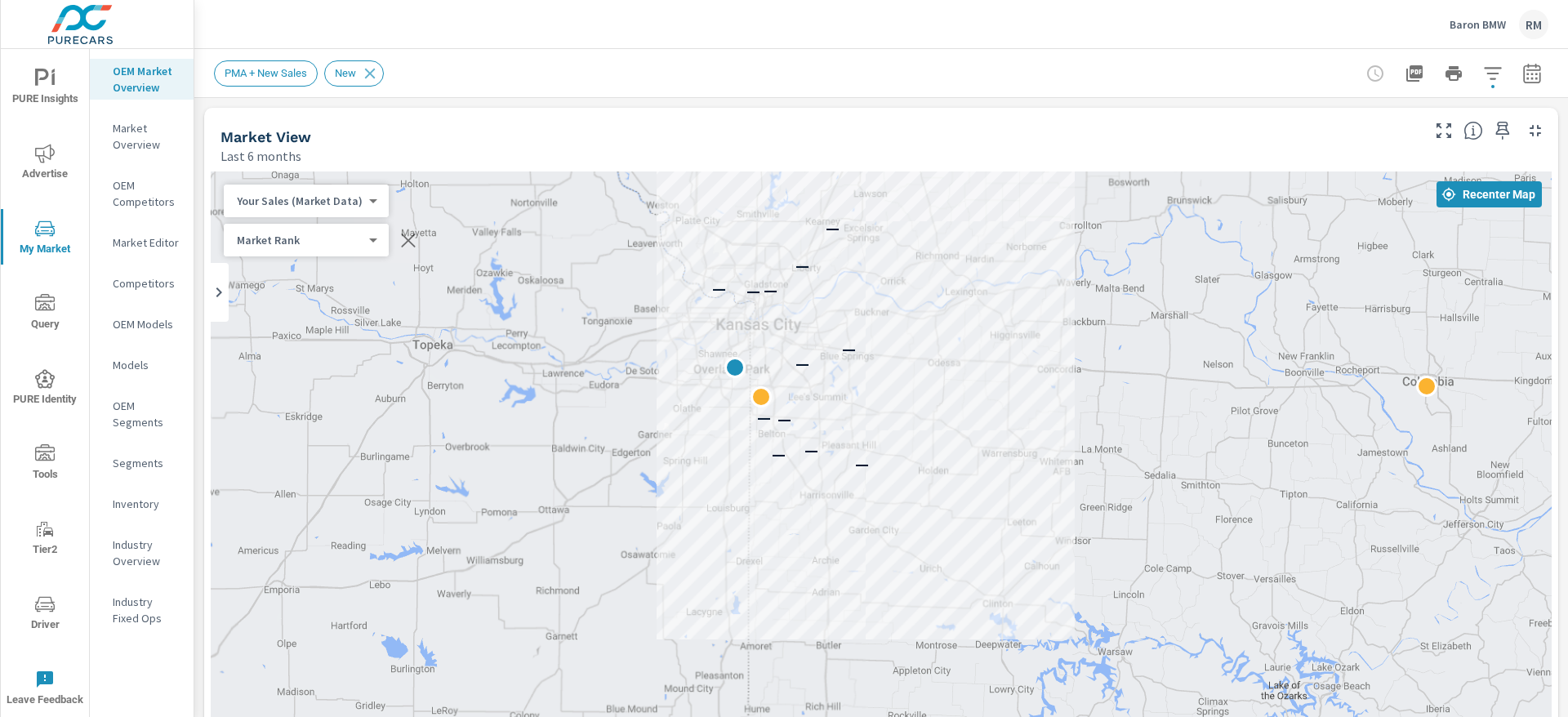
click at [143, 131] on p "Market Overview" at bounding box center [147, 136] width 67 height 33
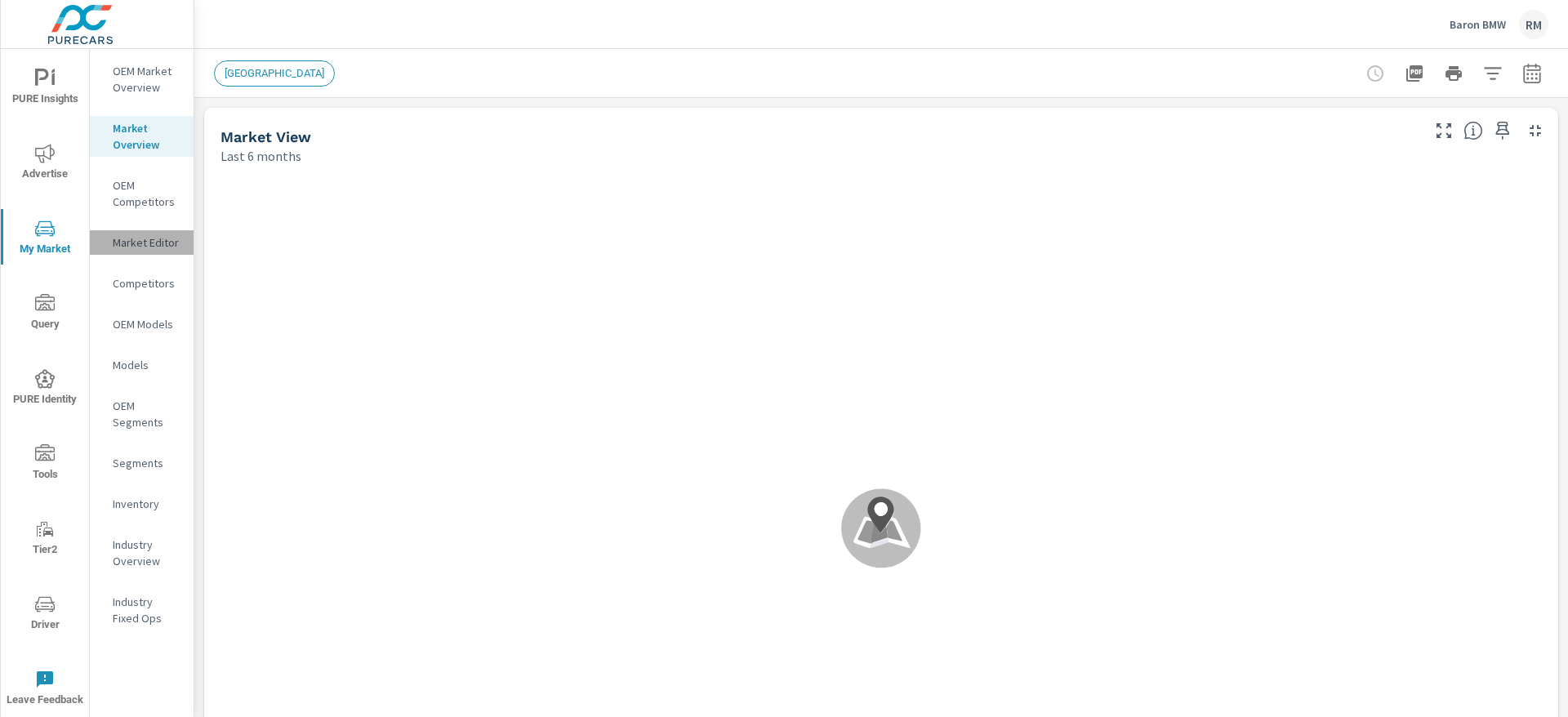
click at [158, 231] on div "Market Editor" at bounding box center [141, 242] width 104 height 24
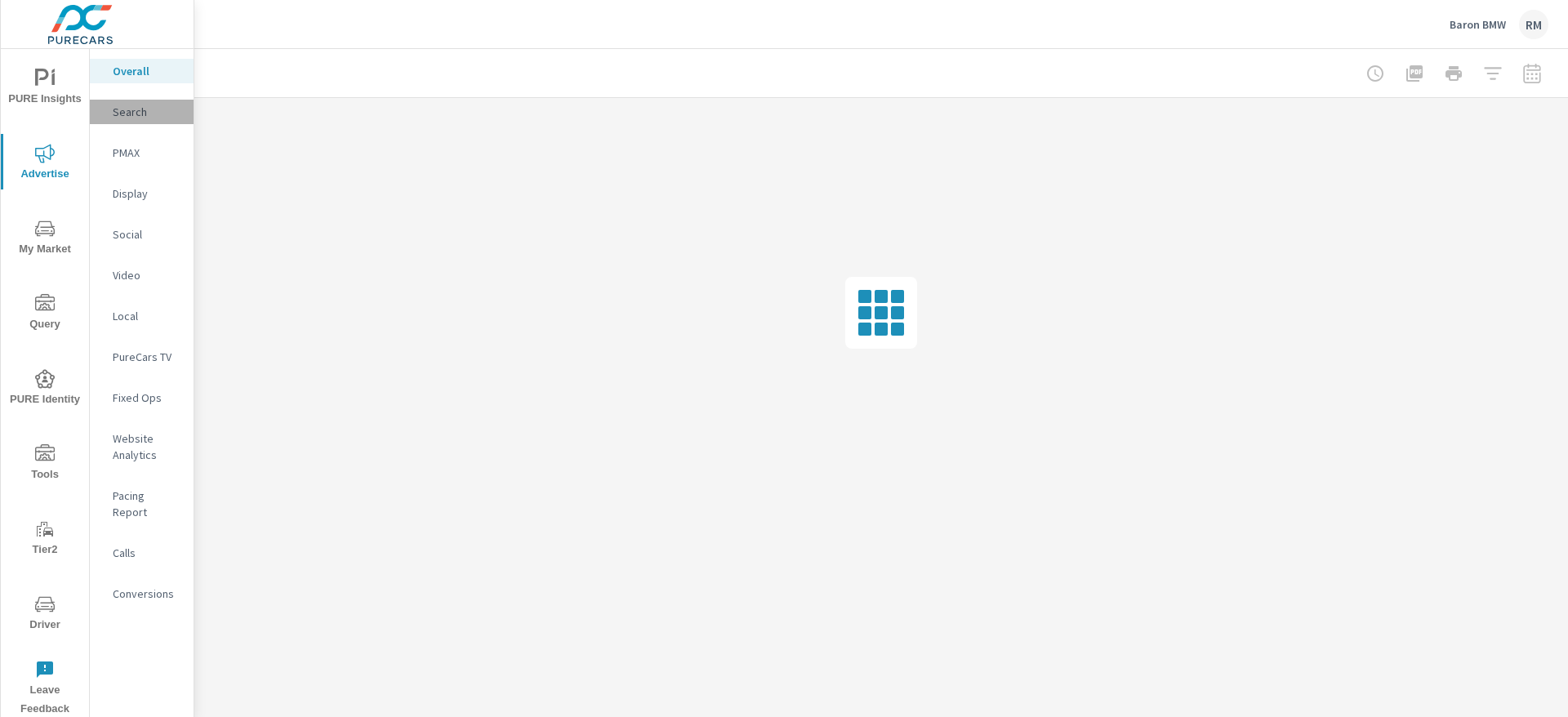
click at [123, 114] on p "Search" at bounding box center [147, 111] width 67 height 16
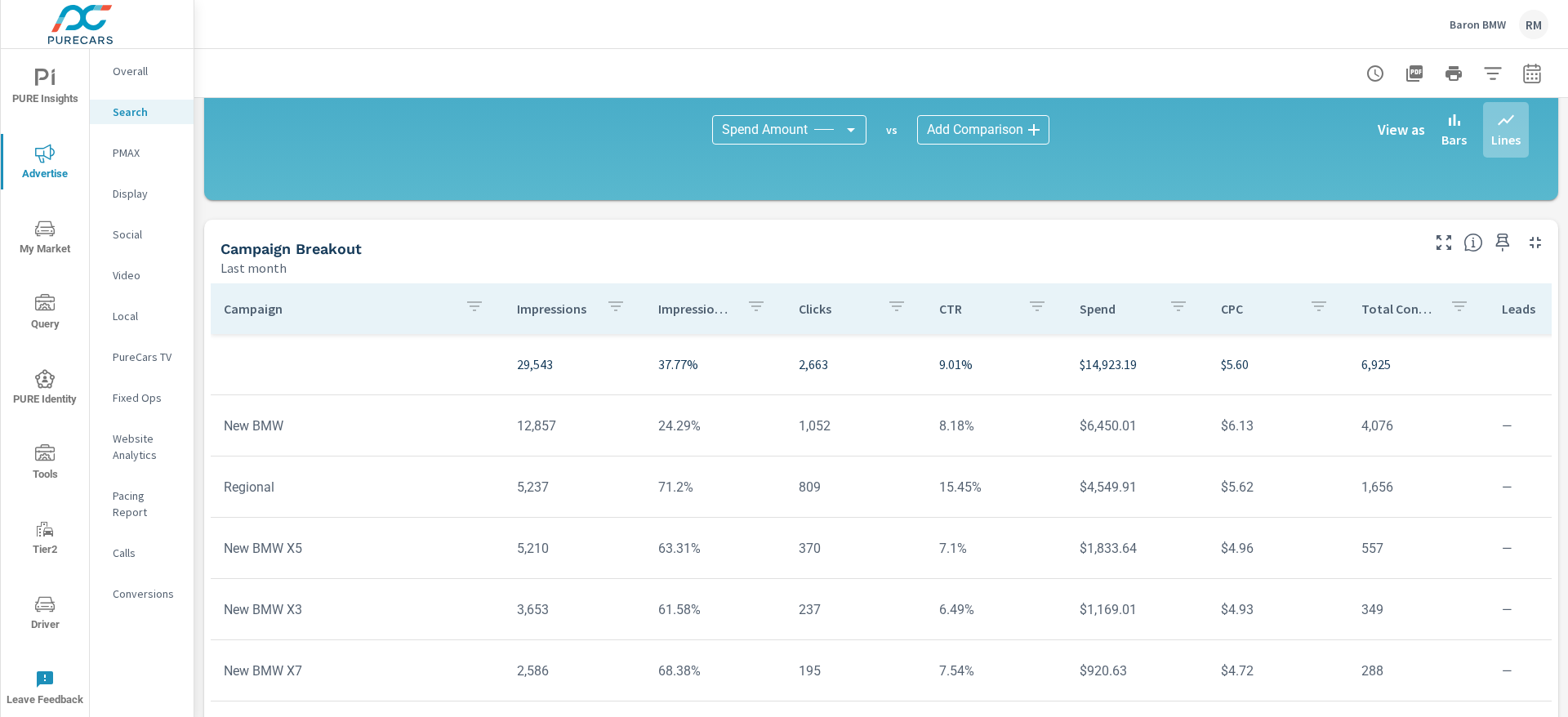
scroll to position [1103, 0]
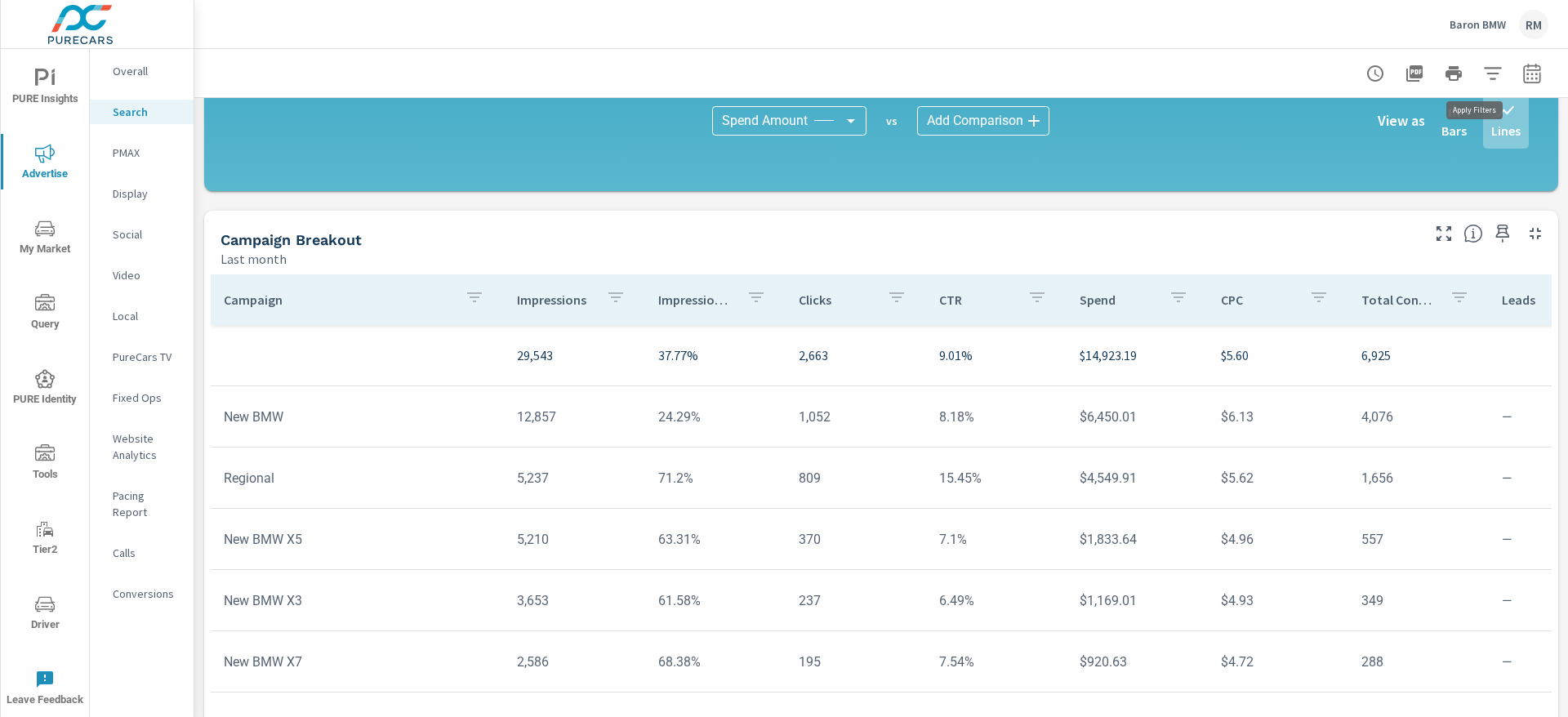
click at [1476, 62] on button "button" at bounding box center [1492, 73] width 33 height 33
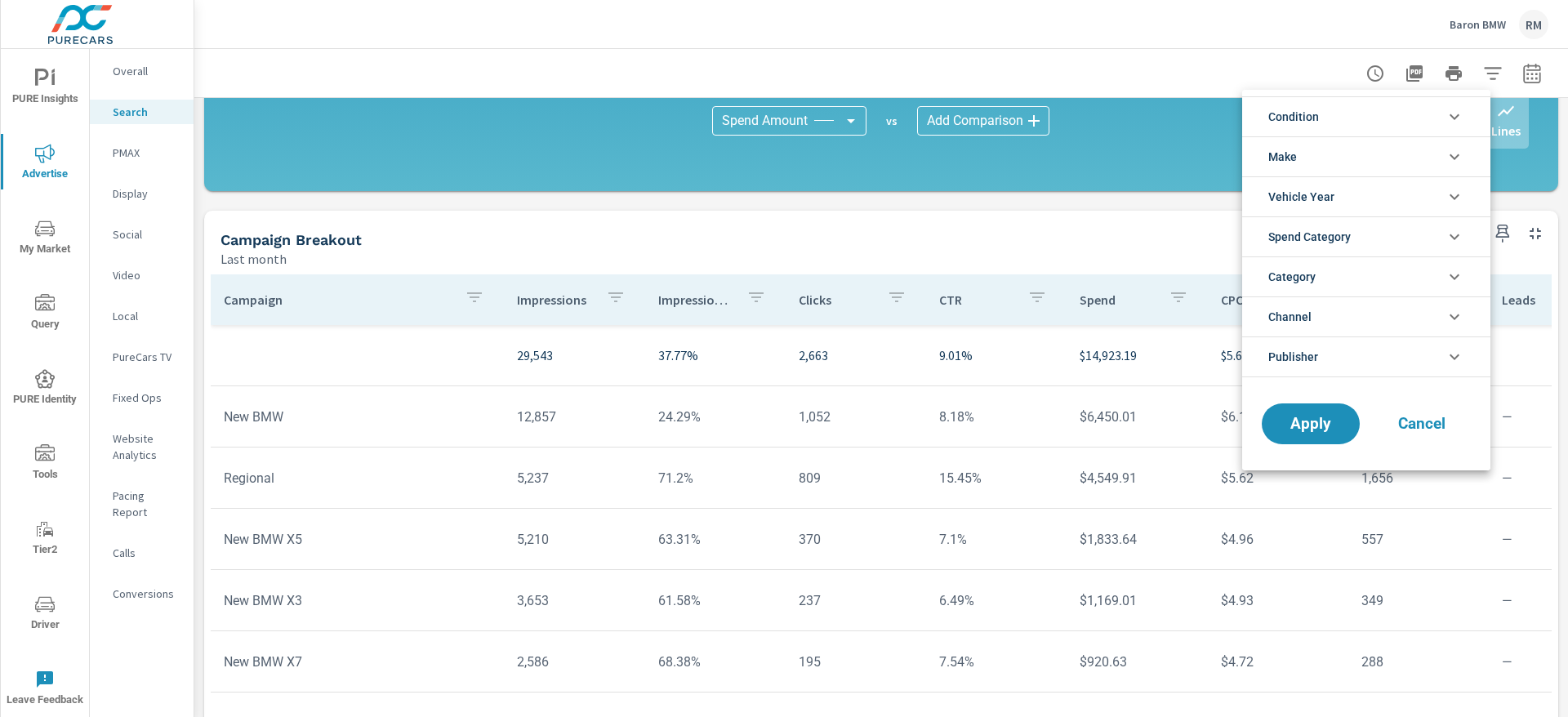
click at [1400, 152] on li "Make" at bounding box center [1366, 157] width 248 height 40
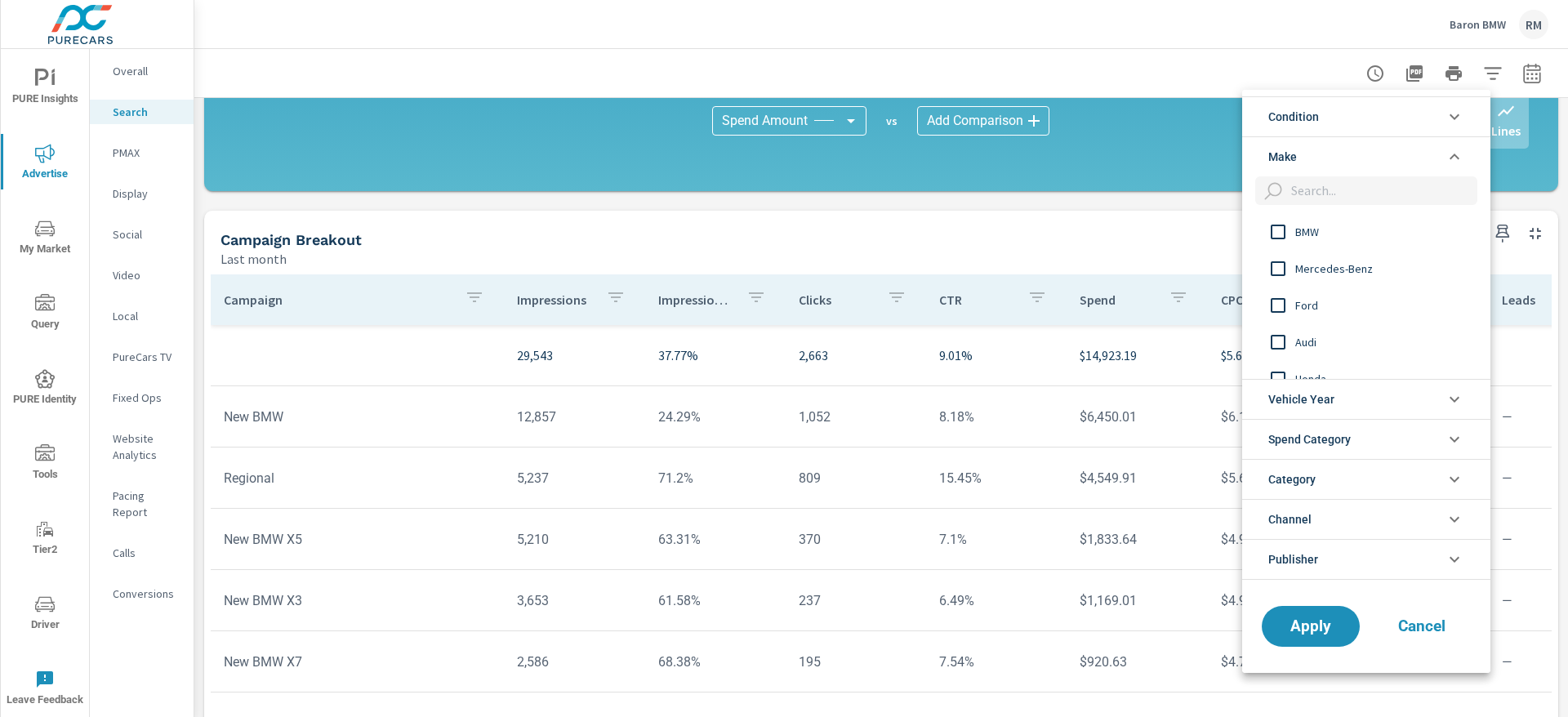
click at [1367, 107] on li "Condition" at bounding box center [1366, 116] width 248 height 40
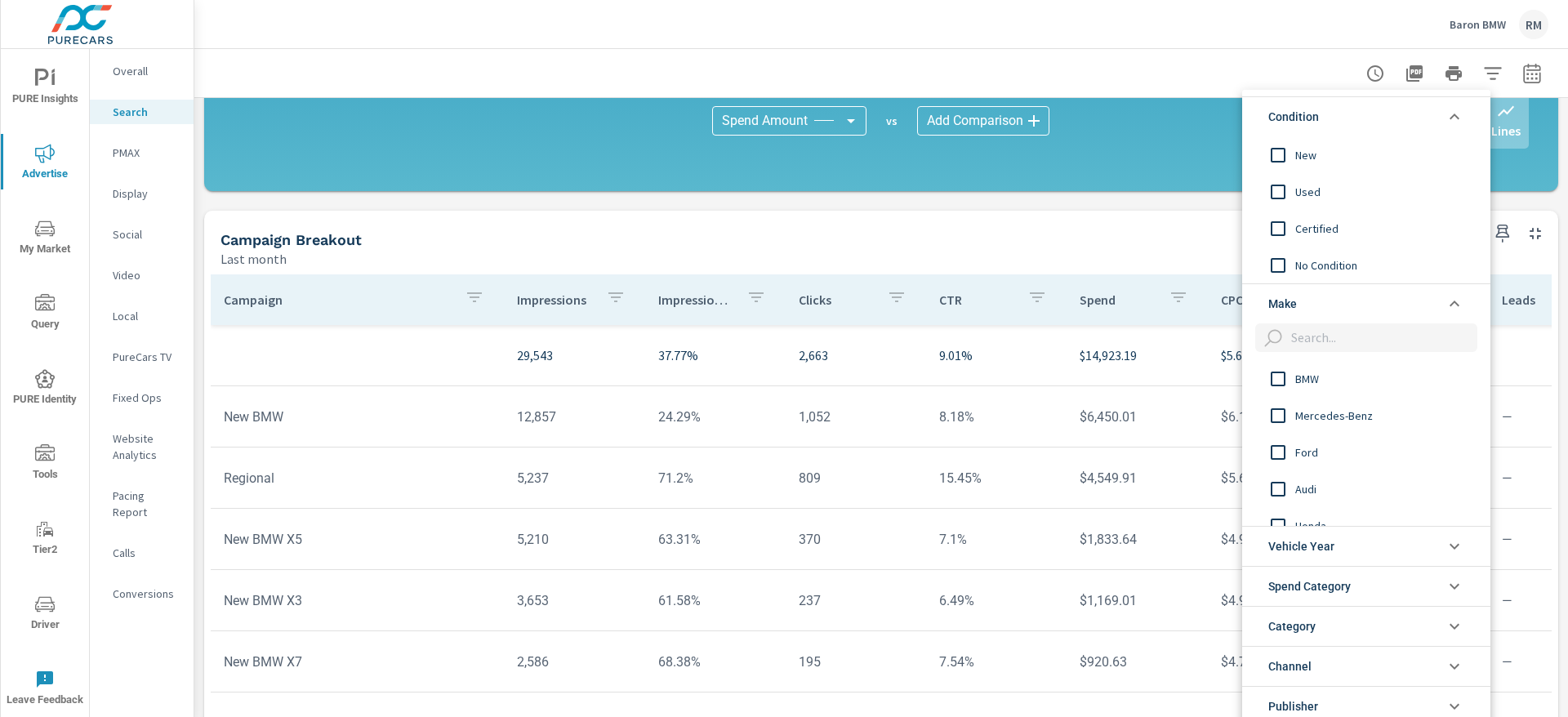
click at [1526, 80] on div at bounding box center [784, 358] width 1568 height 717
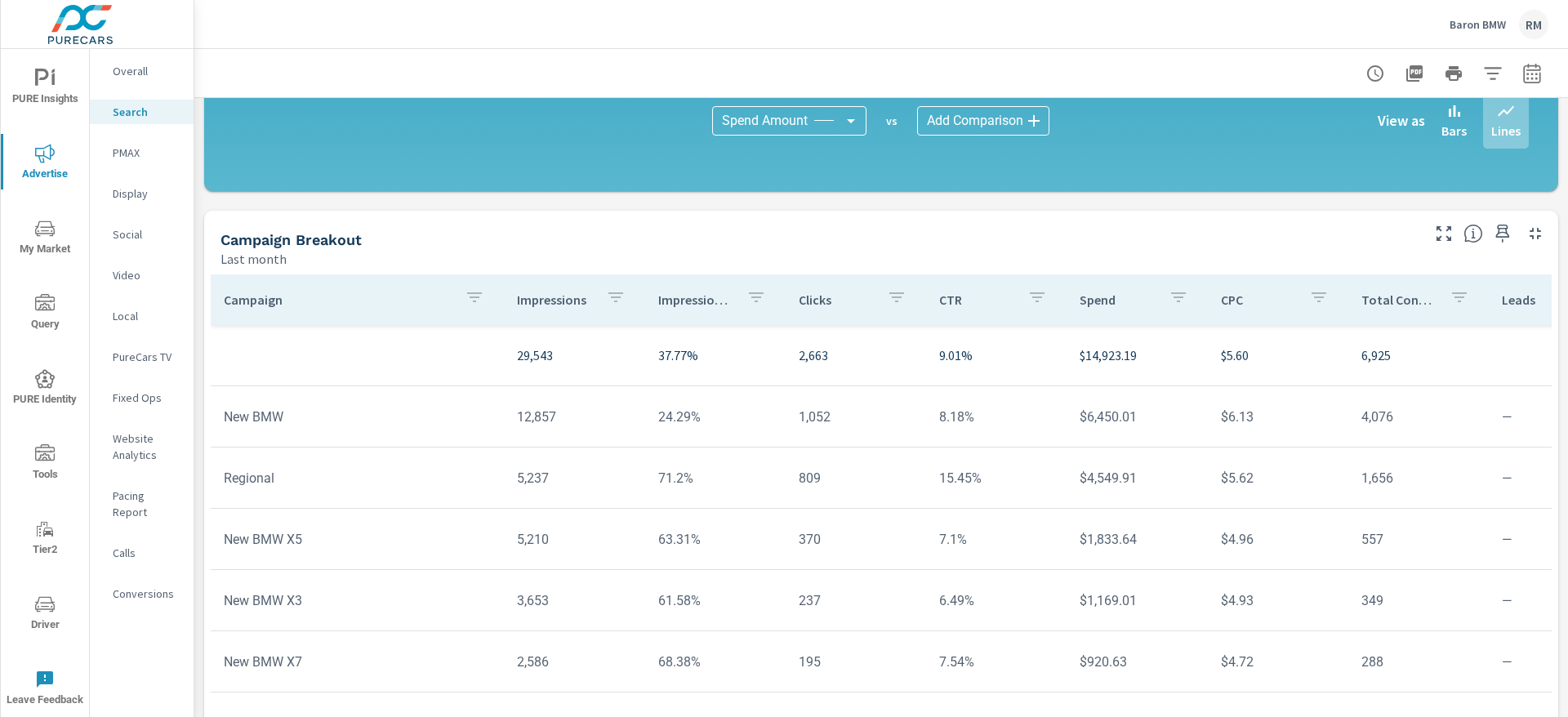
click at [1510, 77] on div "Condition New Used Certified No Condition Make BMW Mercedes-Benz Ford Audi Hond…" at bounding box center [784, 358] width 1568 height 717
click at [1523, 76] on icon "button" at bounding box center [1532, 73] width 19 height 19
select select "Last month"
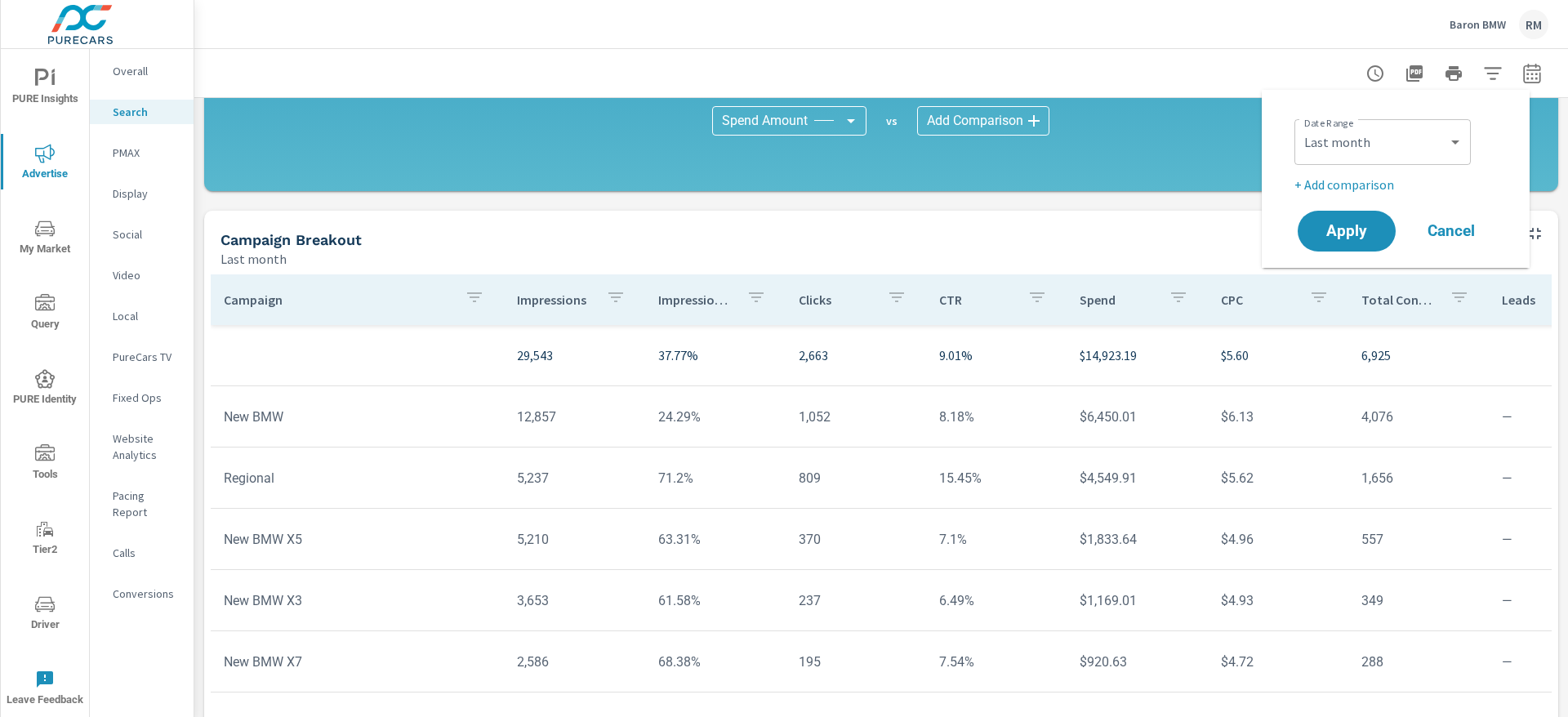
click at [1382, 178] on p "+ Add comparison" at bounding box center [1399, 185] width 209 height 19
select select "Previous period"
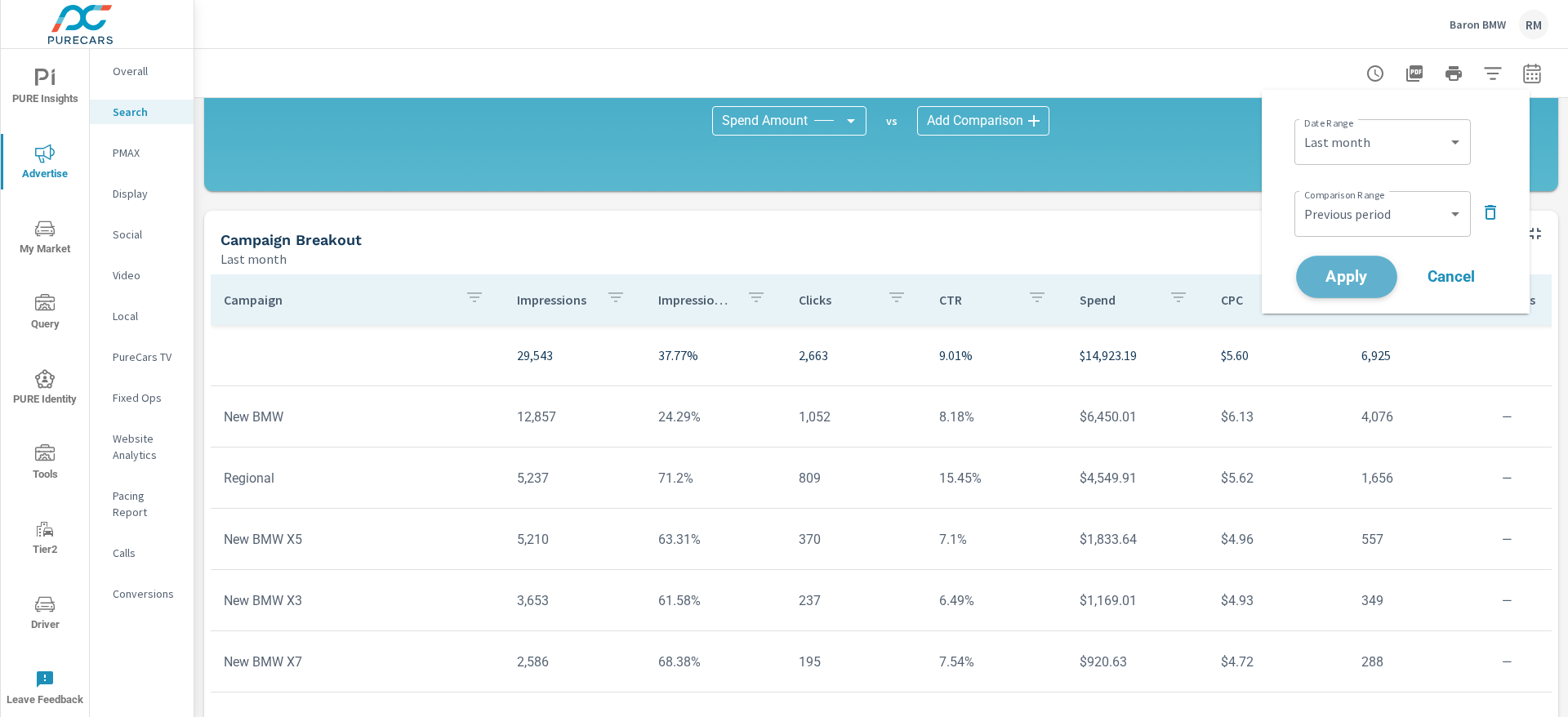
click at [1367, 270] on span "Apply" at bounding box center [1347, 277] width 67 height 15
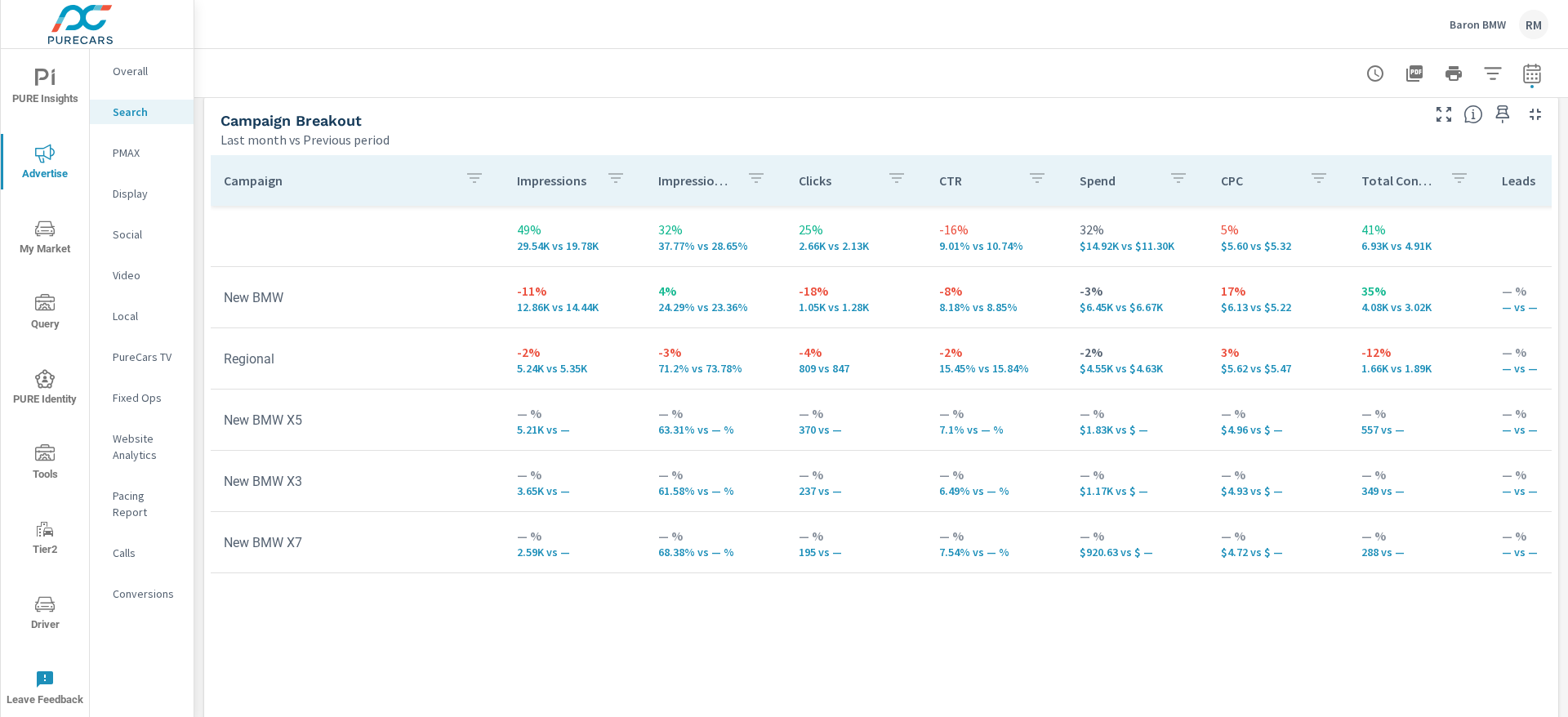
scroll to position [1593, 0]
click at [1326, 23] on div "Baron BMW RM" at bounding box center [881, 24] width 1334 height 48
